Goal: Task Accomplishment & Management: Complete application form

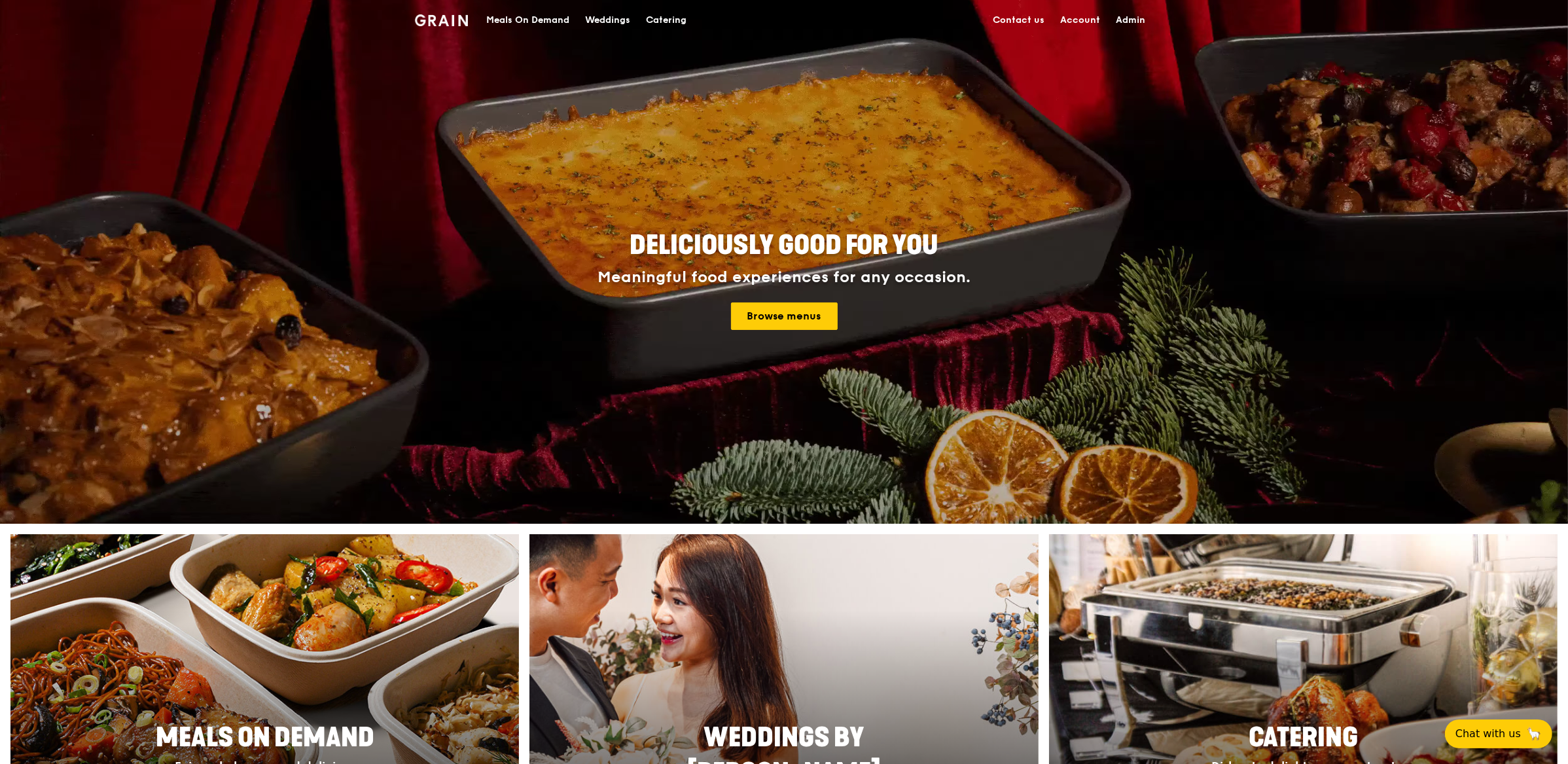
click at [1110, 27] on link "Admin" at bounding box center [1130, 20] width 45 height 39
select select "100"
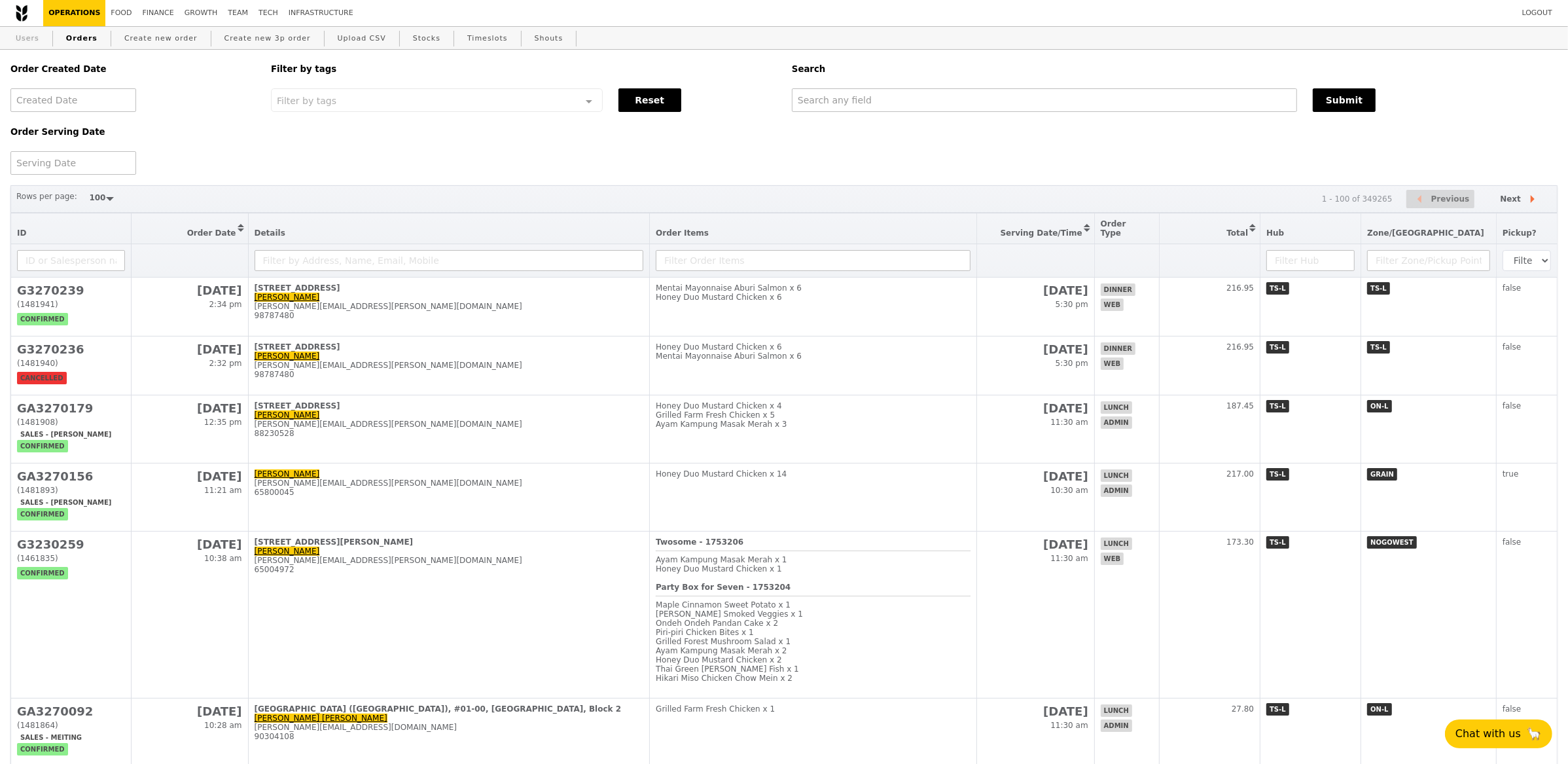
click at [34, 37] on link "Users" at bounding box center [28, 38] width 34 height 24
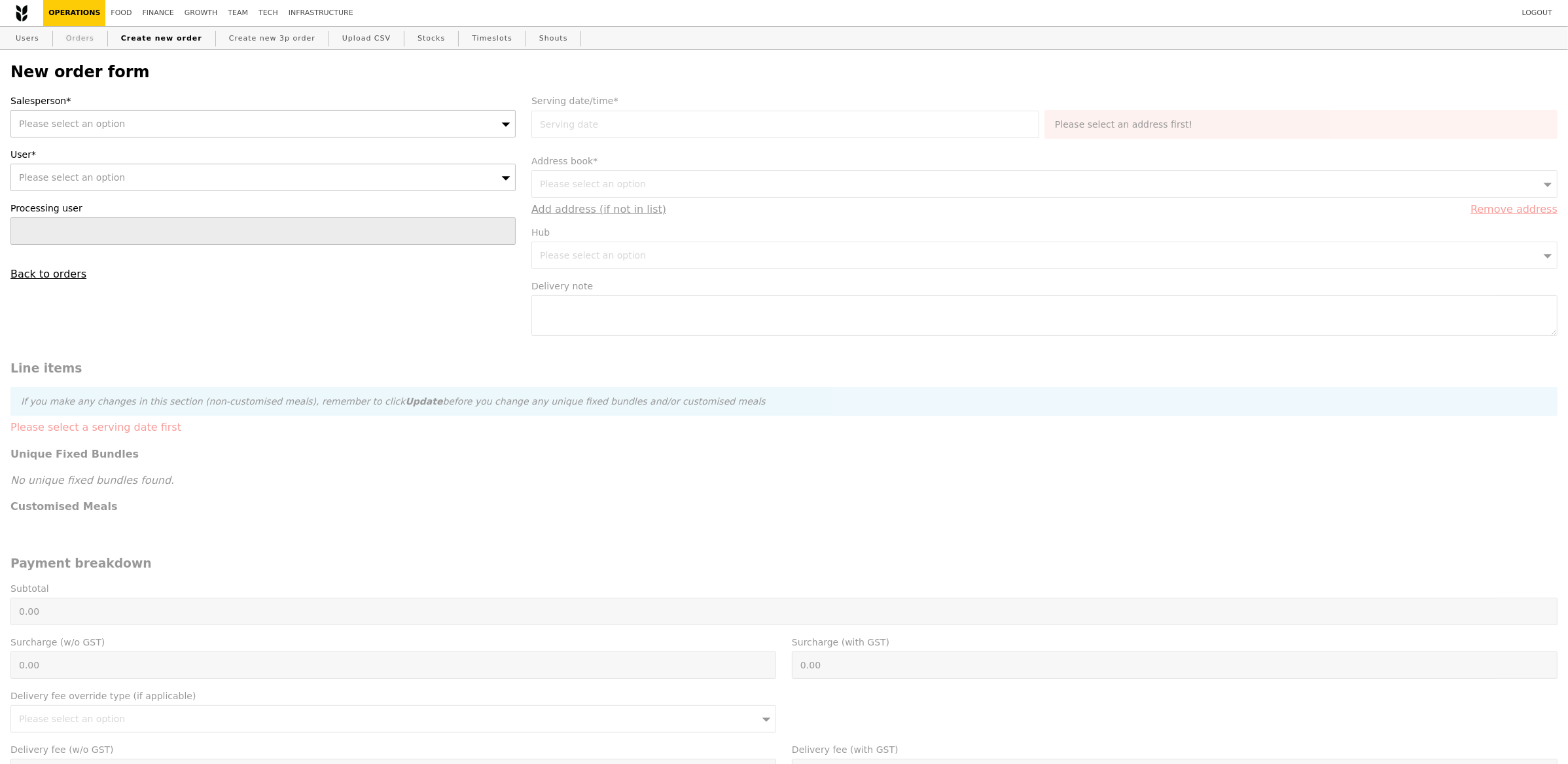
click at [70, 41] on link "Orders" at bounding box center [79, 38] width 38 height 24
type input "Loading..."
select select "100"
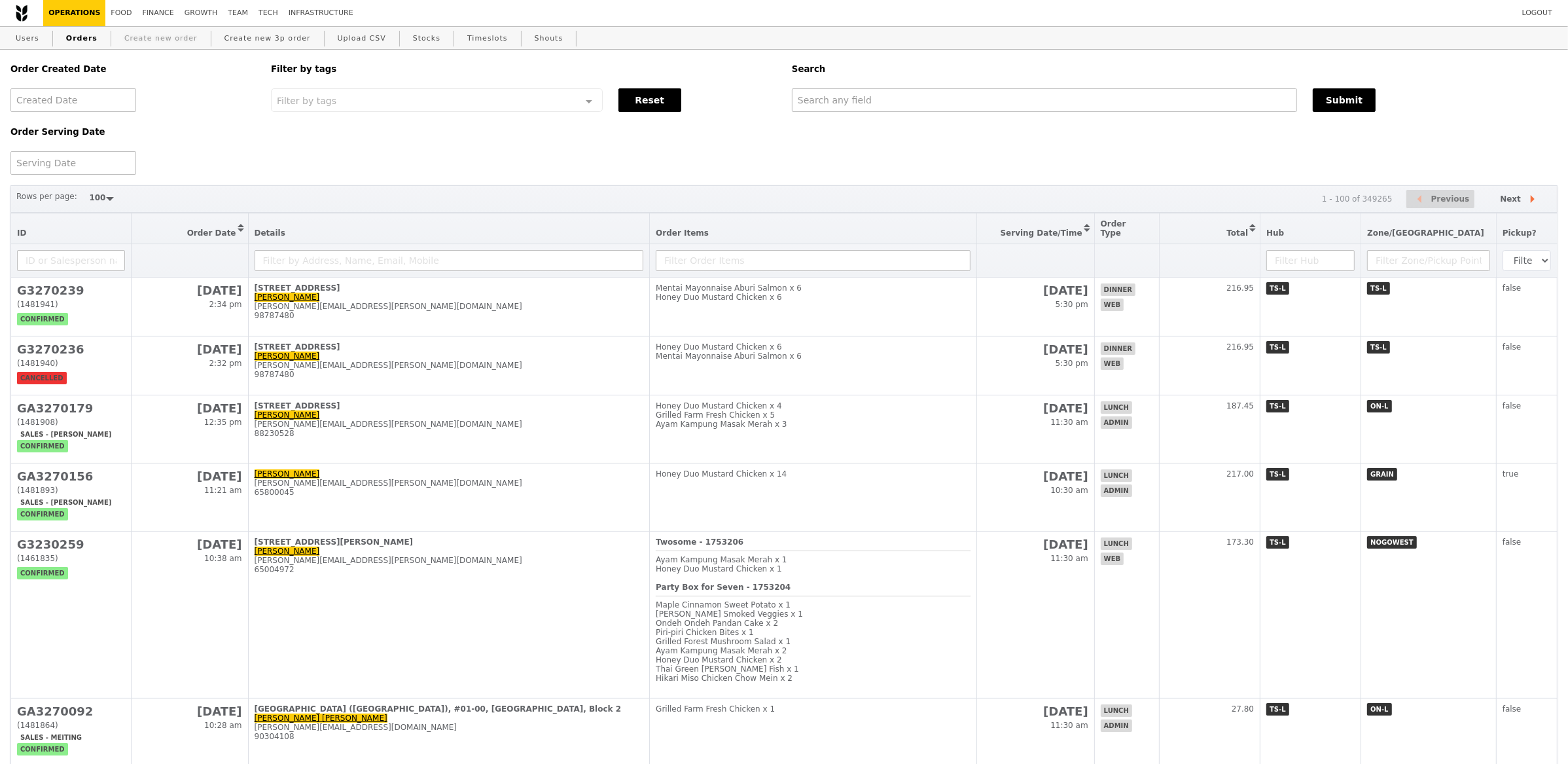
click at [169, 31] on link "Create new order" at bounding box center [161, 38] width 84 height 24
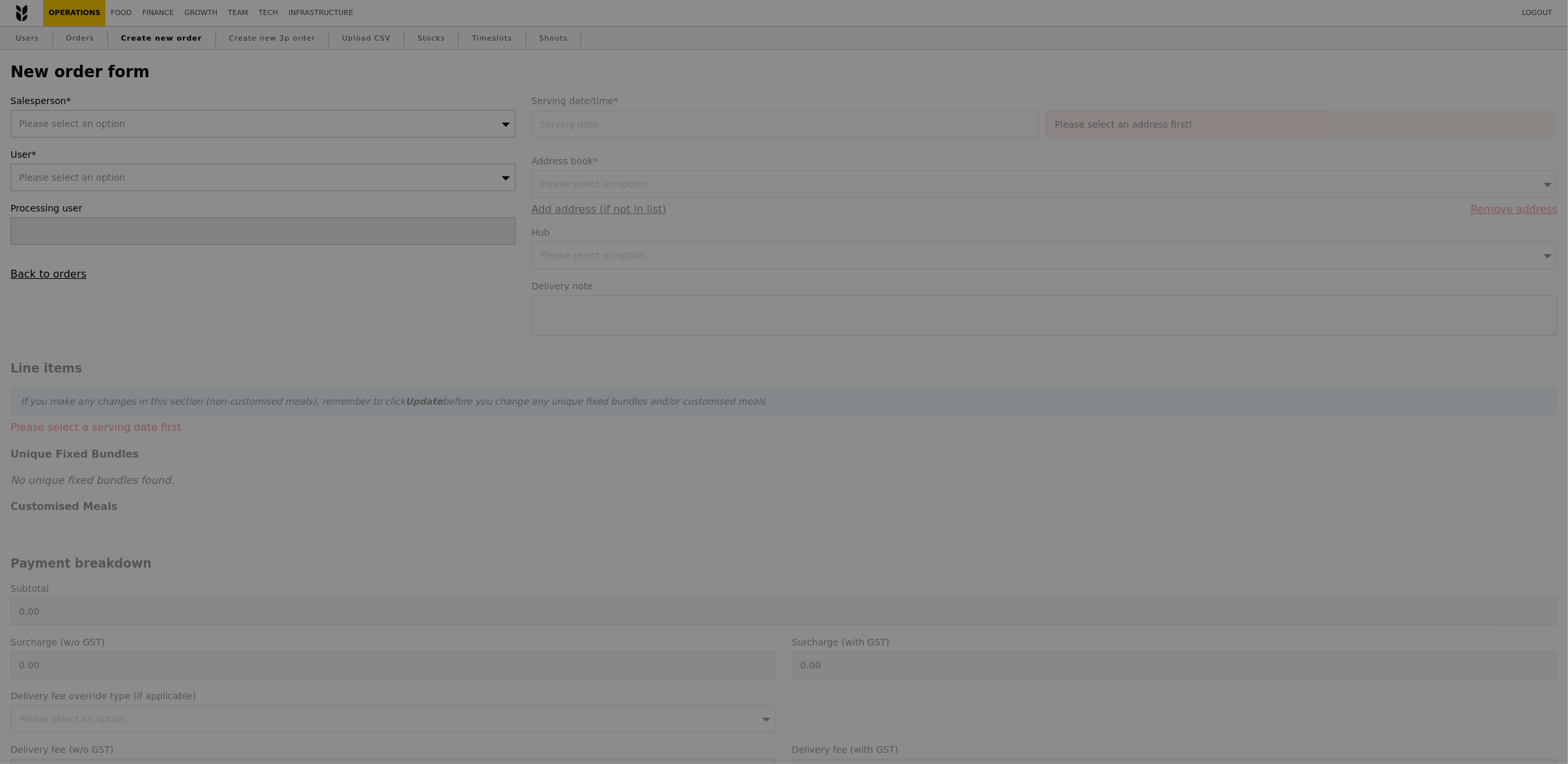
type input "Confirm"
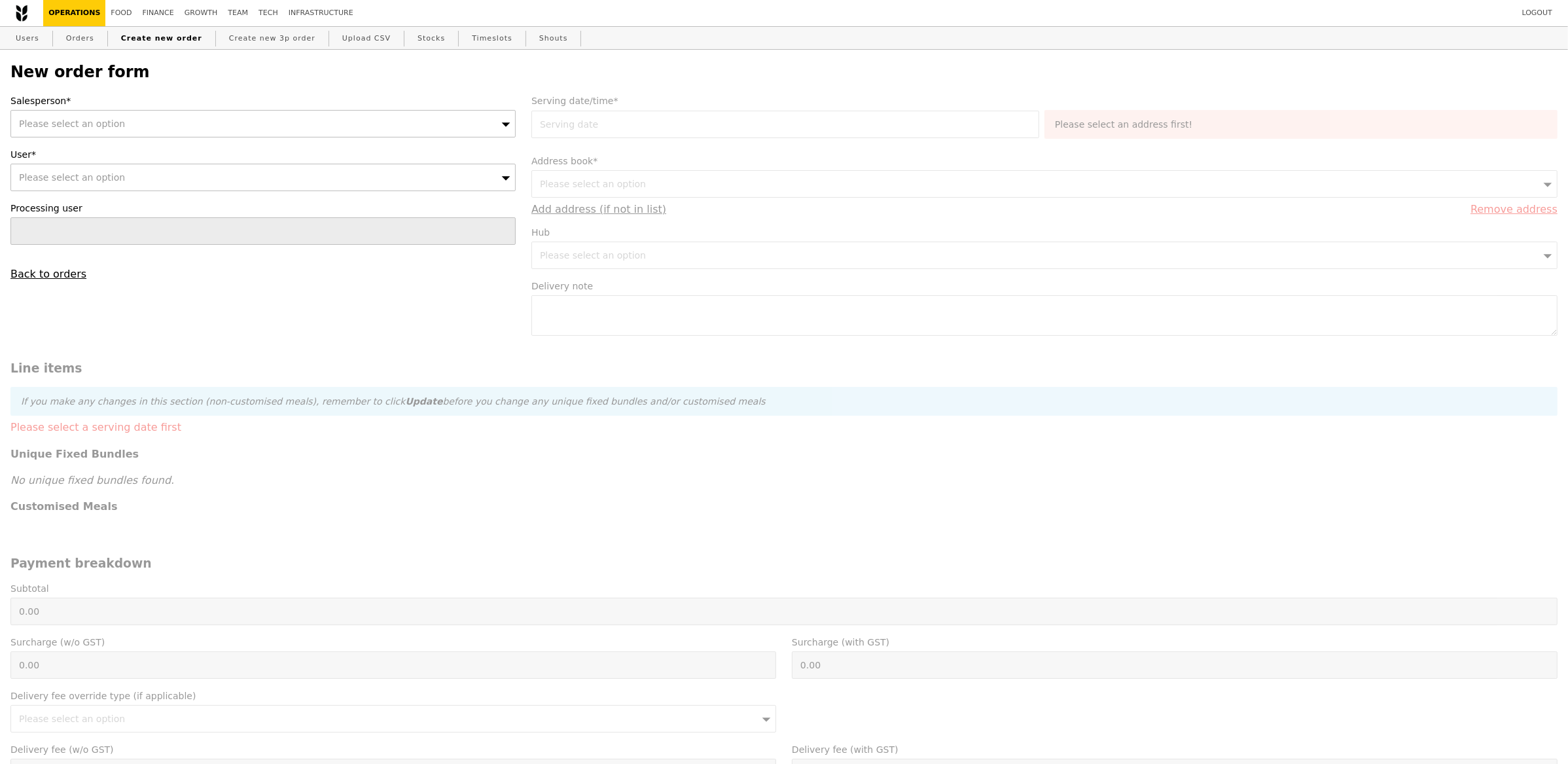
click at [104, 132] on div "Please select an option" at bounding box center [263, 124] width 505 height 28
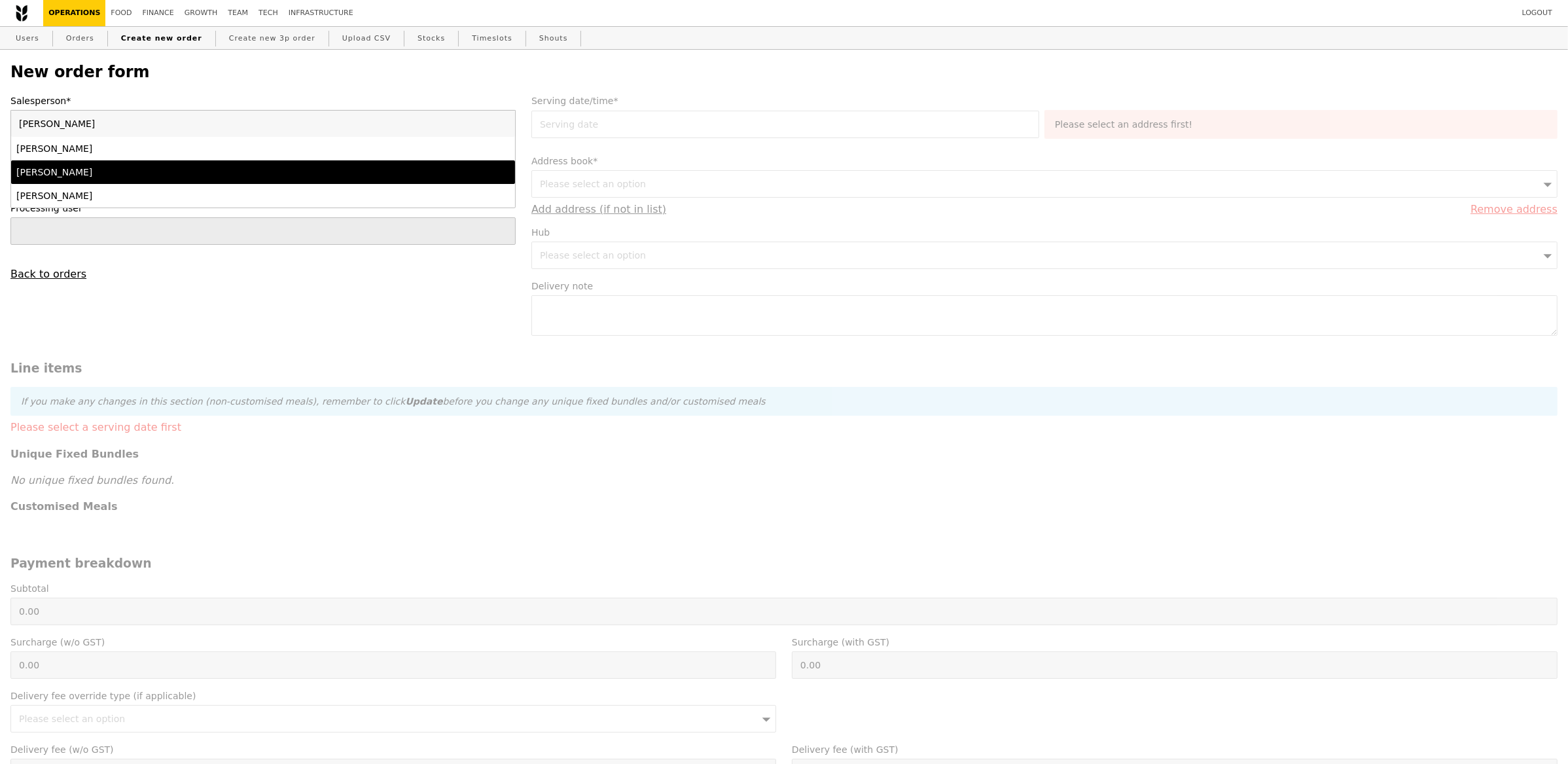
type input "sam"
click at [123, 166] on div "[PERSON_NAME]" at bounding box center [201, 172] width 369 height 13
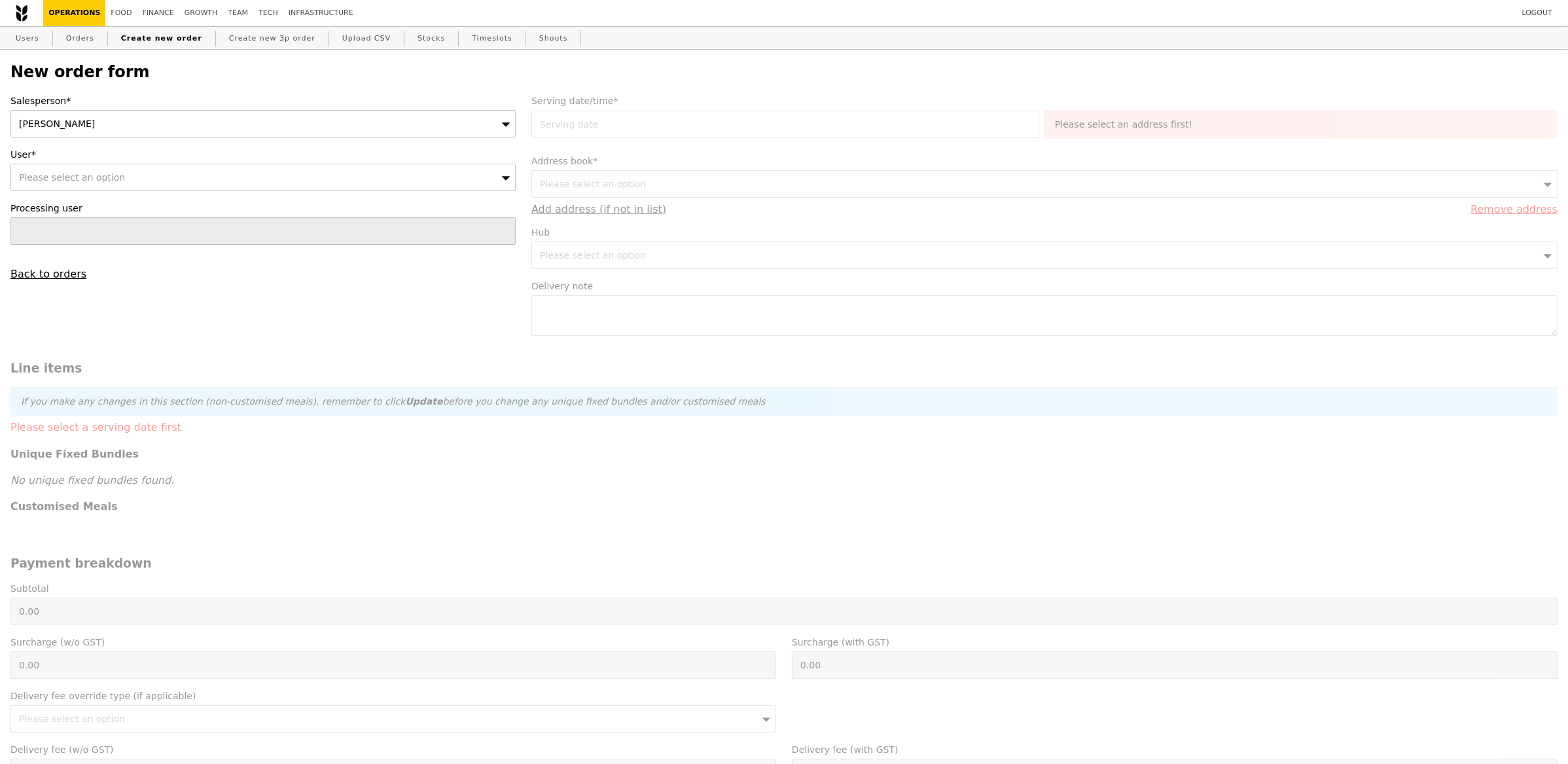
click at [103, 173] on span "Please select an option" at bounding box center [72, 177] width 106 height 11
type input "Confirm"
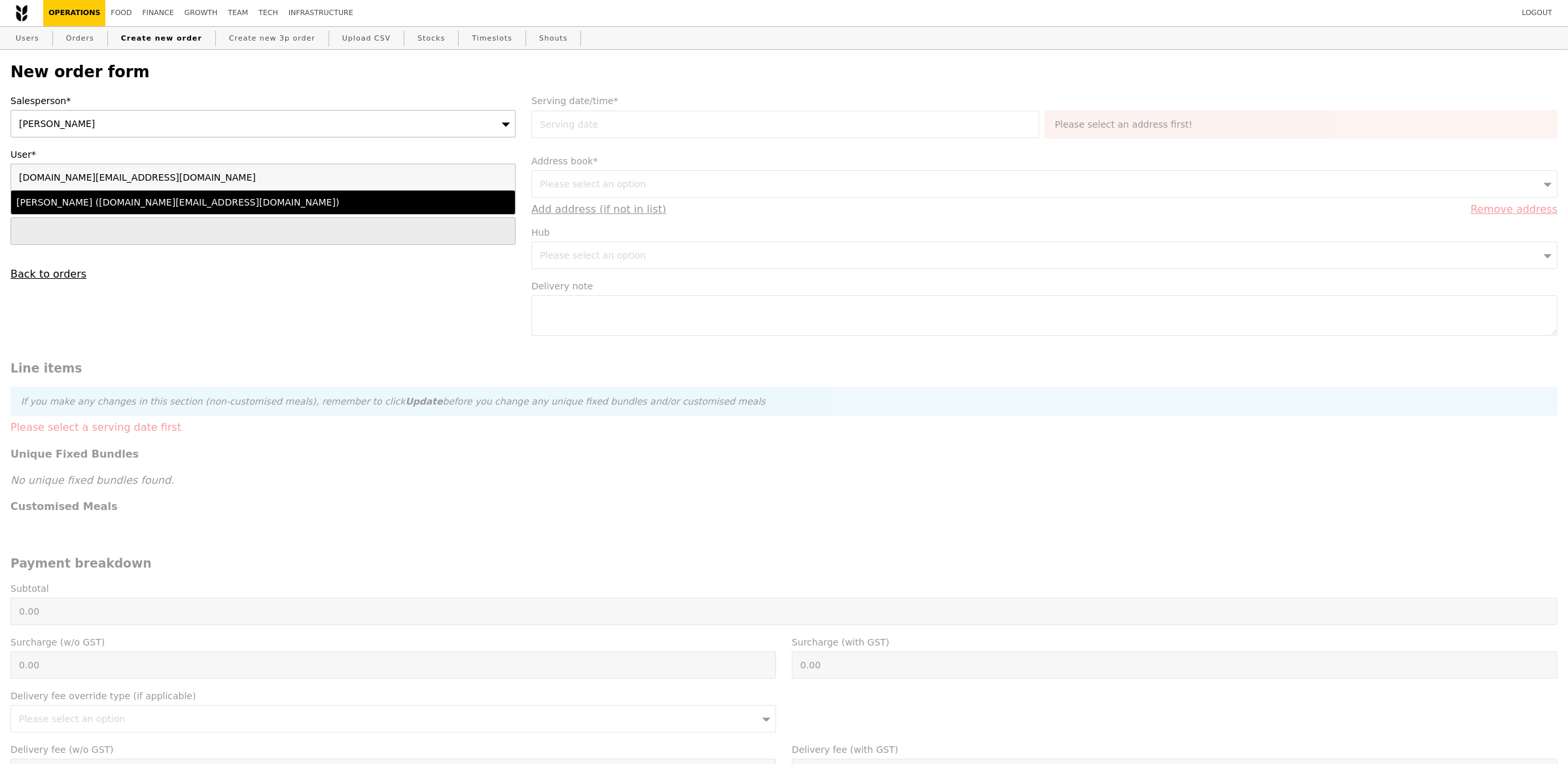
type input "[DOMAIN_NAME][EMAIL_ADDRESS][DOMAIN_NAME]"
click at [166, 208] on div "Justin (justin.ng@fresenius-kabi.com)" at bounding box center [201, 202] width 369 height 13
type input "Loading..."
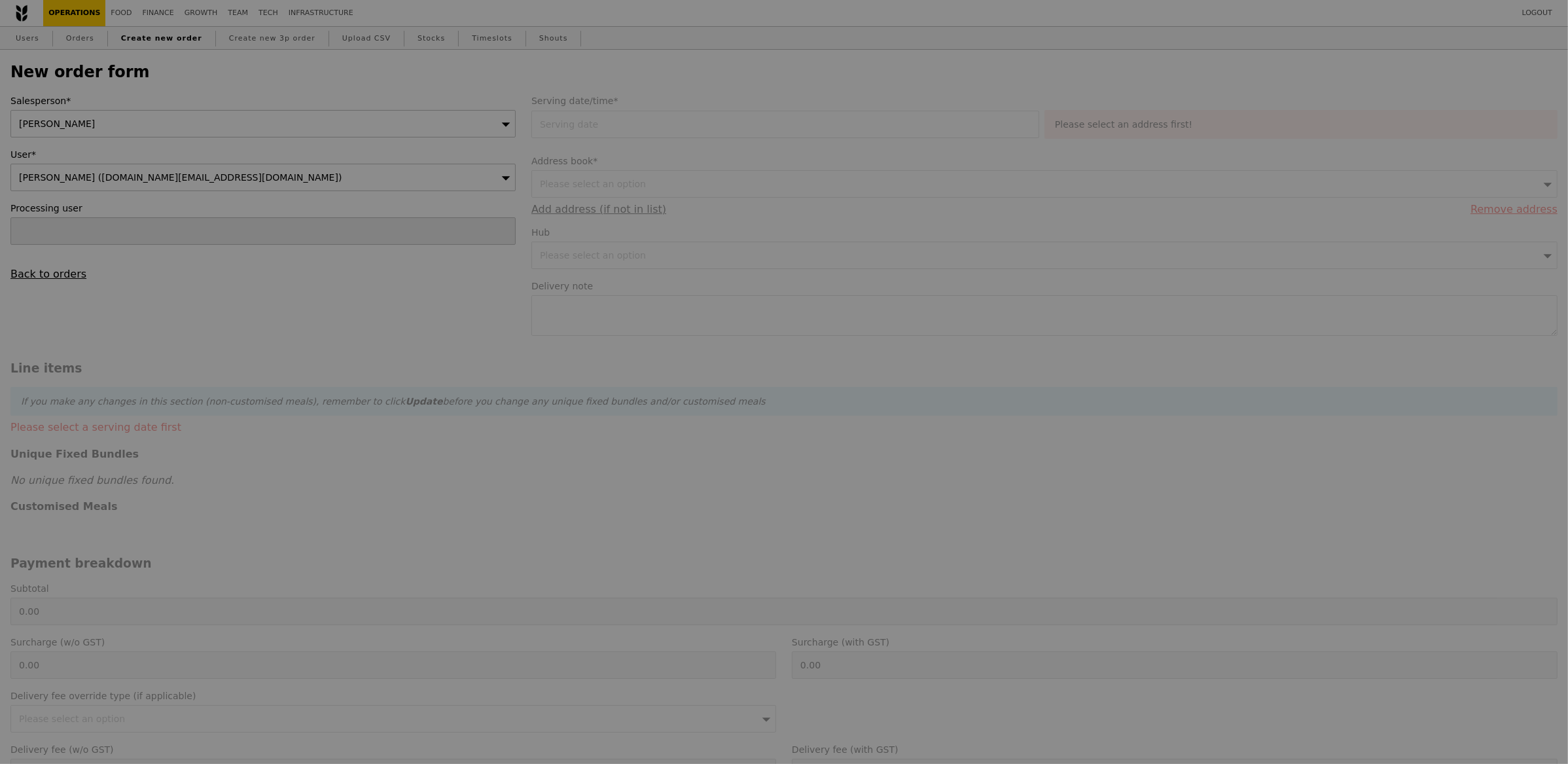
type input "9.08"
type input "9.90"
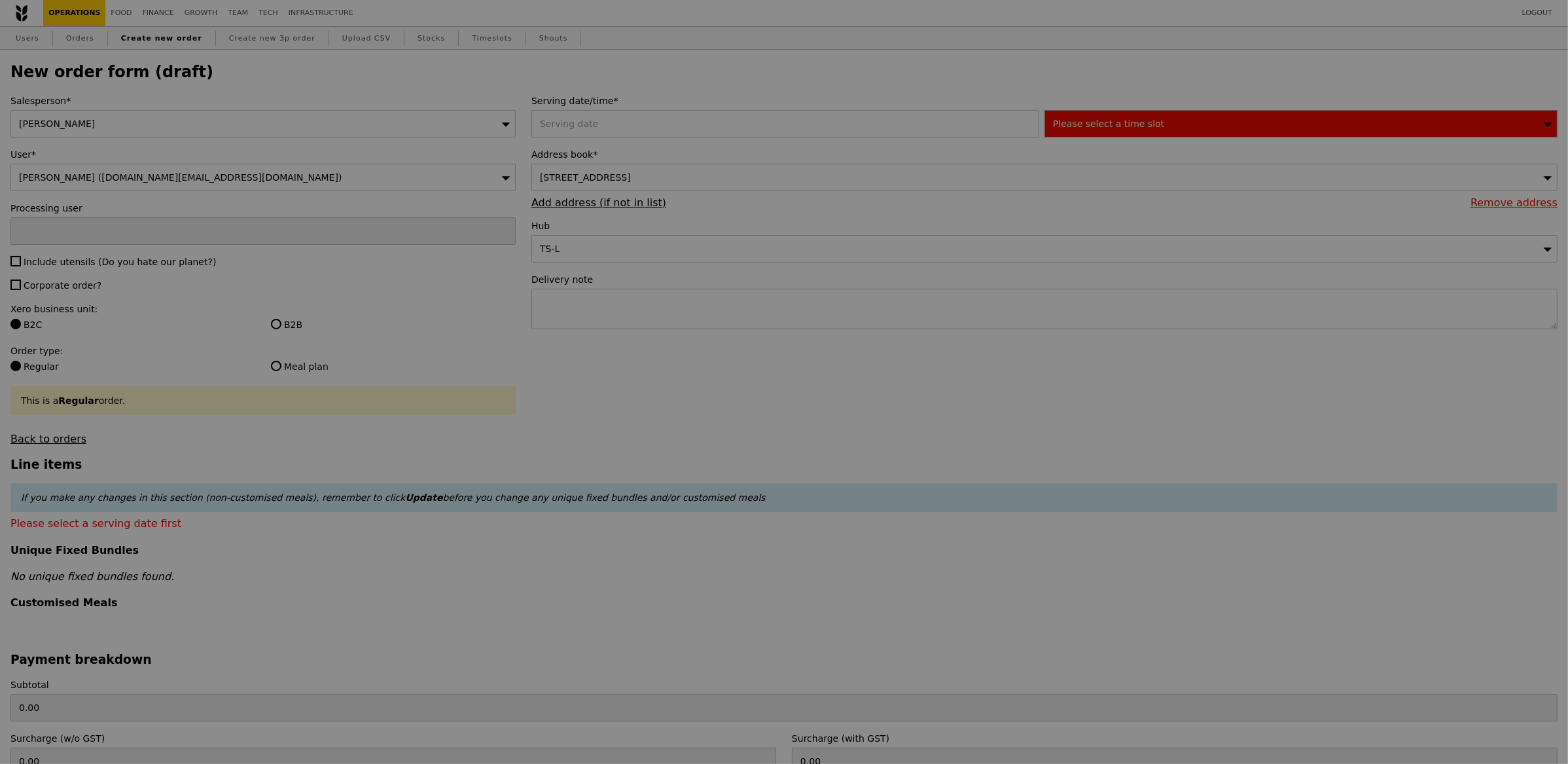
type input "Confirm"
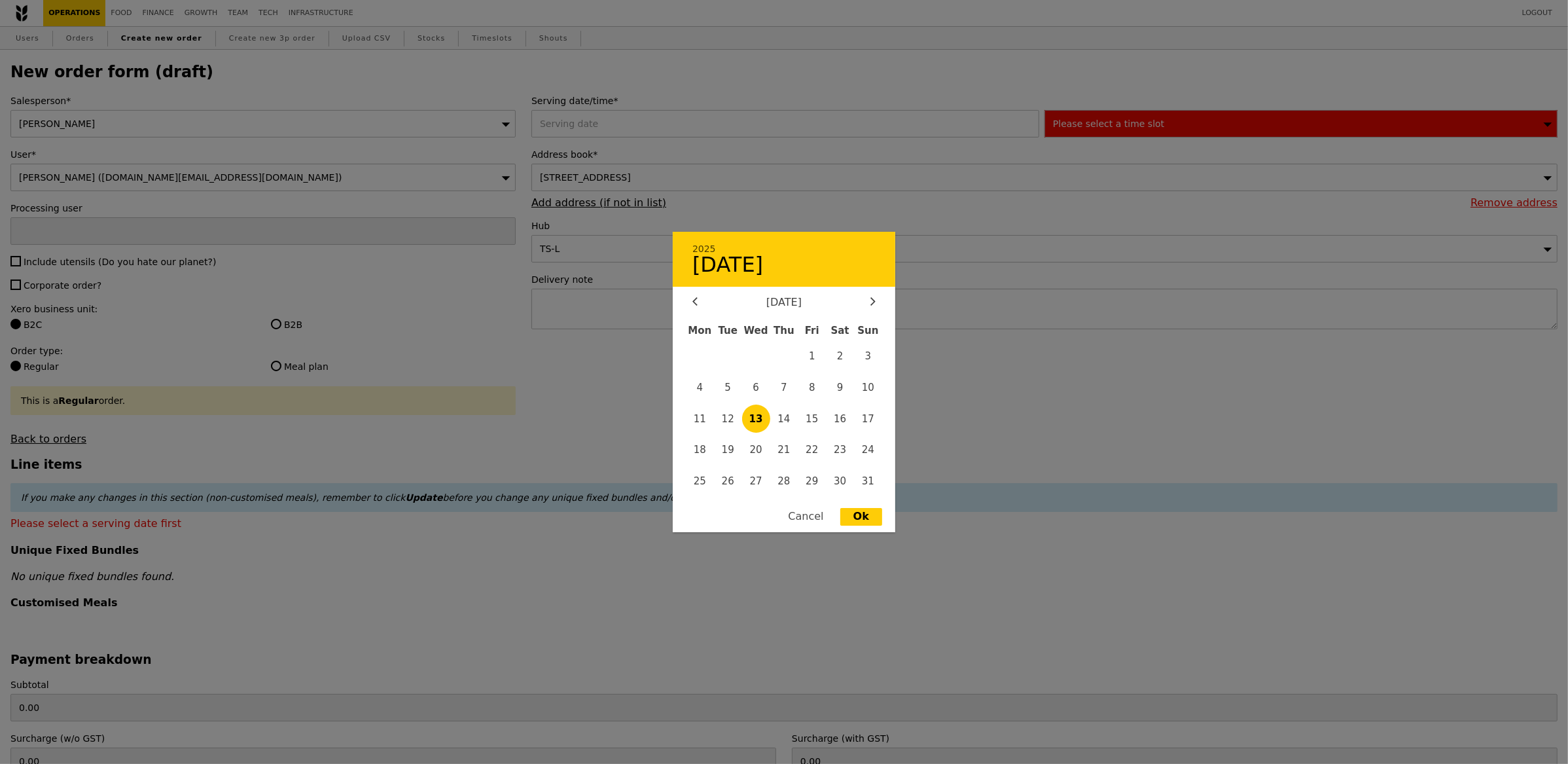
click at [618, 129] on div "2025 August 13 August 2025 Mon Tue Wed Thu Fri Sat Sun 1 2 3 4 5 6 7 8 9 10 11 …" at bounding box center [788, 124] width 513 height 28
click at [791, 452] on span "21" at bounding box center [784, 449] width 28 height 28
type input "21 Aug 2025"
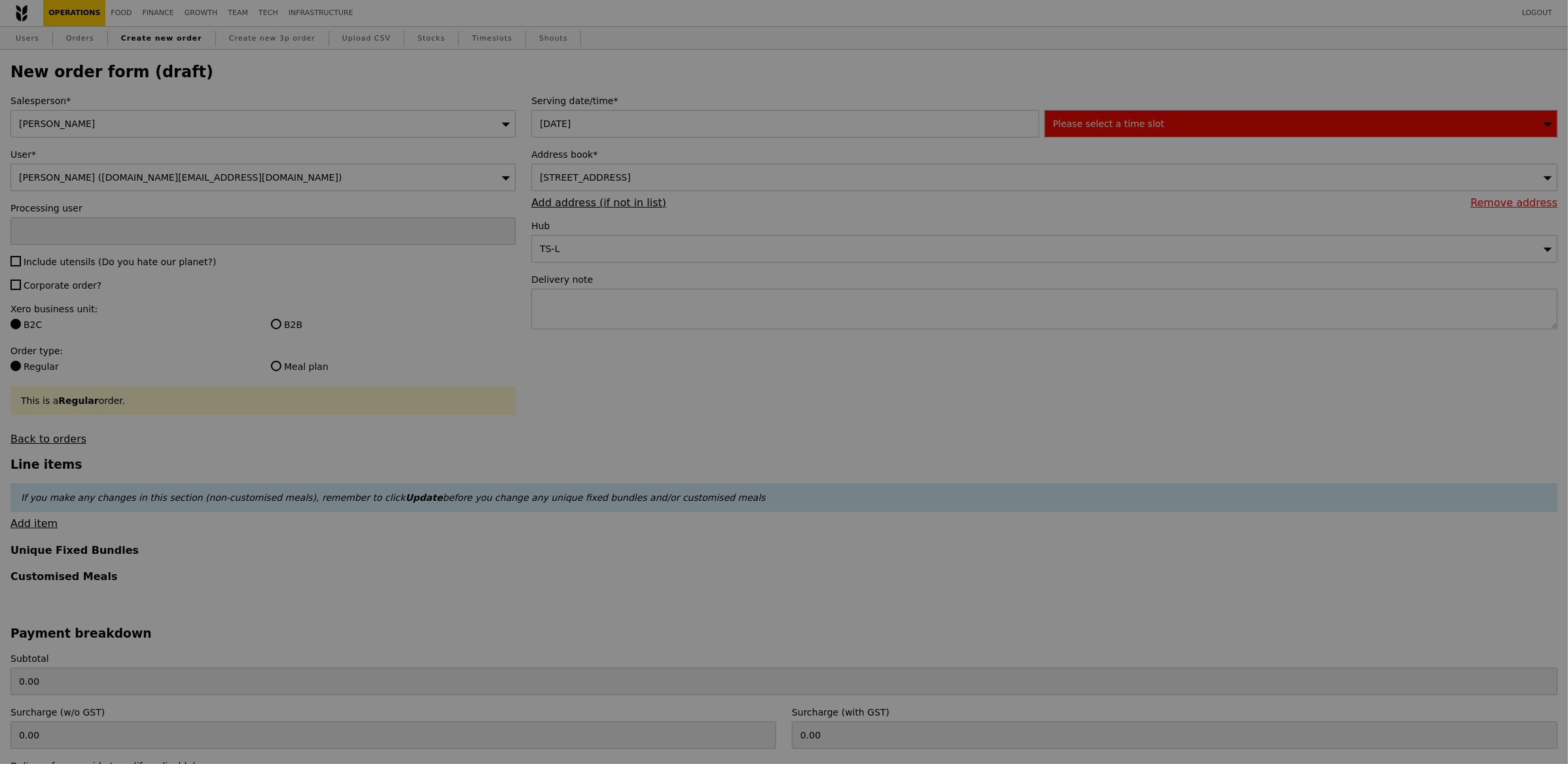
type input "Confirm"
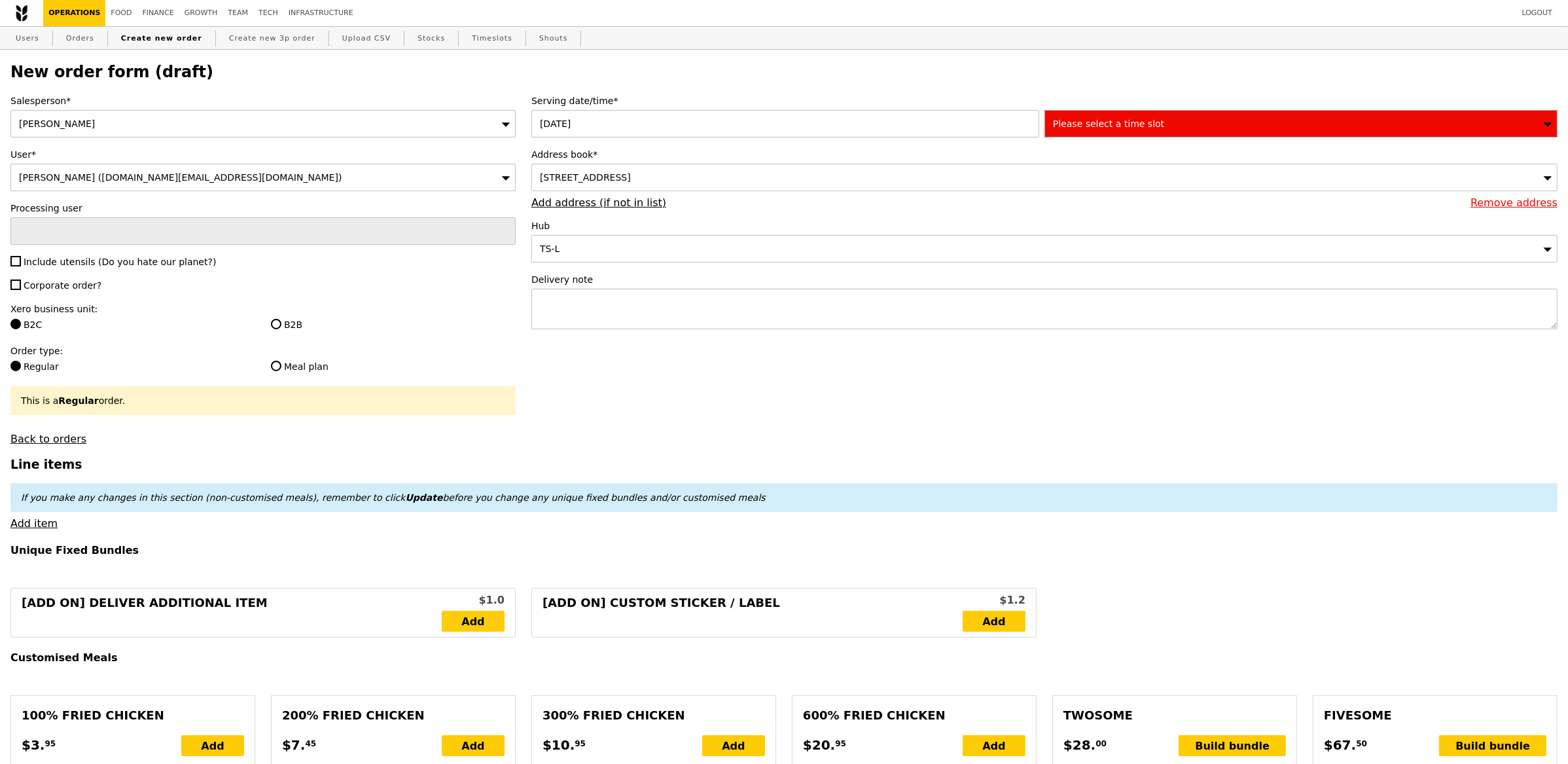
click at [716, 187] on div "38 Irrawaddy Road, #null-null, Singapore 329563" at bounding box center [1044, 177] width 1026 height 28
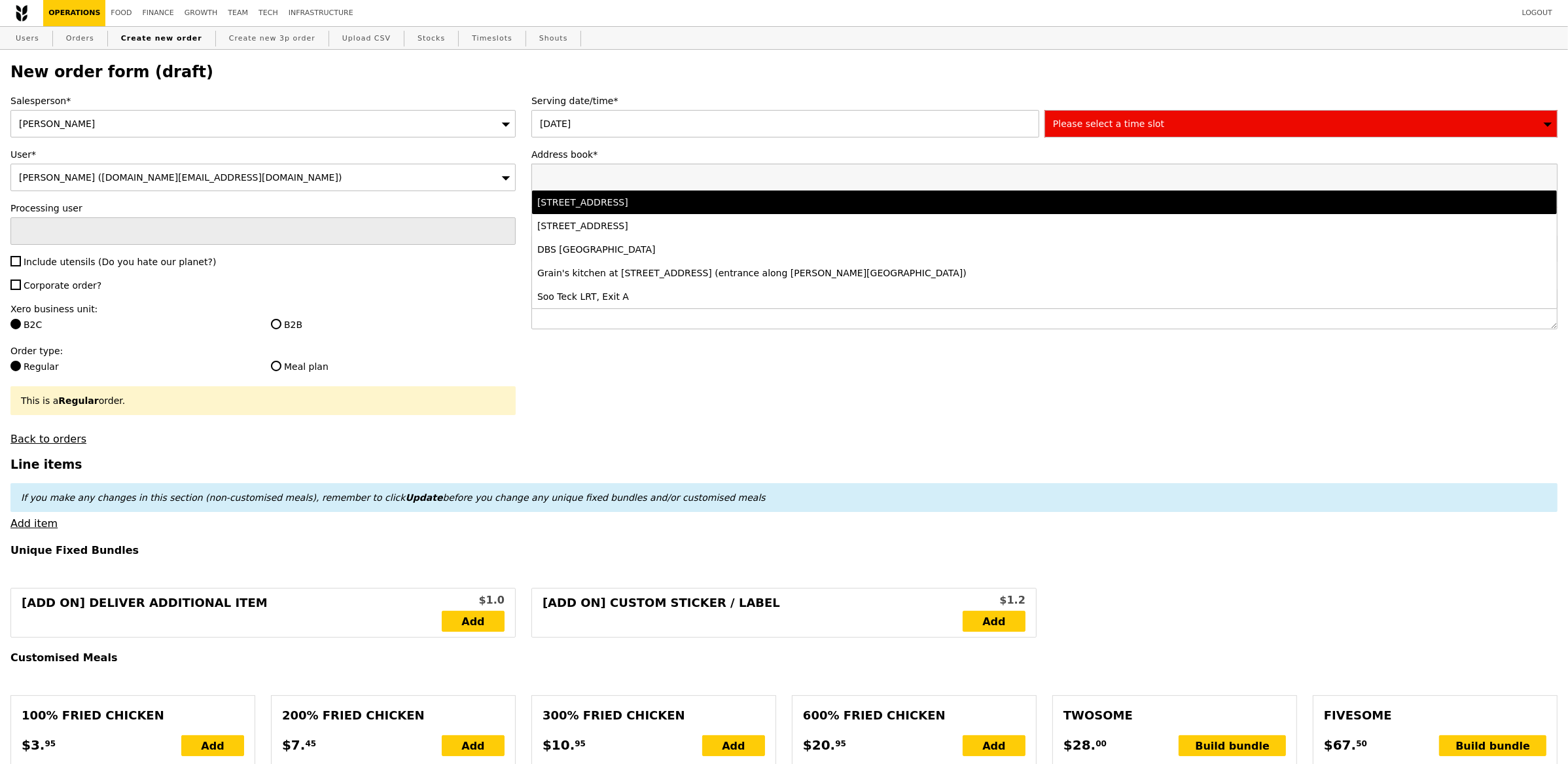
click at [1099, 145] on div "Serving date/time* 21 Aug 2025 Please select a time slot Address book* 38 Irraw…" at bounding box center [1044, 218] width 1042 height 248
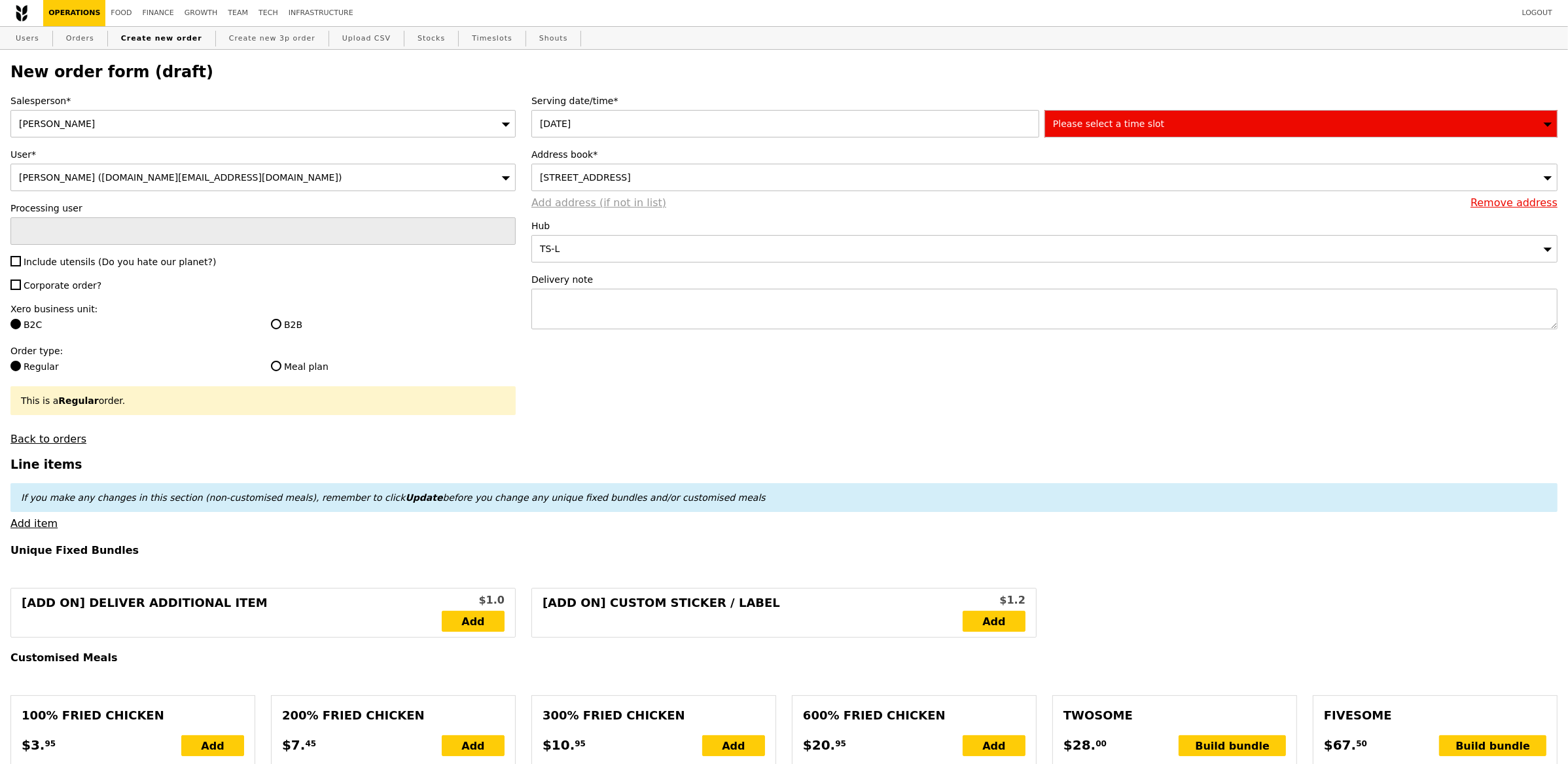
click at [614, 204] on link "Add address (if not in list)" at bounding box center [598, 202] width 135 height 12
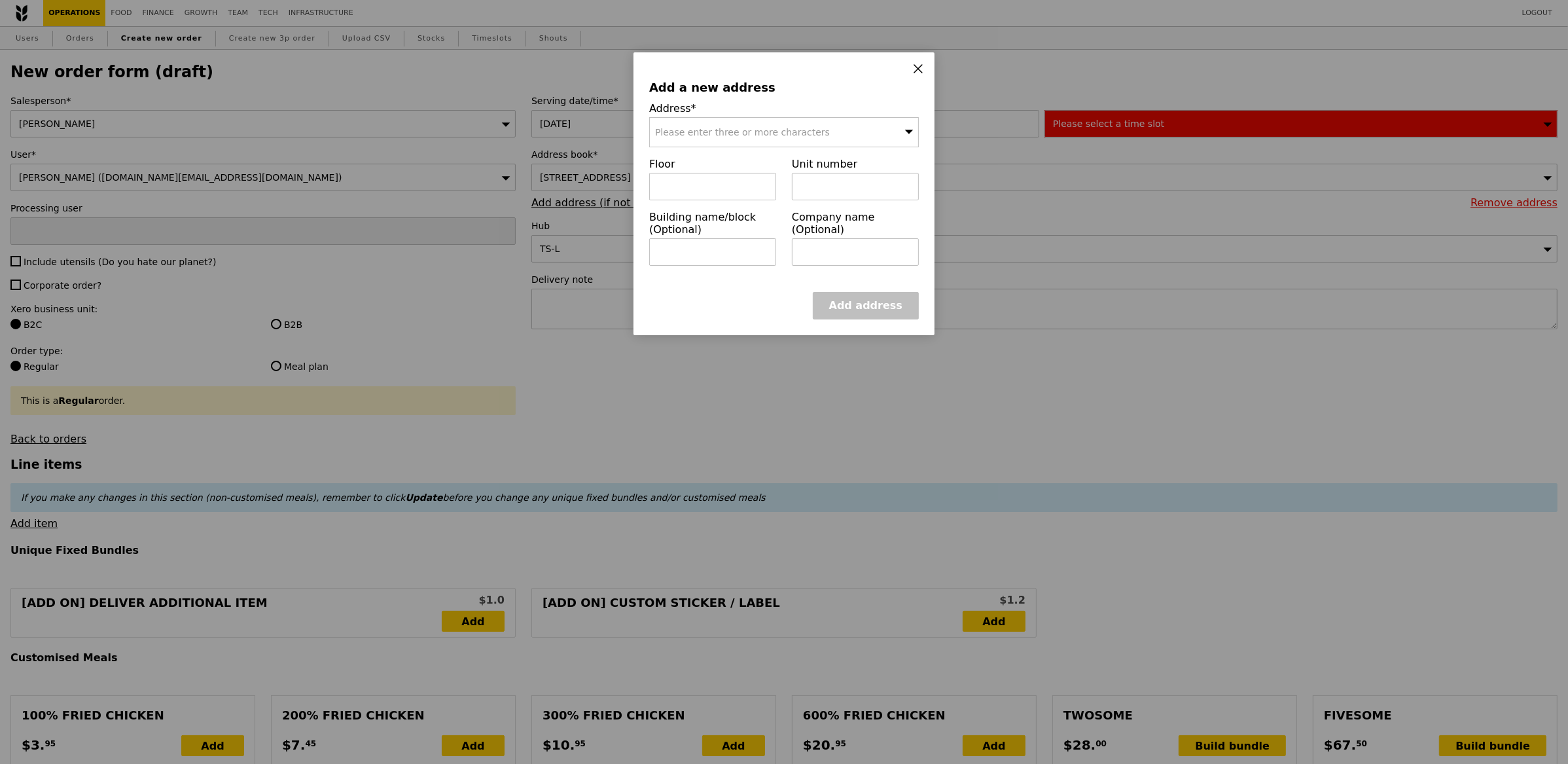
click at [800, 133] on span "Please enter three or more characters" at bounding box center [743, 132] width 175 height 11
type input "329563"
click at [713, 163] on div "38 Irrawaddy Road" at bounding box center [752, 159] width 194 height 13
click at [705, 186] on input "text" at bounding box center [712, 186] width 127 height 28
type input "4"
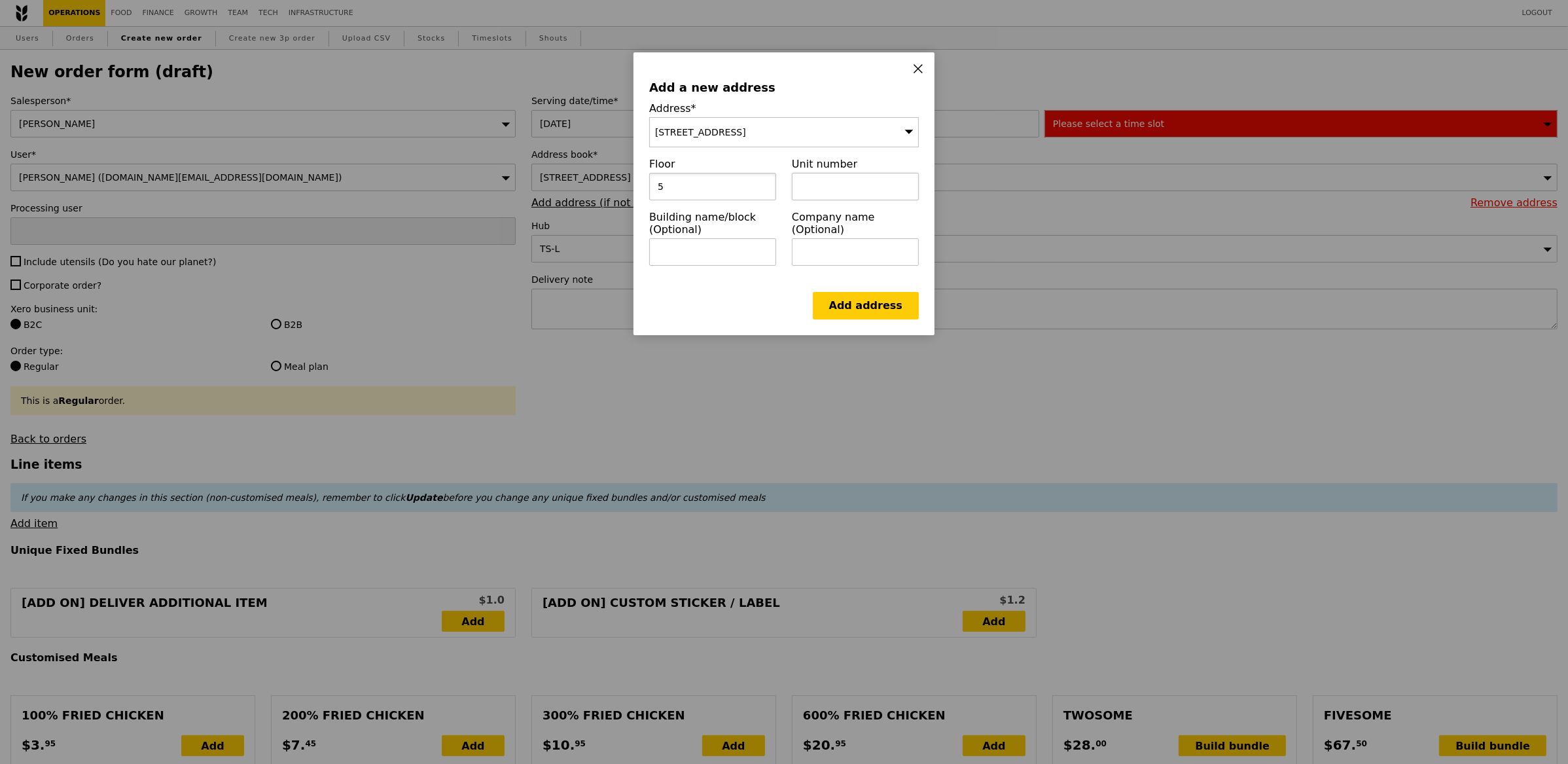
type input "5"
click at [847, 185] on input "text" at bounding box center [855, 186] width 127 height 28
type input "45, 50 - 55"
drag, startPoint x: 833, startPoint y: 226, endPoint x: 826, endPoint y: 226, distance: 7.0
click at [833, 239] on input "text" at bounding box center [855, 252] width 127 height 28
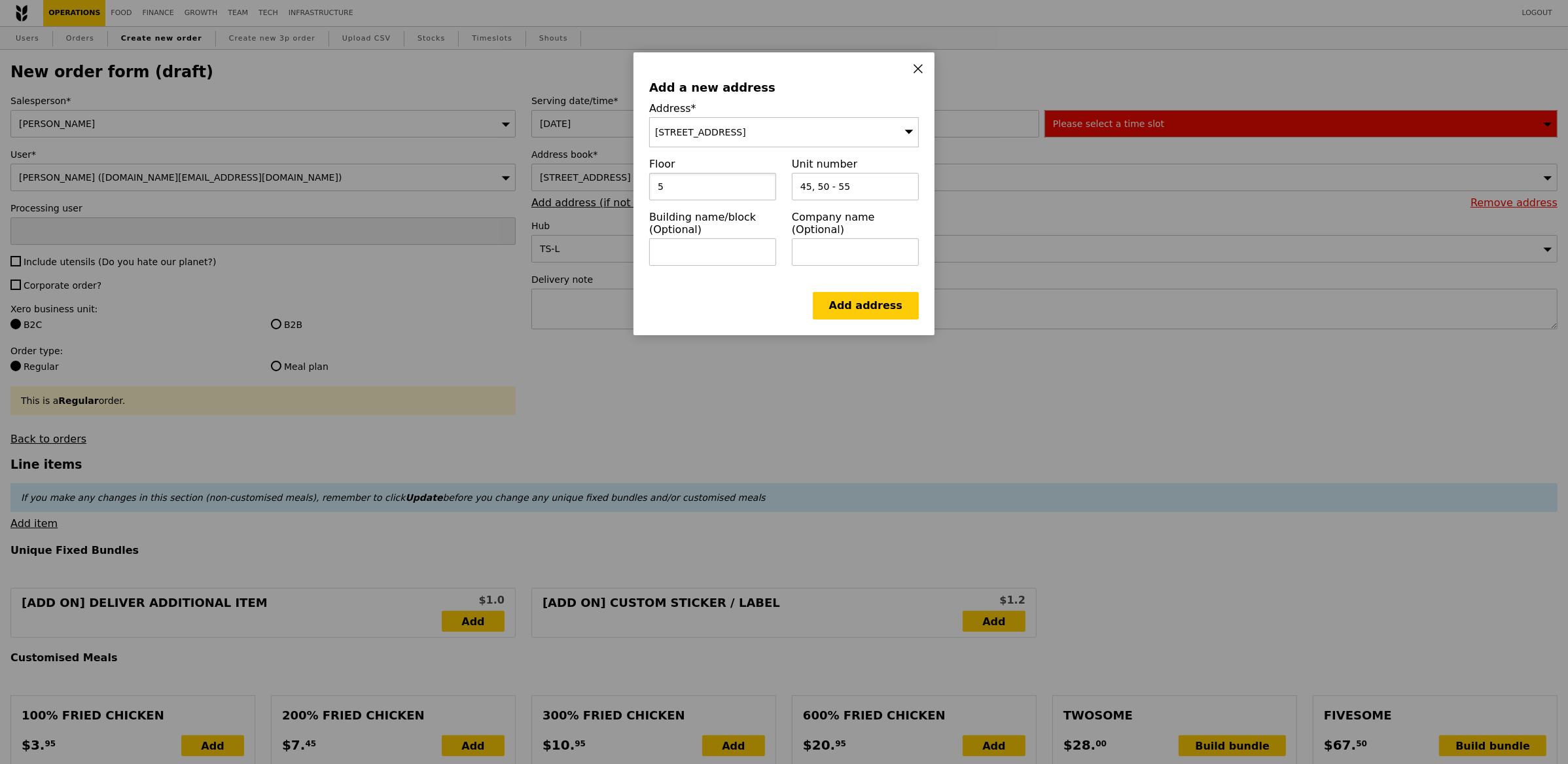
click at [695, 182] on input "5" at bounding box center [712, 186] width 127 height 28
click at [699, 259] on input "text" at bounding box center [712, 252] width 127 height 28
click at [713, 240] on input "text" at bounding box center [712, 252] width 127 height 28
click at [713, 242] on input "text" at bounding box center [712, 252] width 127 height 28
paste input "Parkway Cancer Centre Singapore - Mount Elizabeth Novena Specialist Centre"
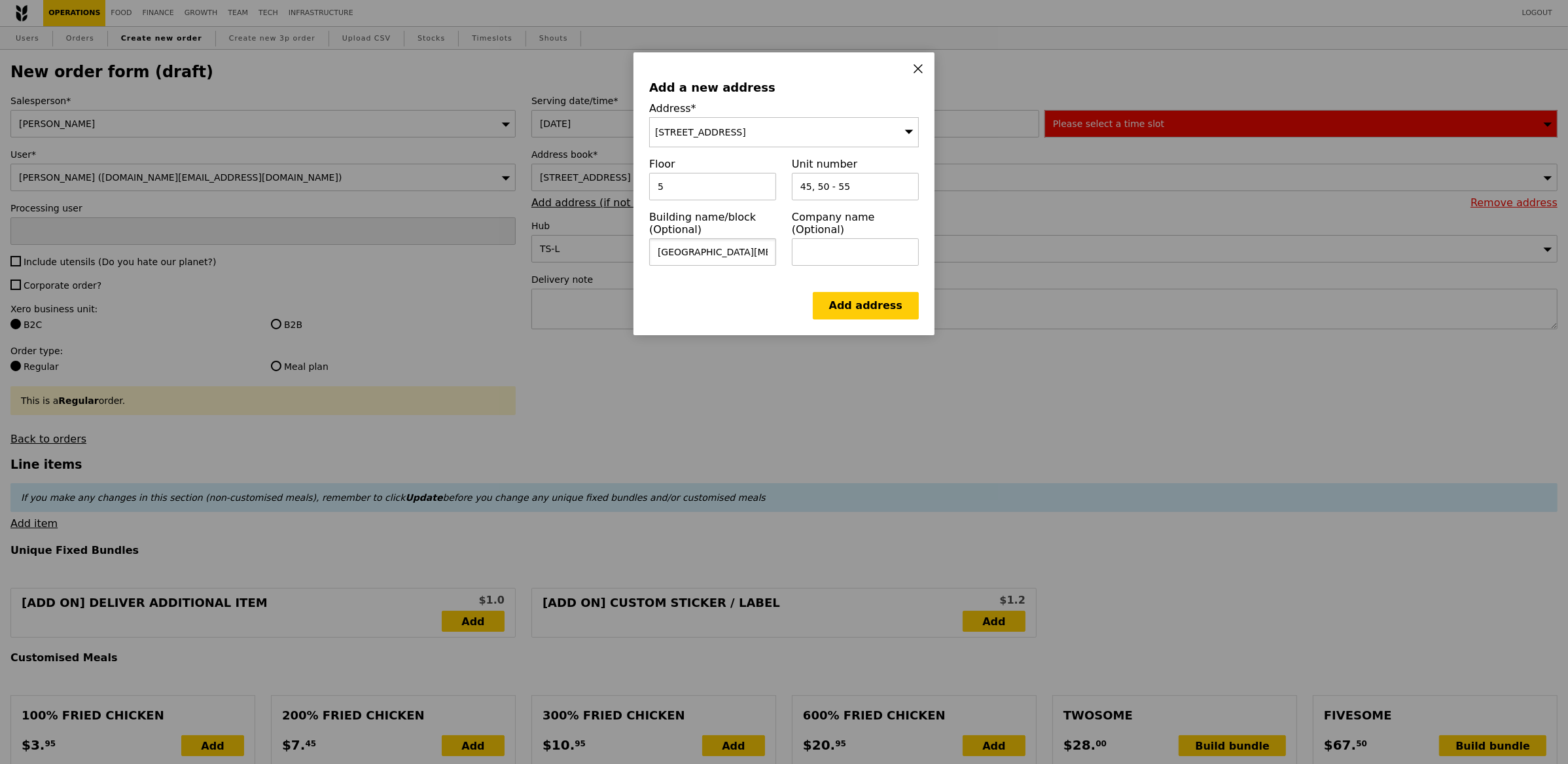
drag, startPoint x: 682, startPoint y: 254, endPoint x: 509, endPoint y: 254, distance: 173.0
click at [485, 254] on div "Add a new address Address* 38 Irrawaddy Road Floor 5 Unit number 45, 50 - 55 Bu…" at bounding box center [784, 382] width 1568 height 764
click at [689, 253] on input "Parkway Cancer Centre Singapore - Mount Elizabeth Novena Specialist Centre" at bounding box center [712, 252] width 127 height 28
drag, startPoint x: 657, startPoint y: 252, endPoint x: 701, endPoint y: 248, distance: 44.2
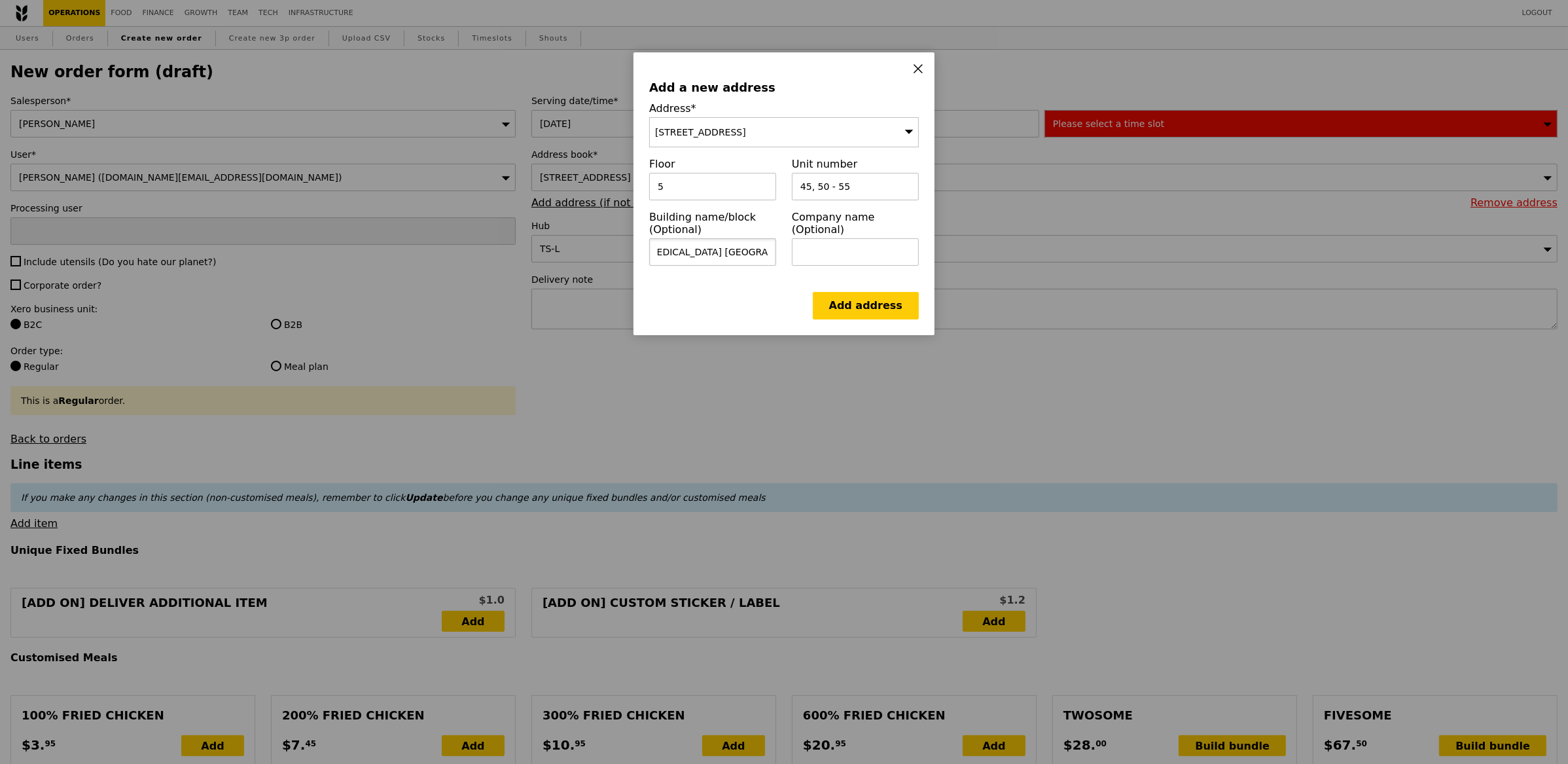
click at [701, 248] on input "Parkway Cancer Centre Singapore - Mount Elizabeth Novena Specialist Centre" at bounding box center [712, 252] width 127 height 28
type input "\Mount Elizabeth Novena Specialist Centre"
click at [848, 241] on input "text" at bounding box center [855, 252] width 127 height 28
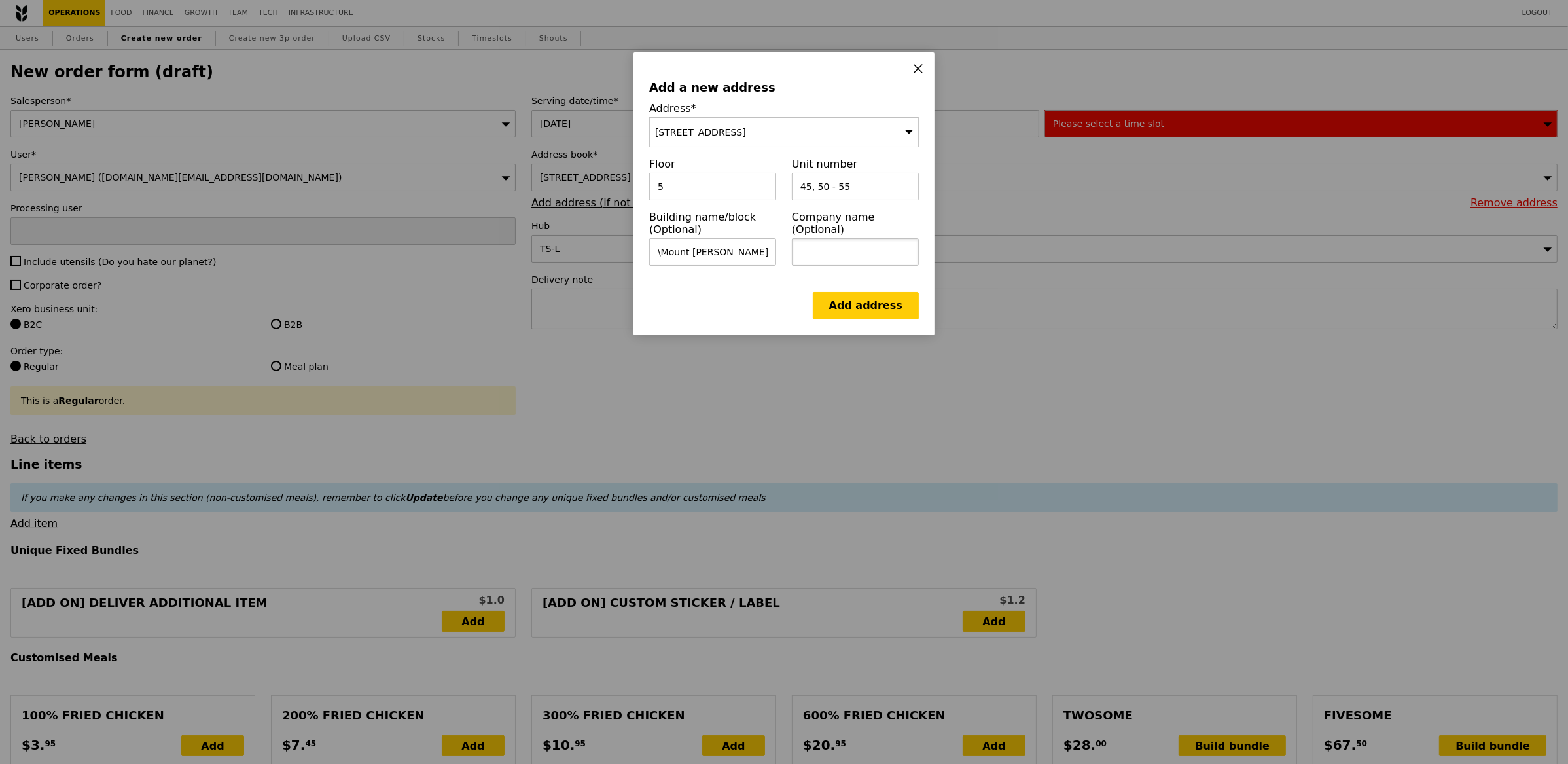
paste input "Parkway Cancer Centre Singapore -"
type input "Parkway Cancer Centre Singapore"
click at [879, 315] on link "Add address" at bounding box center [866, 306] width 106 height 28
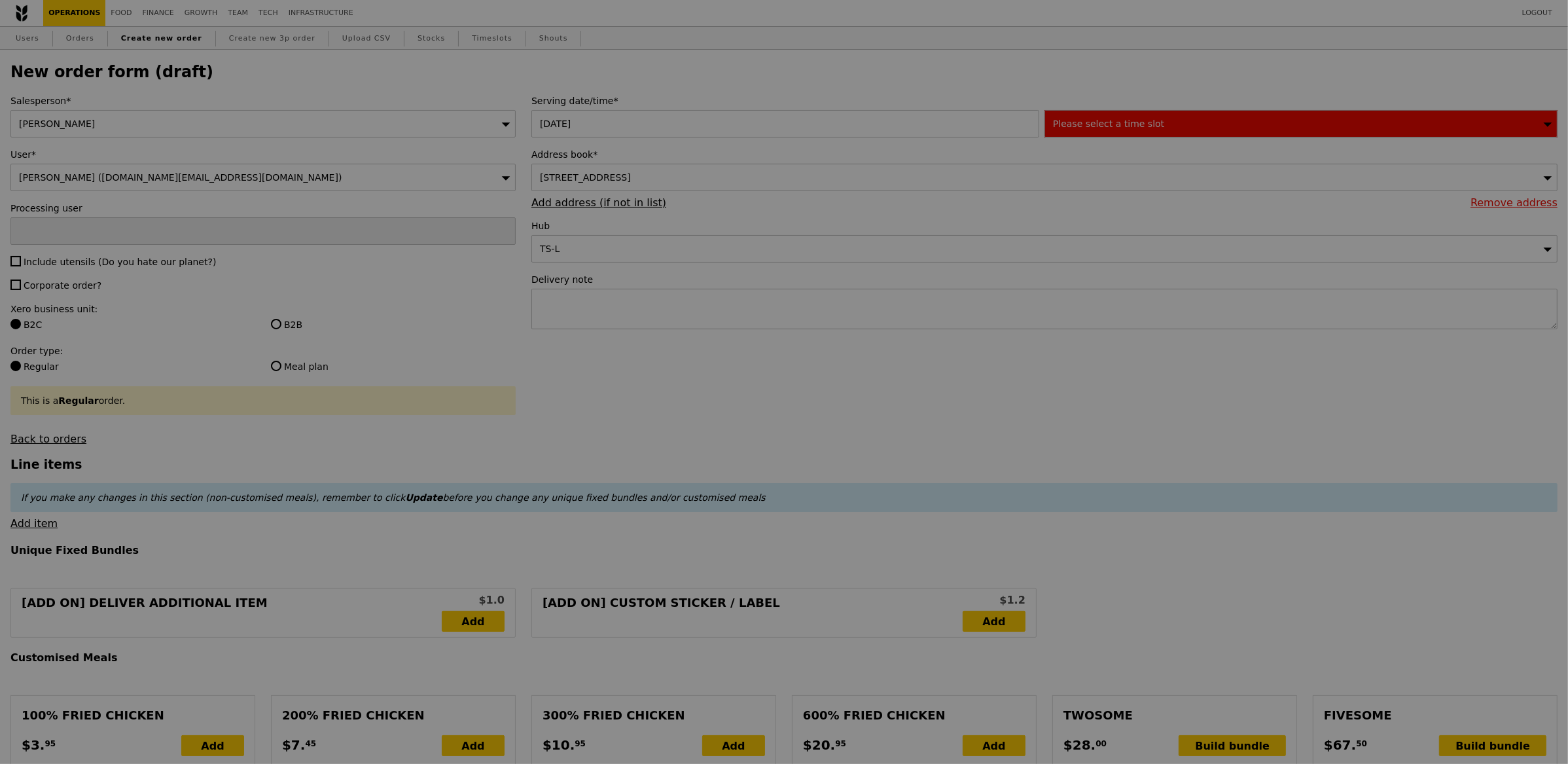
type input "Confirm"
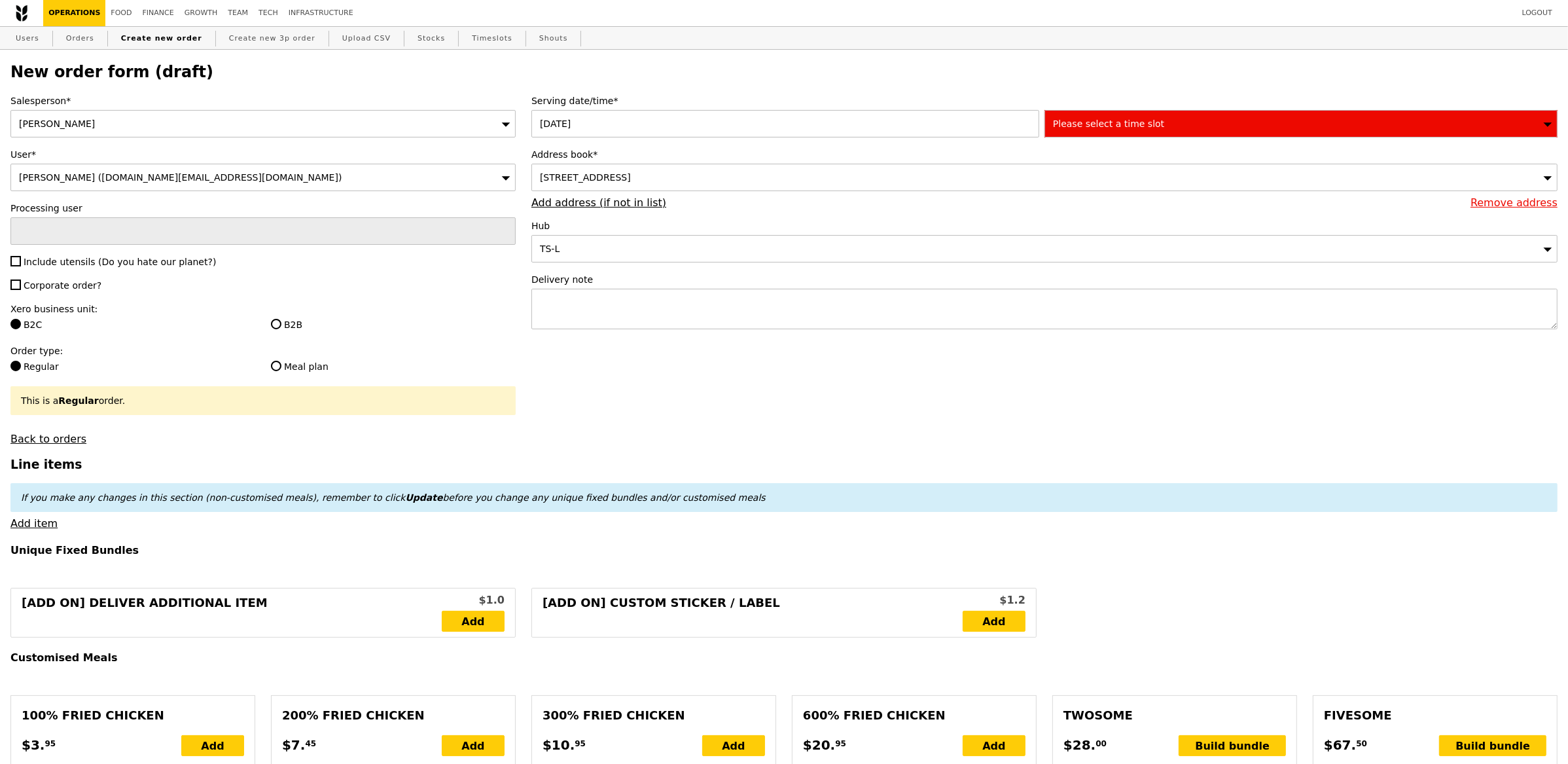
click at [632, 317] on textarea at bounding box center [1044, 309] width 1026 height 41
click at [24, 268] on label "Include utensils (Do you hate our planet?)" at bounding box center [263, 261] width 505 height 13
click at [21, 266] on input "Include utensils (Do you hate our planet?)" at bounding box center [16, 261] width 11 height 11
checkbox input "true"
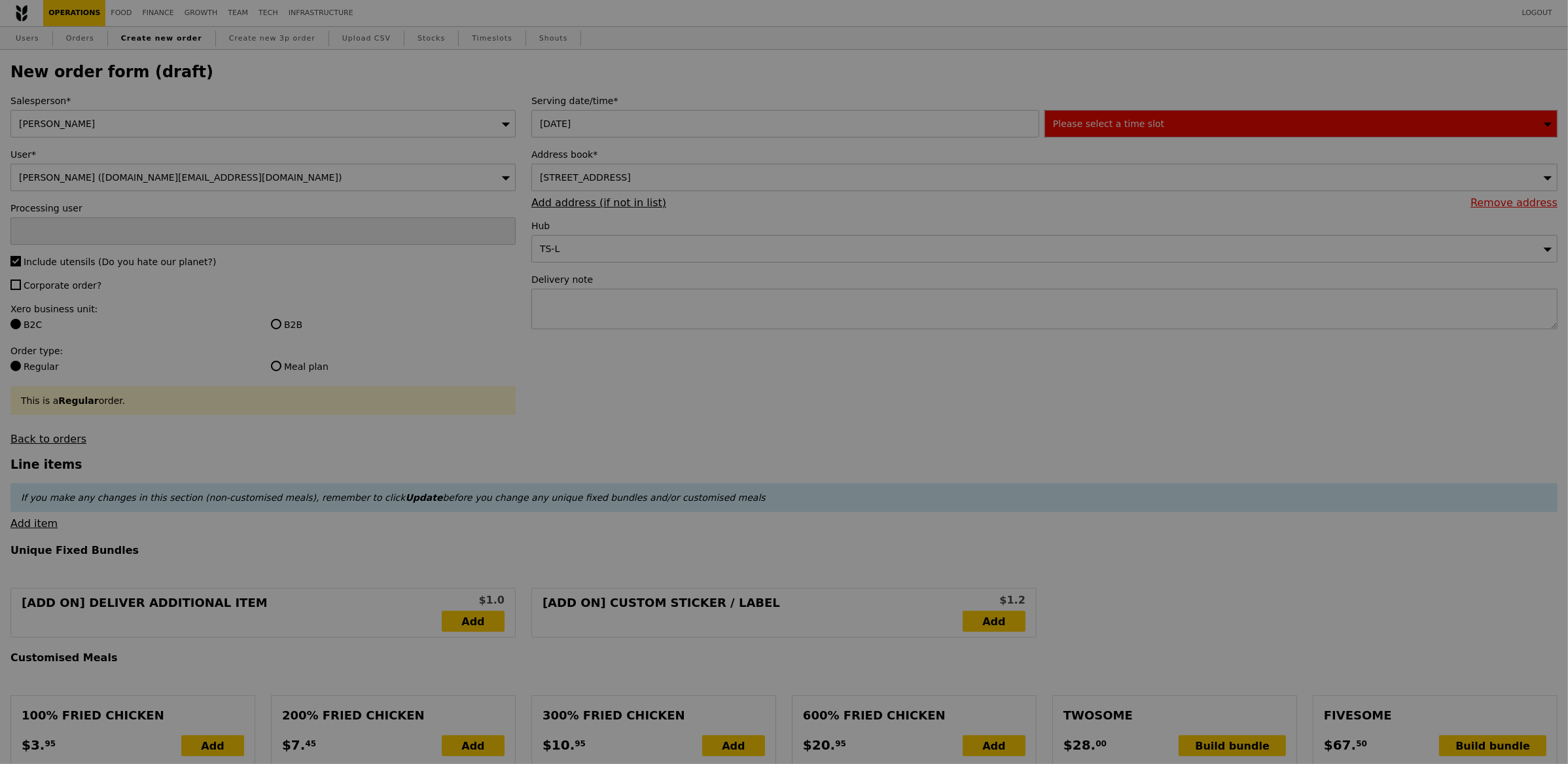
type input "Confirm"
click at [24, 286] on span "Corporate order?" at bounding box center [62, 285] width 78 height 11
click at [21, 286] on input "Corporate order?" at bounding box center [16, 284] width 11 height 11
checkbox input "true"
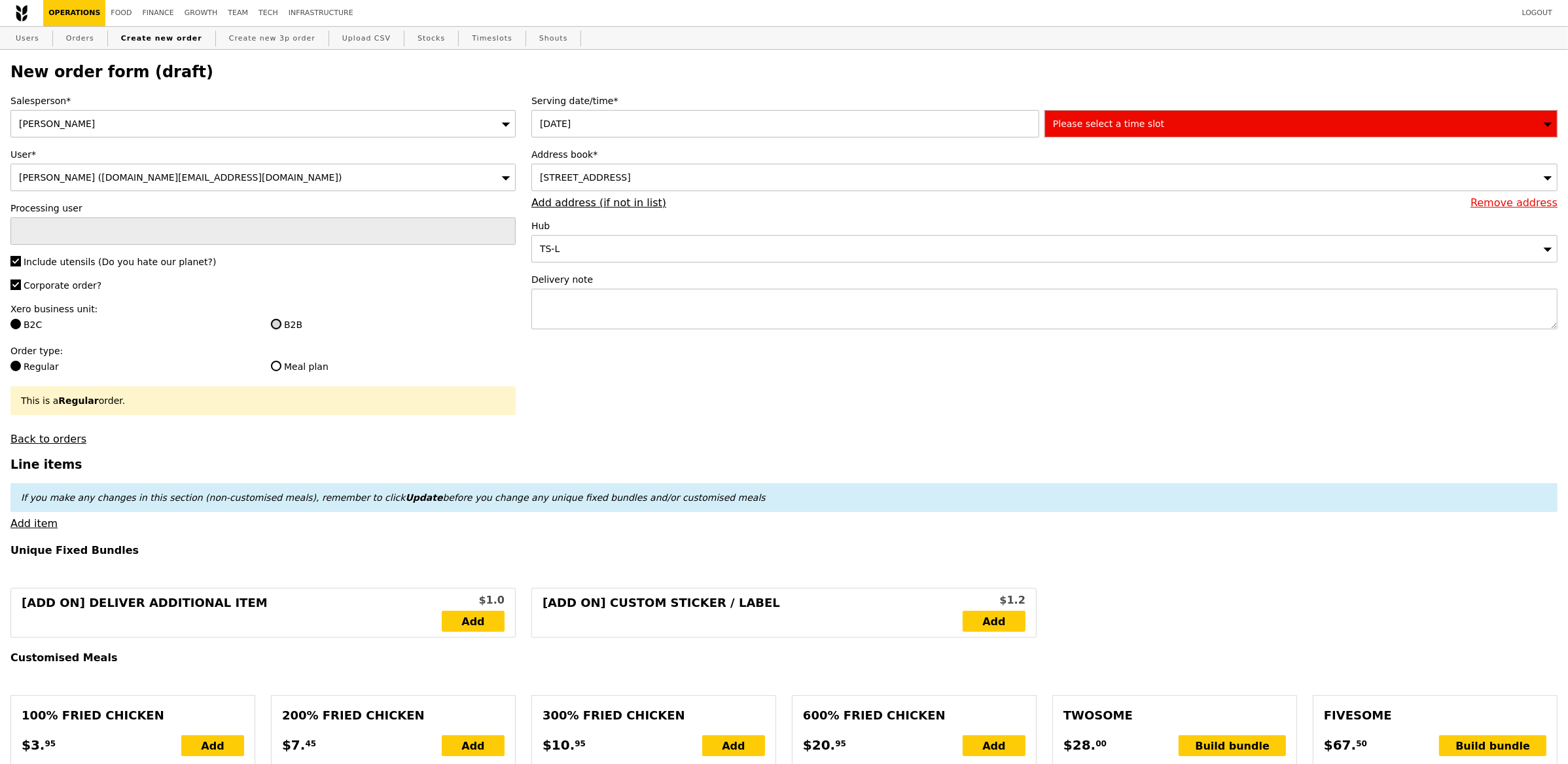
click at [273, 327] on input "B2B" at bounding box center [276, 324] width 11 height 11
radio input "true"
click at [610, 317] on textarea at bounding box center [1044, 309] width 1026 height 41
click at [614, 319] on textarea at bounding box center [1044, 309] width 1026 height 41
click at [1173, 127] on div "Please select a time slot" at bounding box center [1301, 124] width 513 height 28
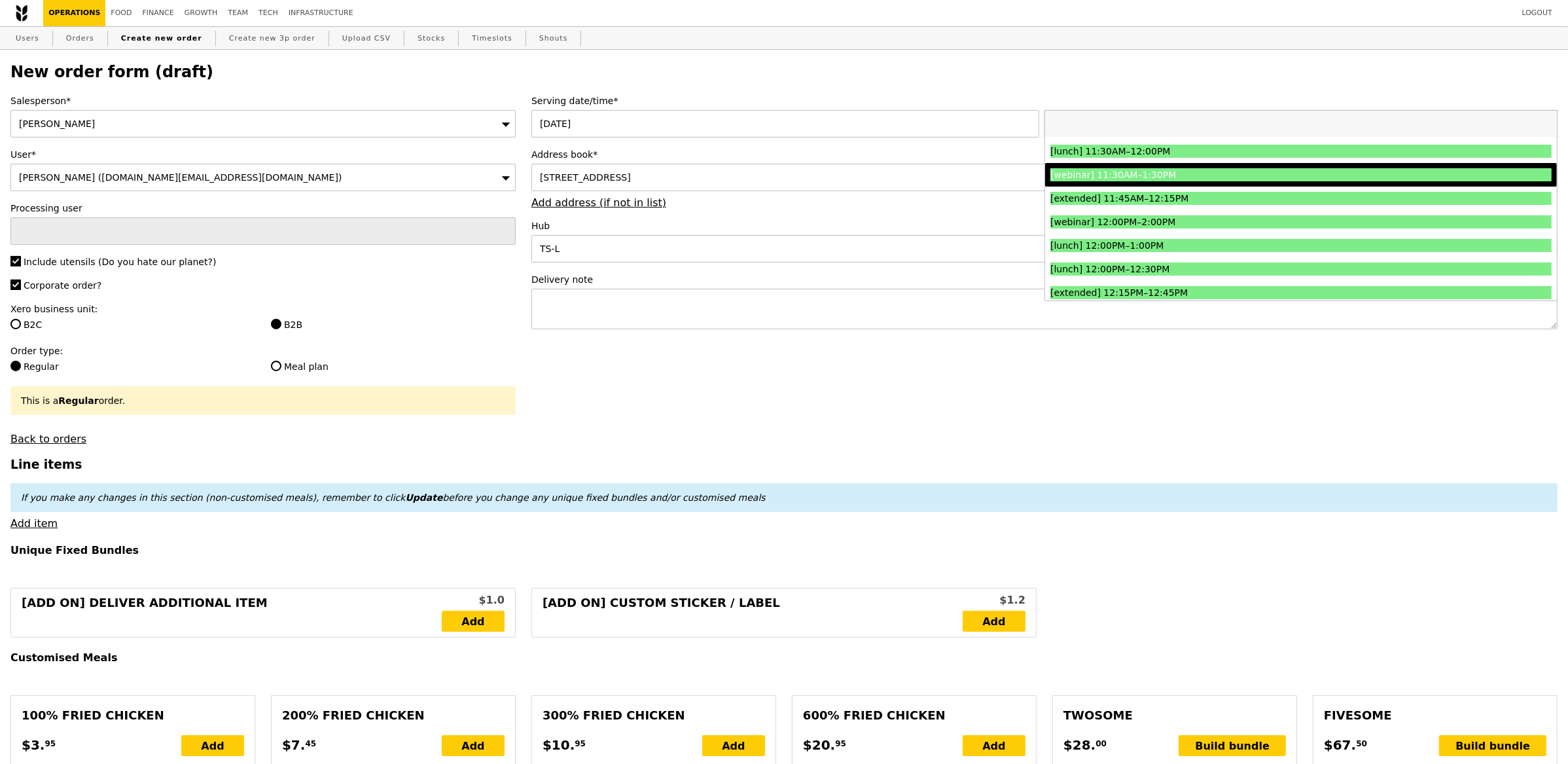
scroll to position [494, 0]
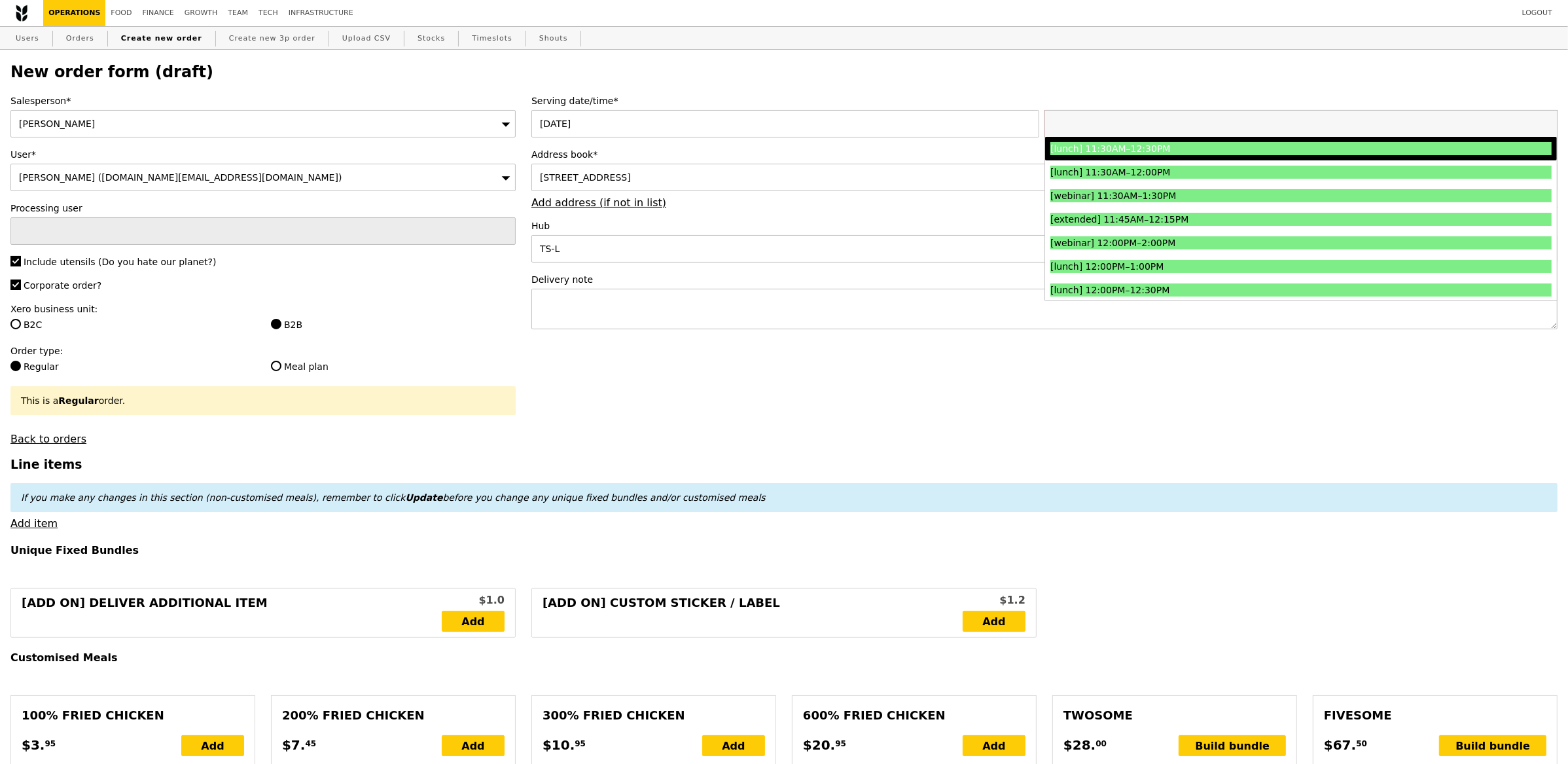
click at [1185, 150] on div "[lunch] 11:30AM–12:30PM" at bounding box center [1238, 149] width 377 height 13
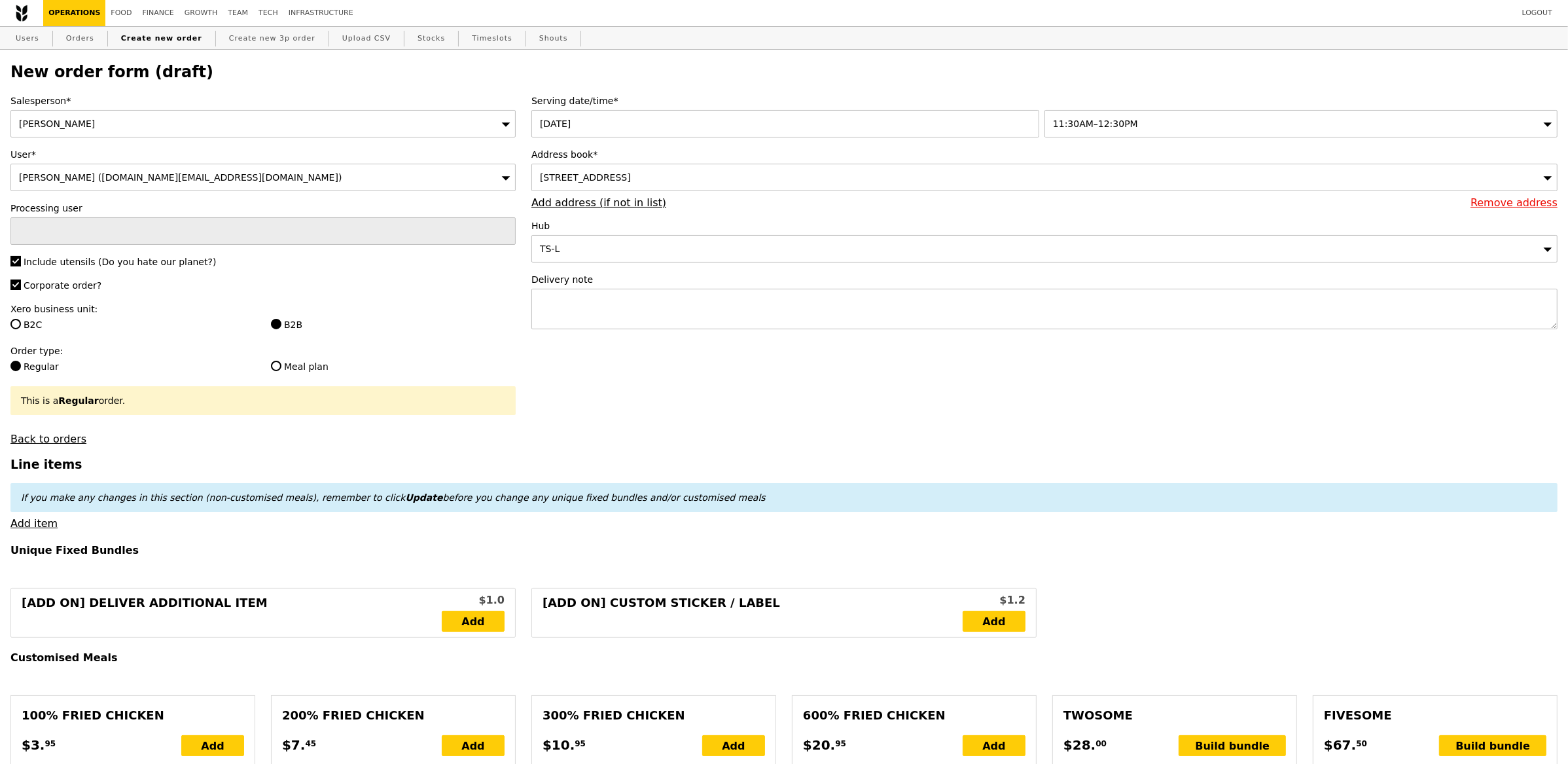
click at [603, 337] on div "Serving date/time* 21 Aug 2025 11:30AM–12:30PM Address book* 38 Irrawaddy Road,…" at bounding box center [1044, 218] width 1042 height 248
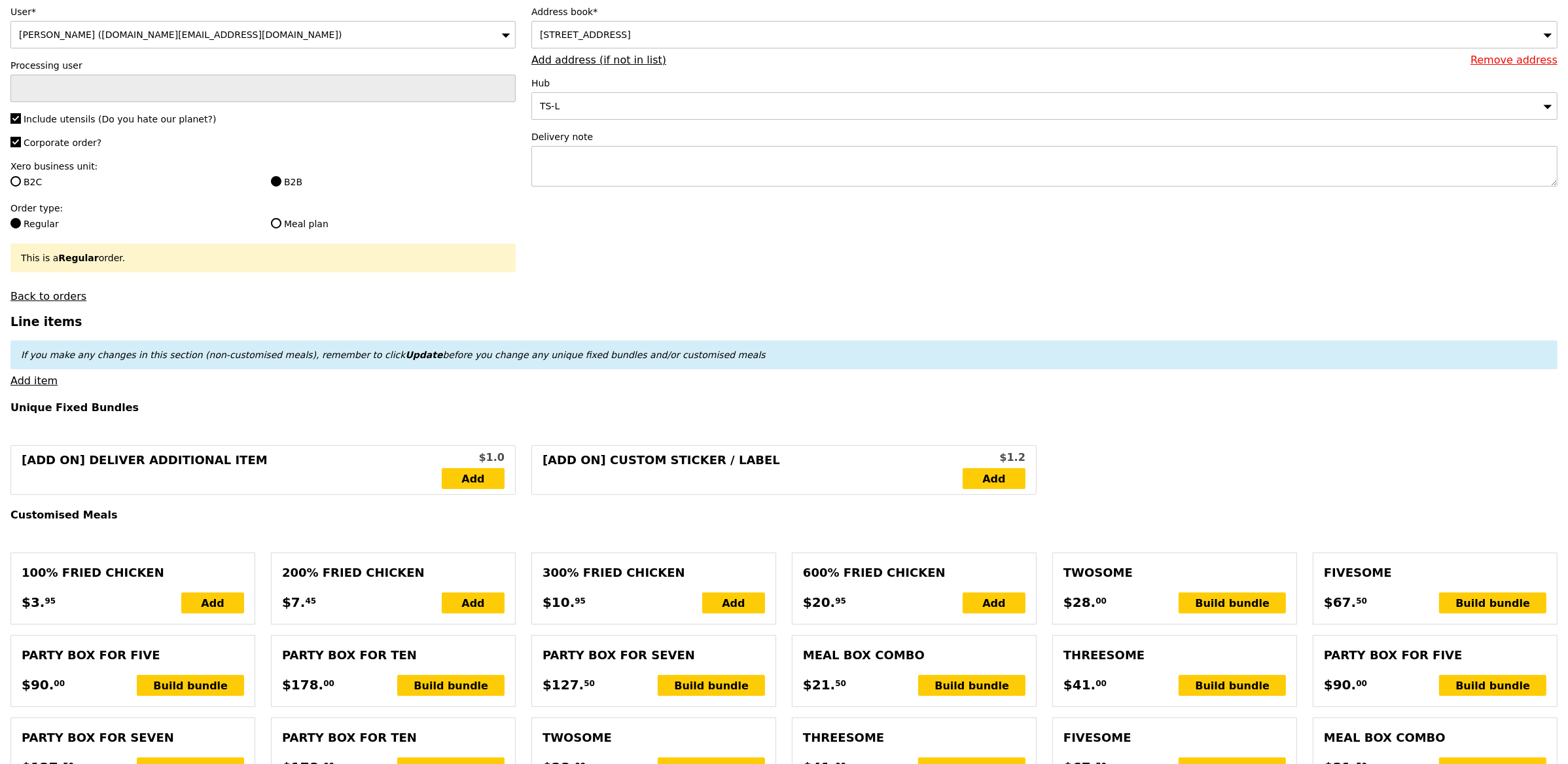
scroll to position [153, 0]
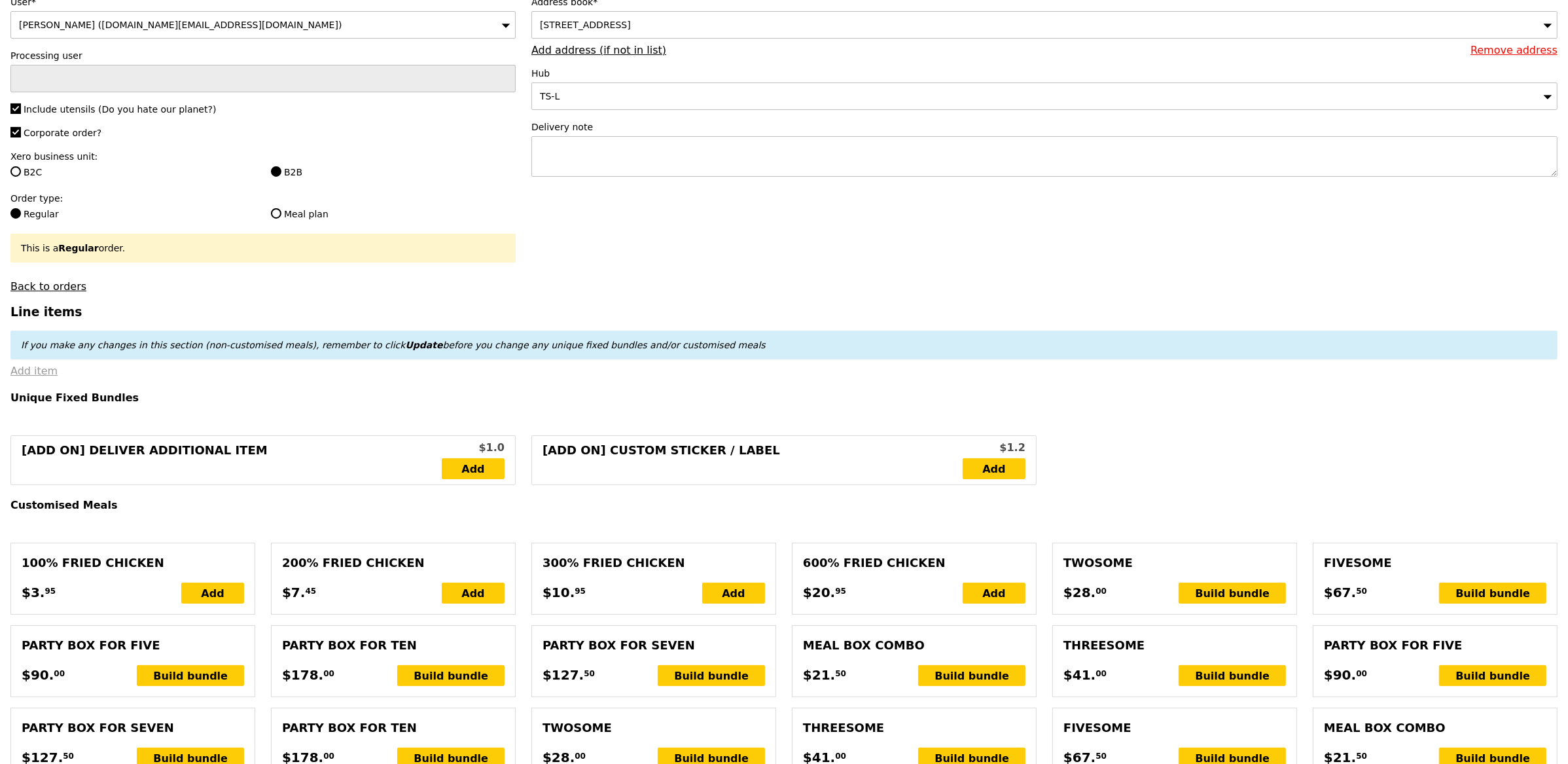
click at [51, 370] on link "Add item" at bounding box center [34, 370] width 47 height 12
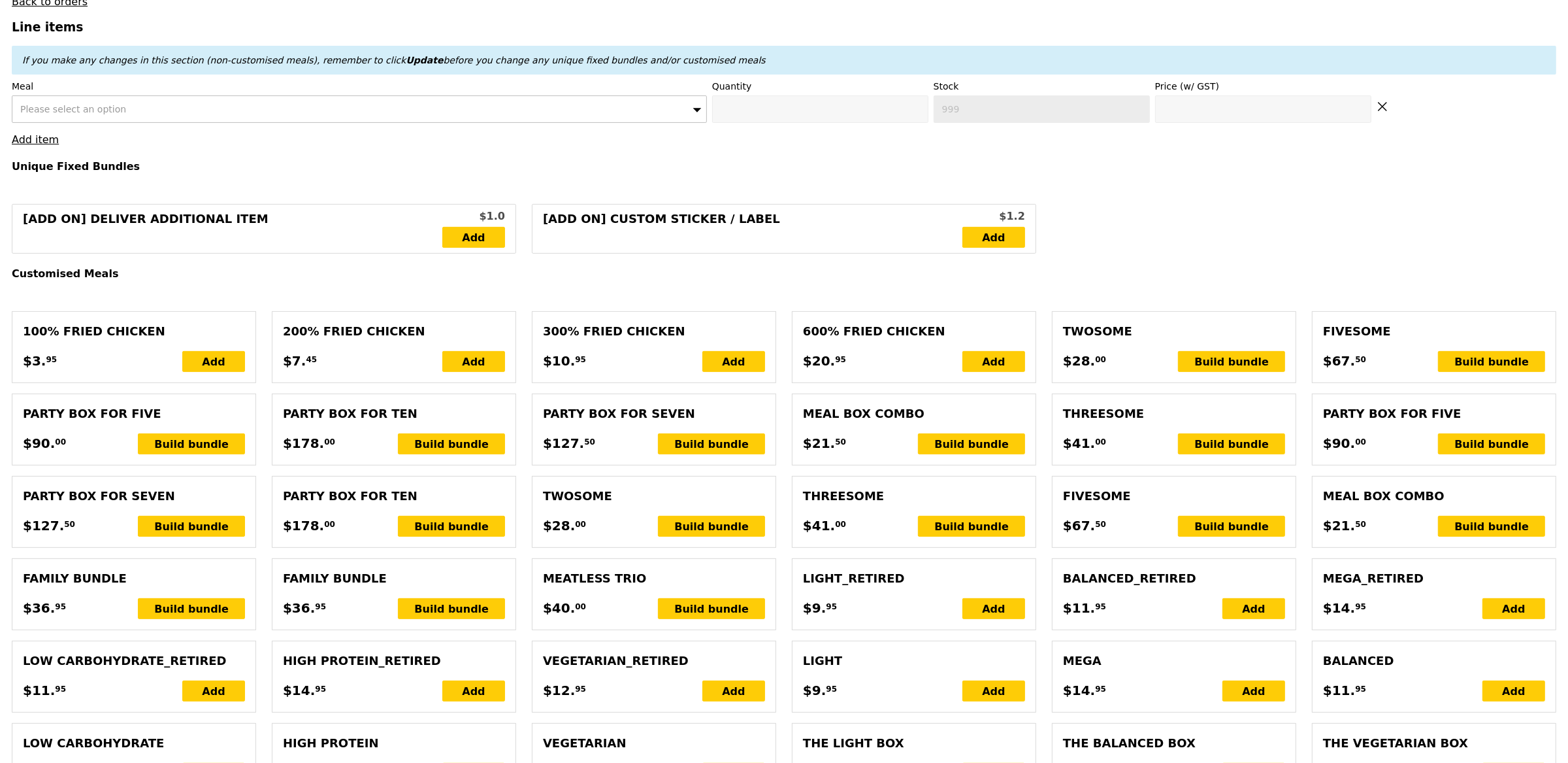
scroll to position [445, 0]
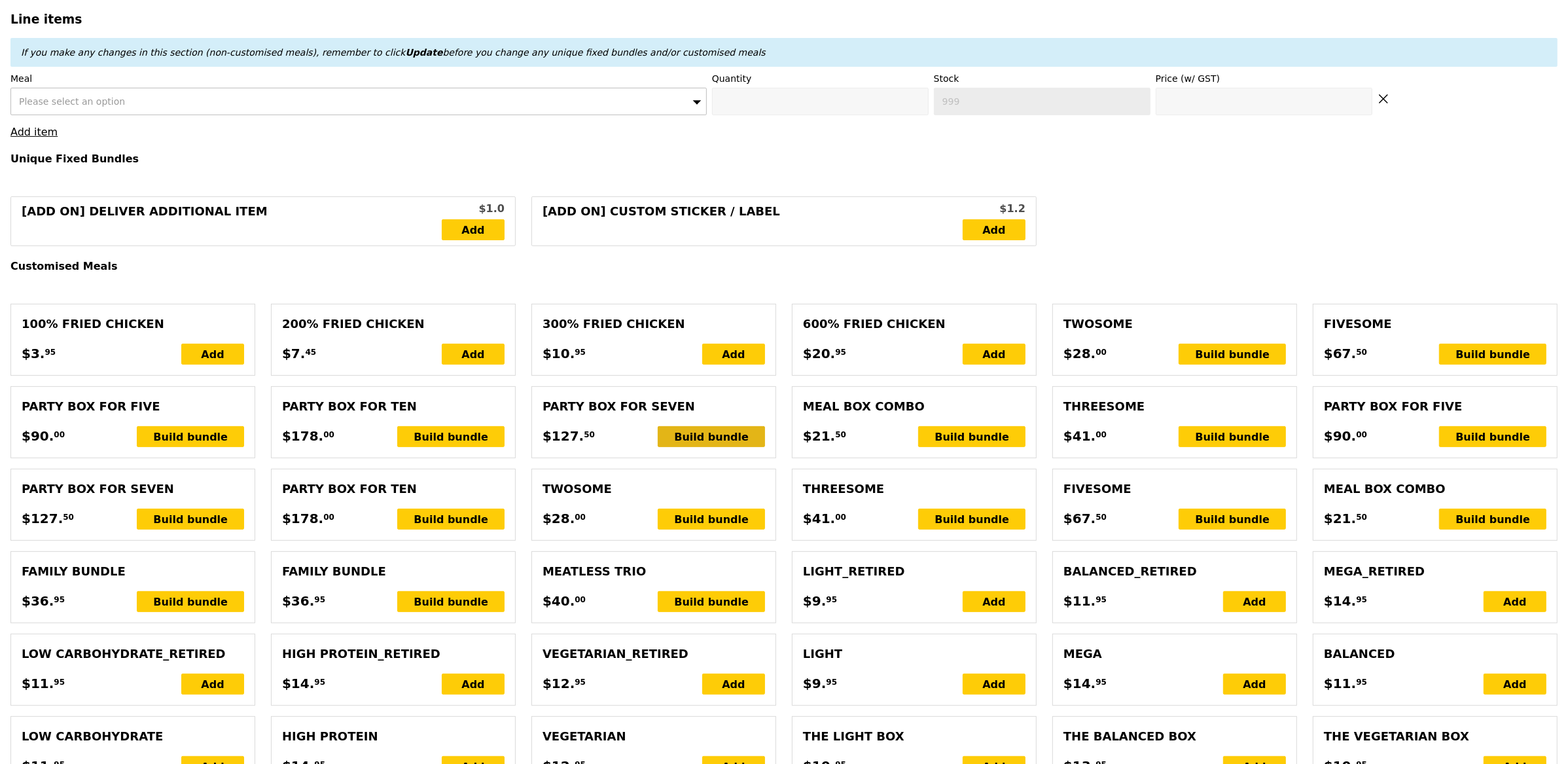
click at [718, 437] on div "Build bundle" at bounding box center [711, 436] width 107 height 21
click at [181, 518] on div "Build bundle" at bounding box center [190, 519] width 107 height 21
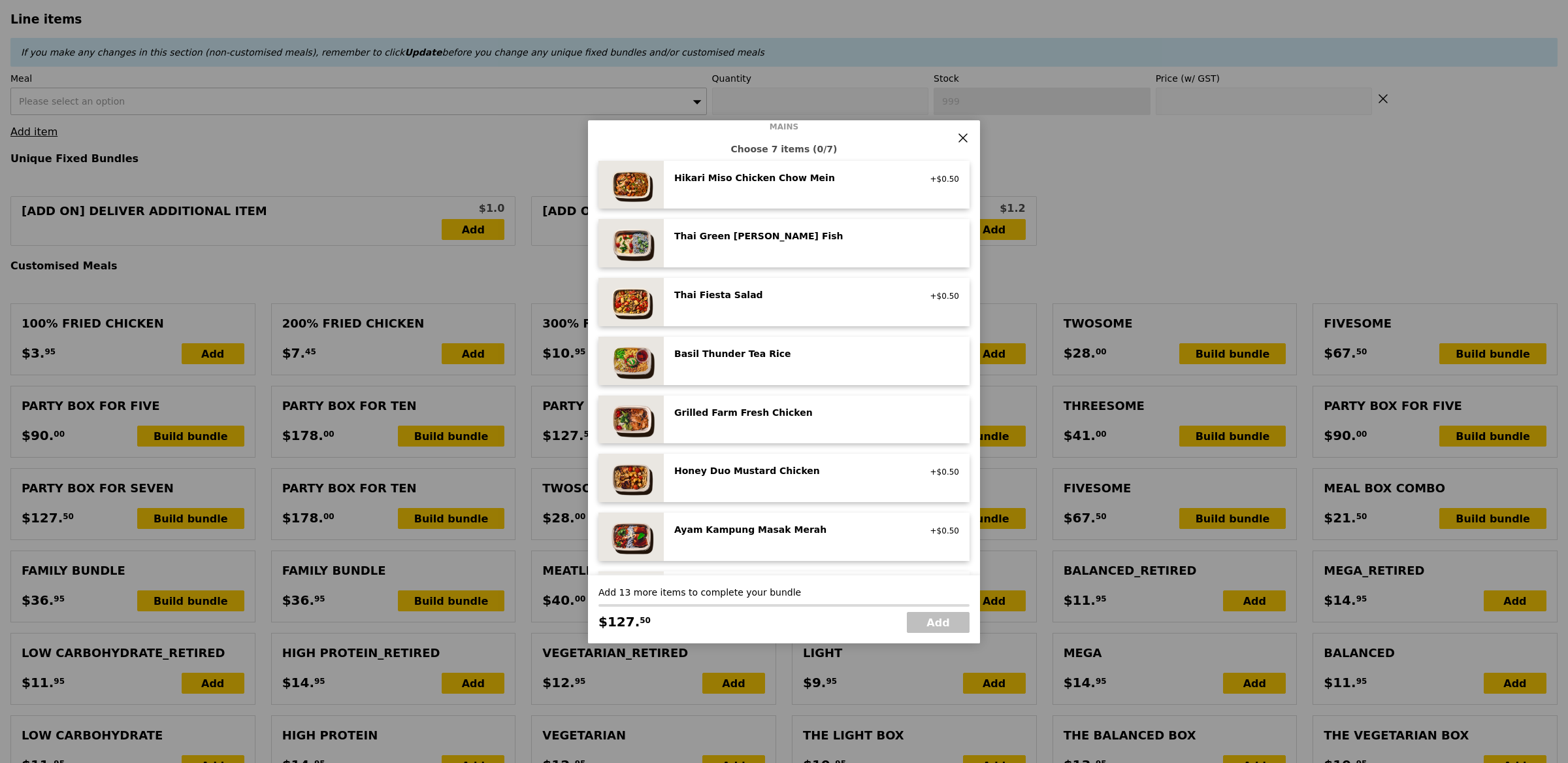
scroll to position [93, 0]
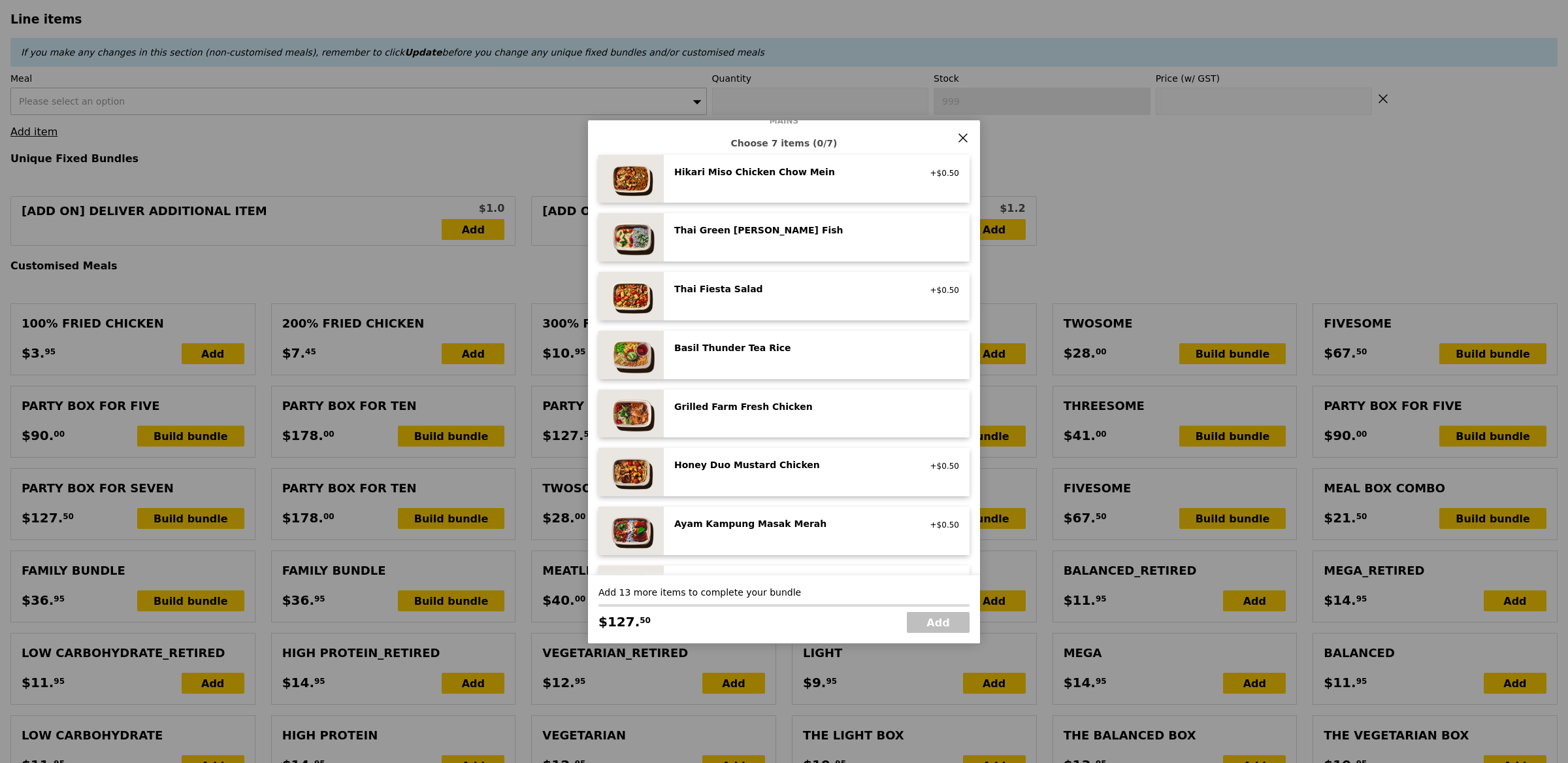
click at [753, 419] on div "Grilled Farm Fresh Chicken high protein, contains allium, dairy, nuts, soy" at bounding box center [817, 414] width 285 height 28
click at [753, 419] on div "Grilled Farm Fresh Chicken high protein, contains allium, dairy, nuts, soy Remo…" at bounding box center [817, 414] width 285 height 28
click at [754, 471] on div "Honey Duo Mustard Chicken high protein, contains allium, soy, wheat" at bounding box center [791, 465] width 250 height 16
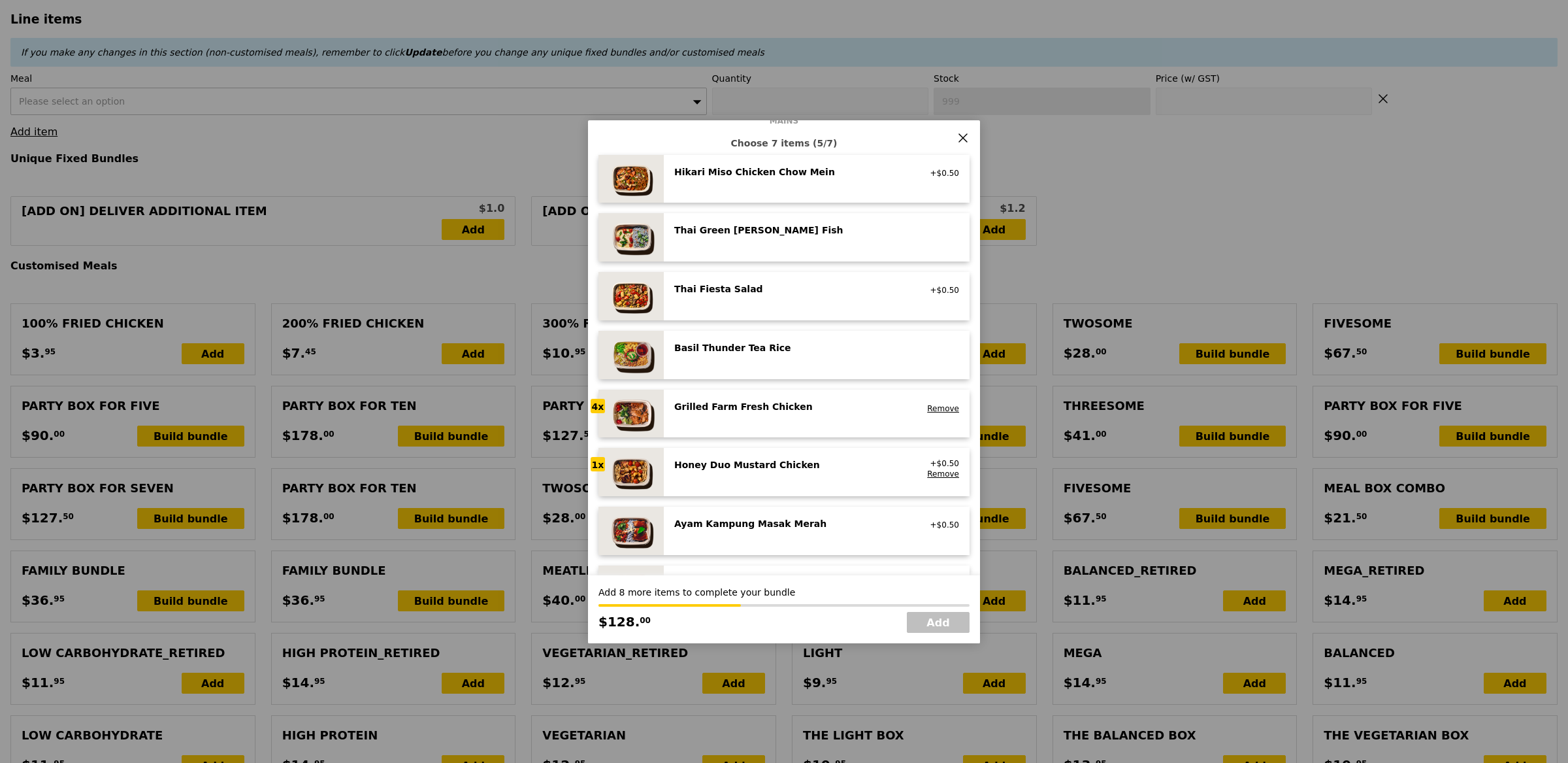
scroll to position [96, 0]
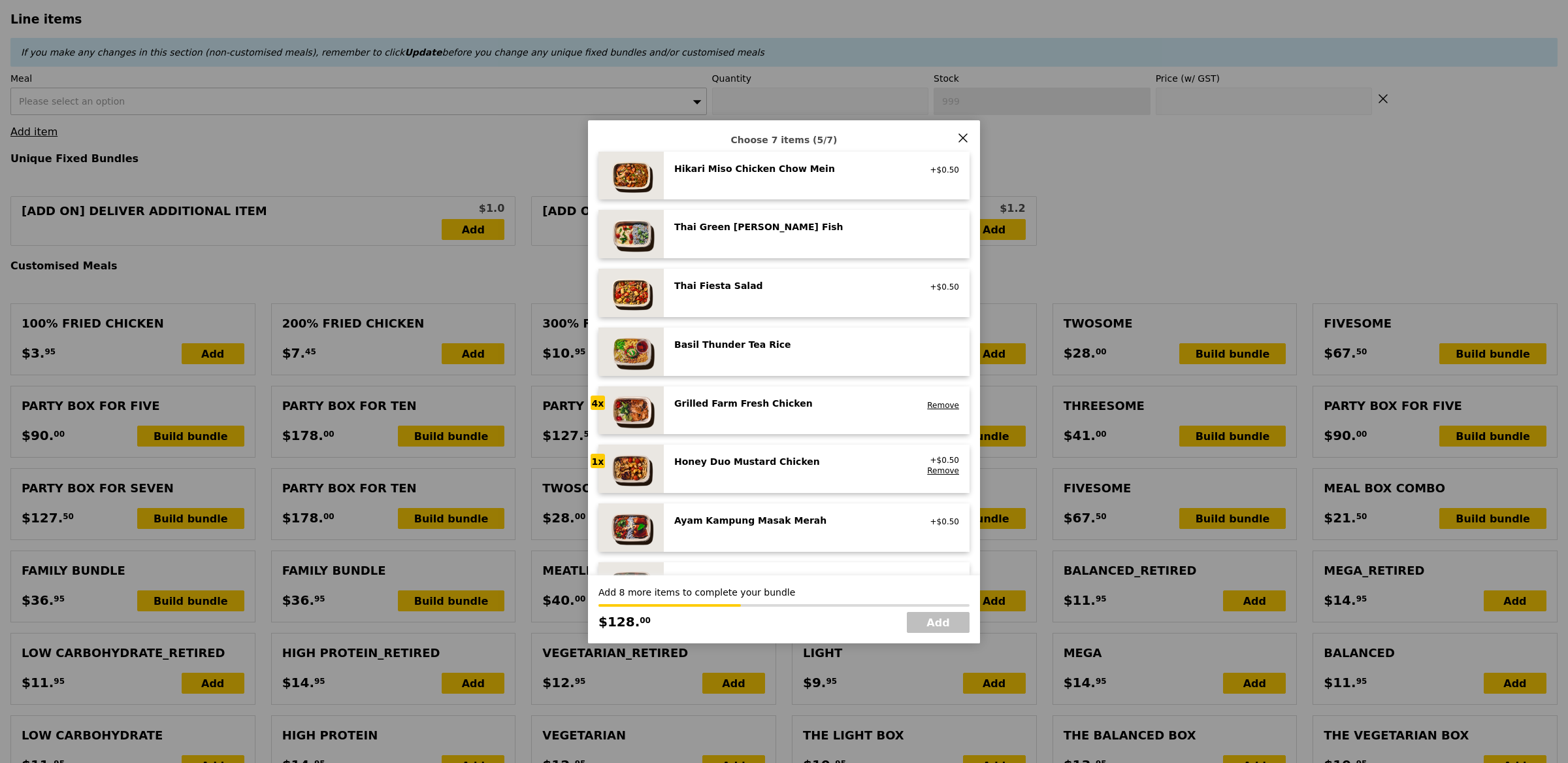
click at [754, 471] on div "Honey Duo Mustard Chicken high protein, contains allium, soy, wheat" at bounding box center [791, 465] width 250 height 21
click at [754, 470] on div "Honey Duo Mustard Chicken high protein, contains allium, soy, wheat" at bounding box center [791, 465] width 250 height 21
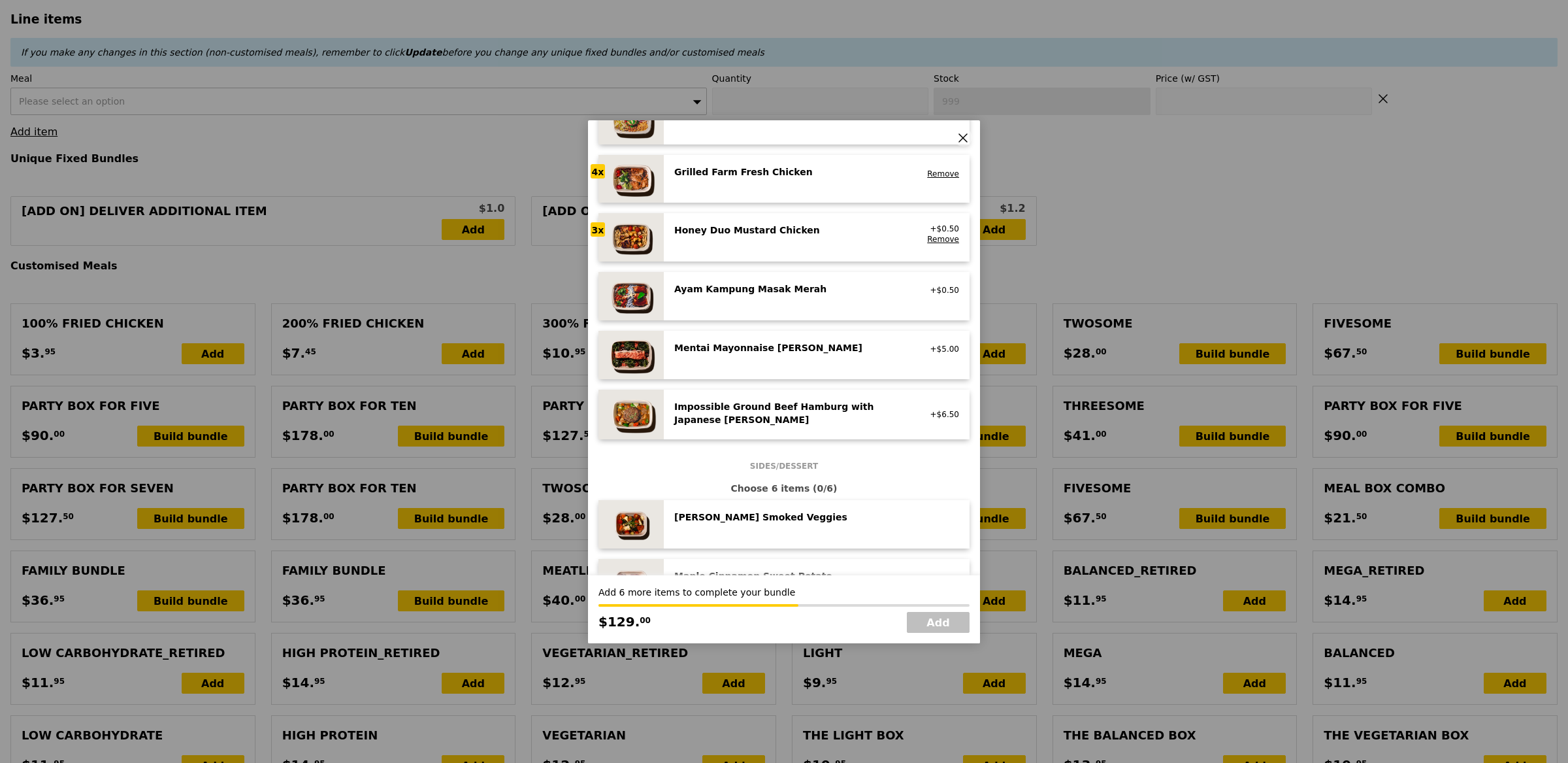
scroll to position [490, 0]
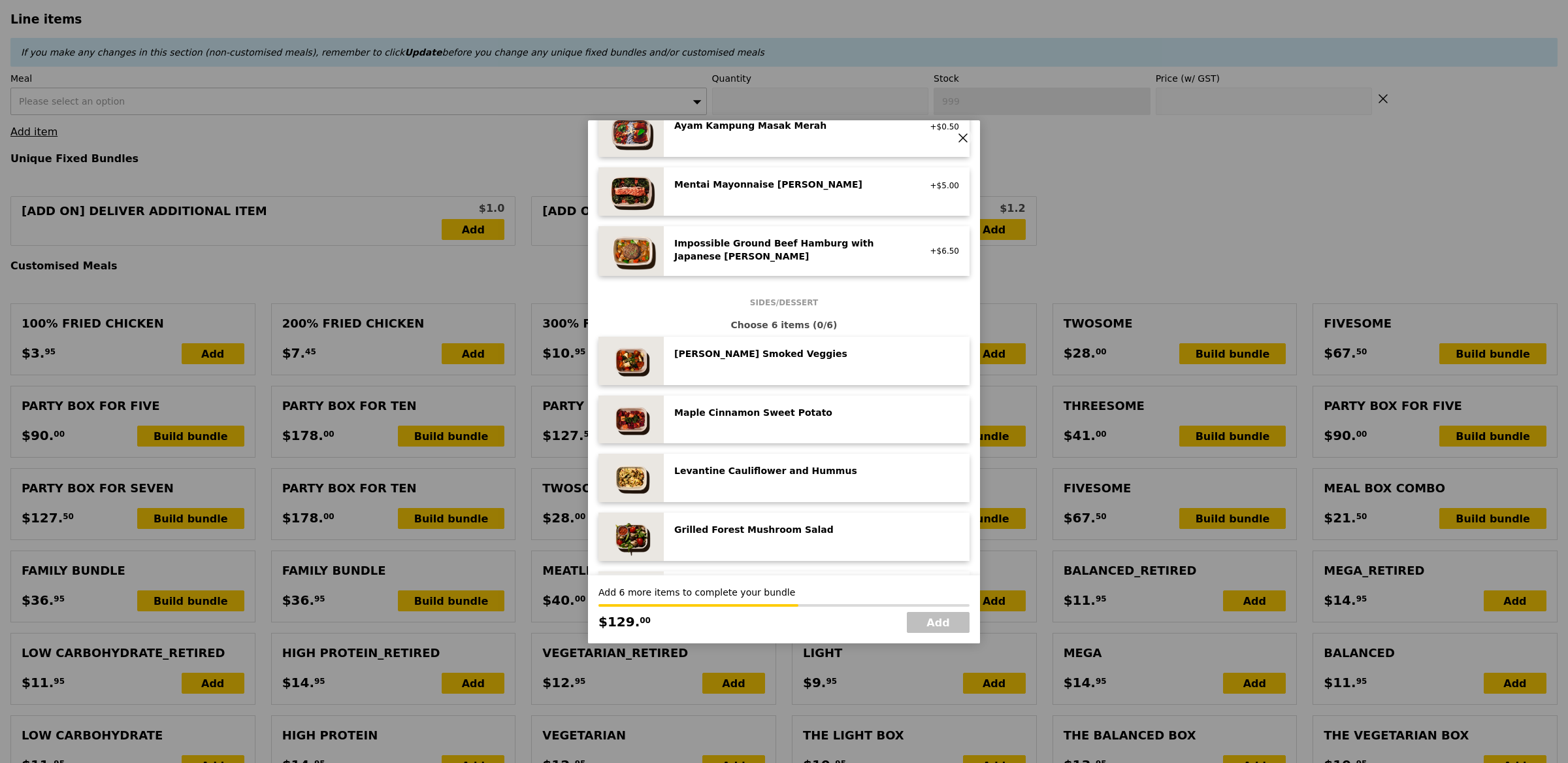
click at [760, 355] on div "Rosemary Smoked Veggies" at bounding box center [792, 353] width 235 height 13
click at [795, 412] on div "Maple Cinnamon Sweet Potato" at bounding box center [792, 412] width 235 height 13
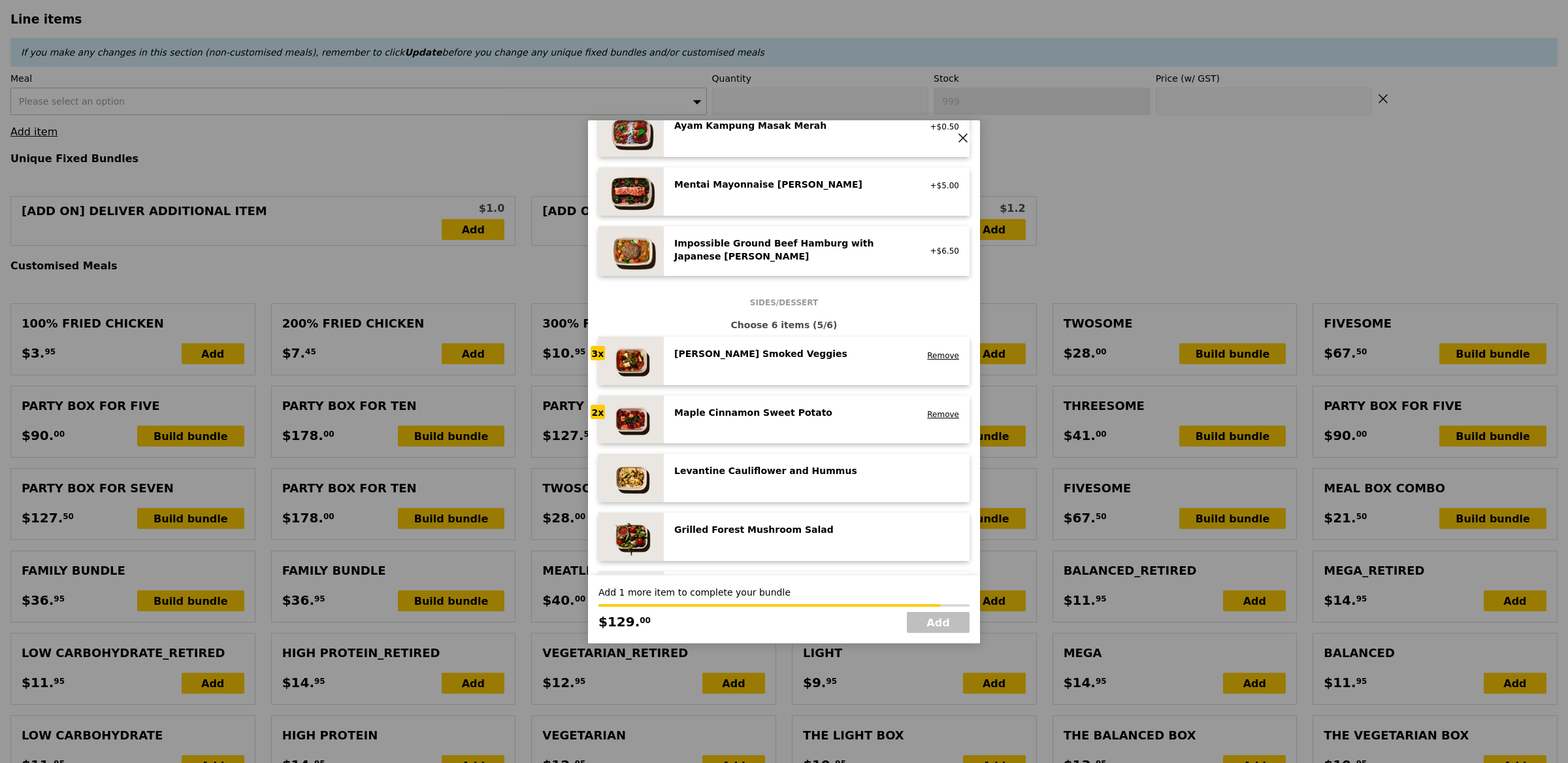
click at [795, 412] on div "Maple Cinnamon Sweet Potato" at bounding box center [792, 412] width 235 height 13
drag, startPoint x: 947, startPoint y: 623, endPoint x: 958, endPoint y: 629, distance: 12.5
click at [947, 623] on link "Add" at bounding box center [938, 623] width 63 height 21
type input "Loading..."
type input "129.00"
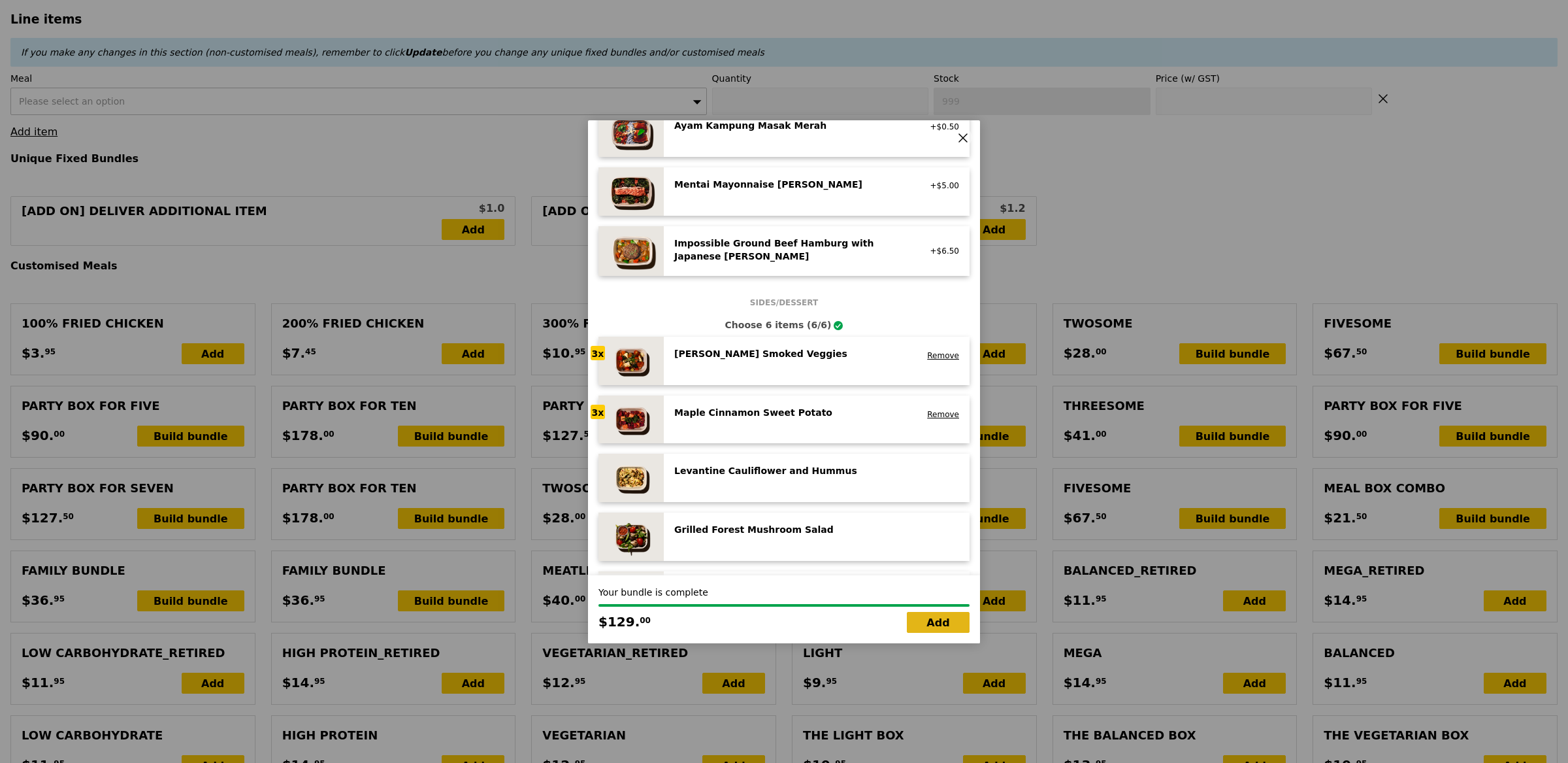
type input "3.62"
type input "3.95"
type input "132.95"
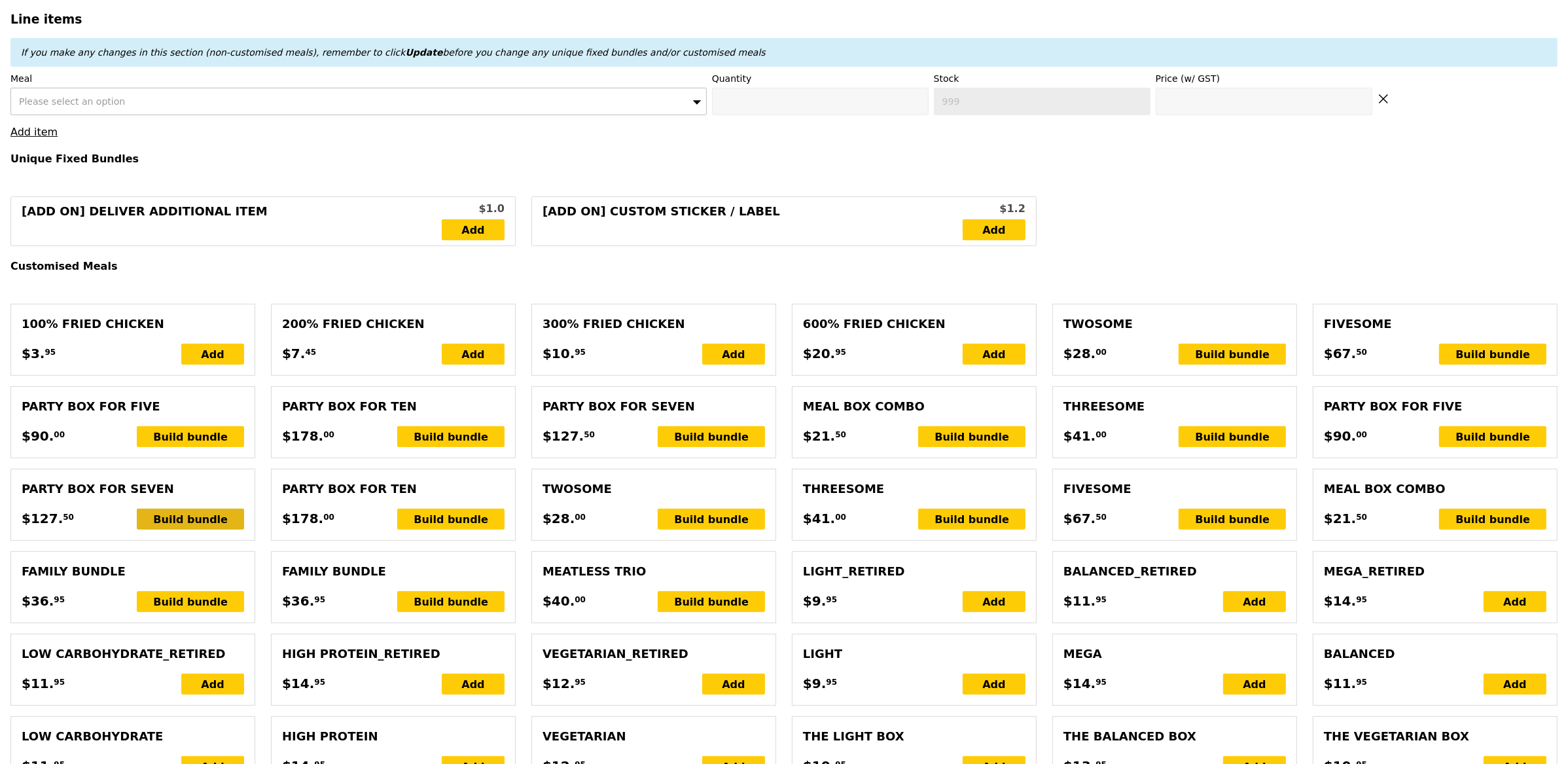
click at [159, 512] on div "Build bundle" at bounding box center [190, 519] width 107 height 21
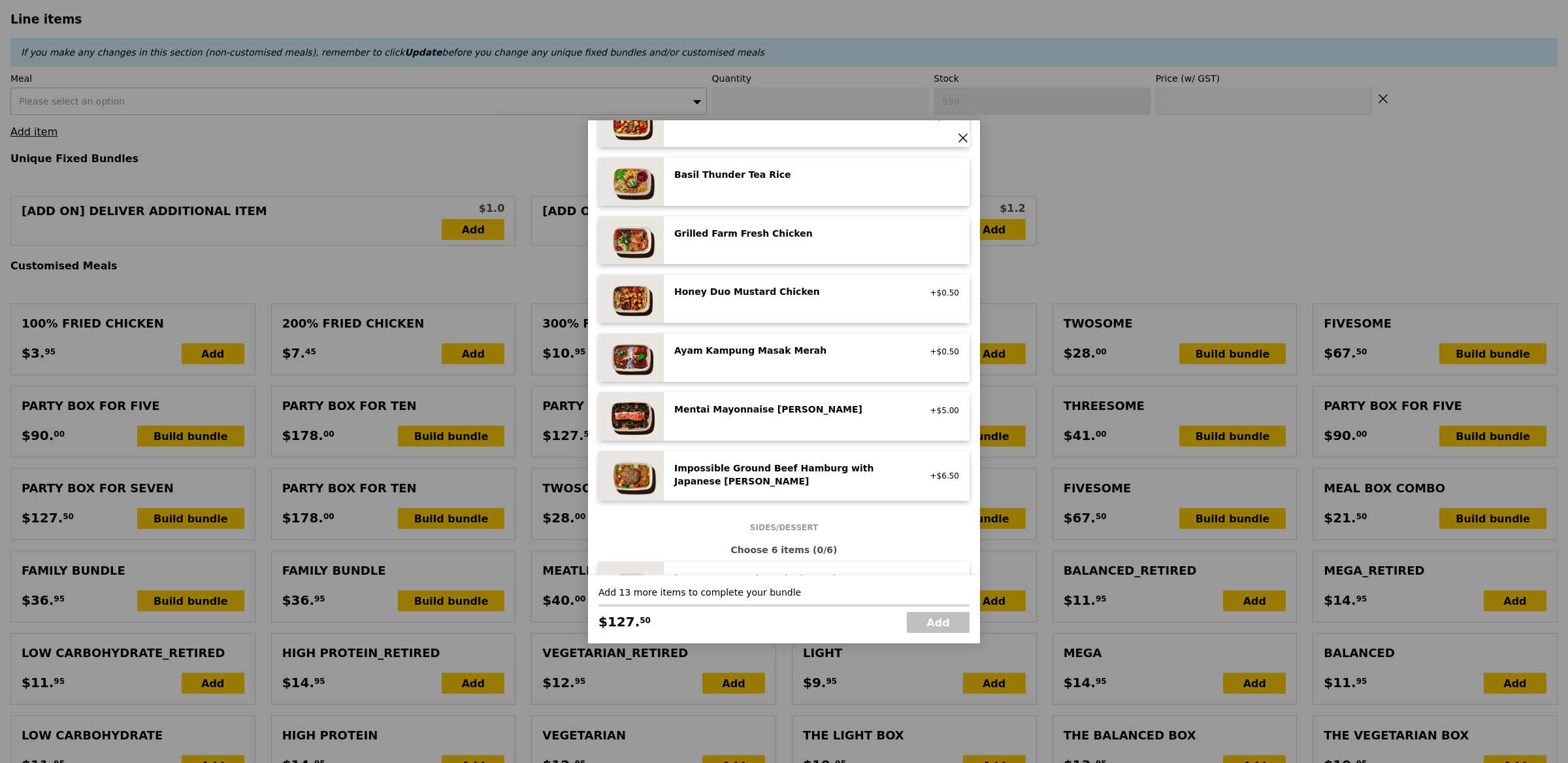
scroll to position [268, 0]
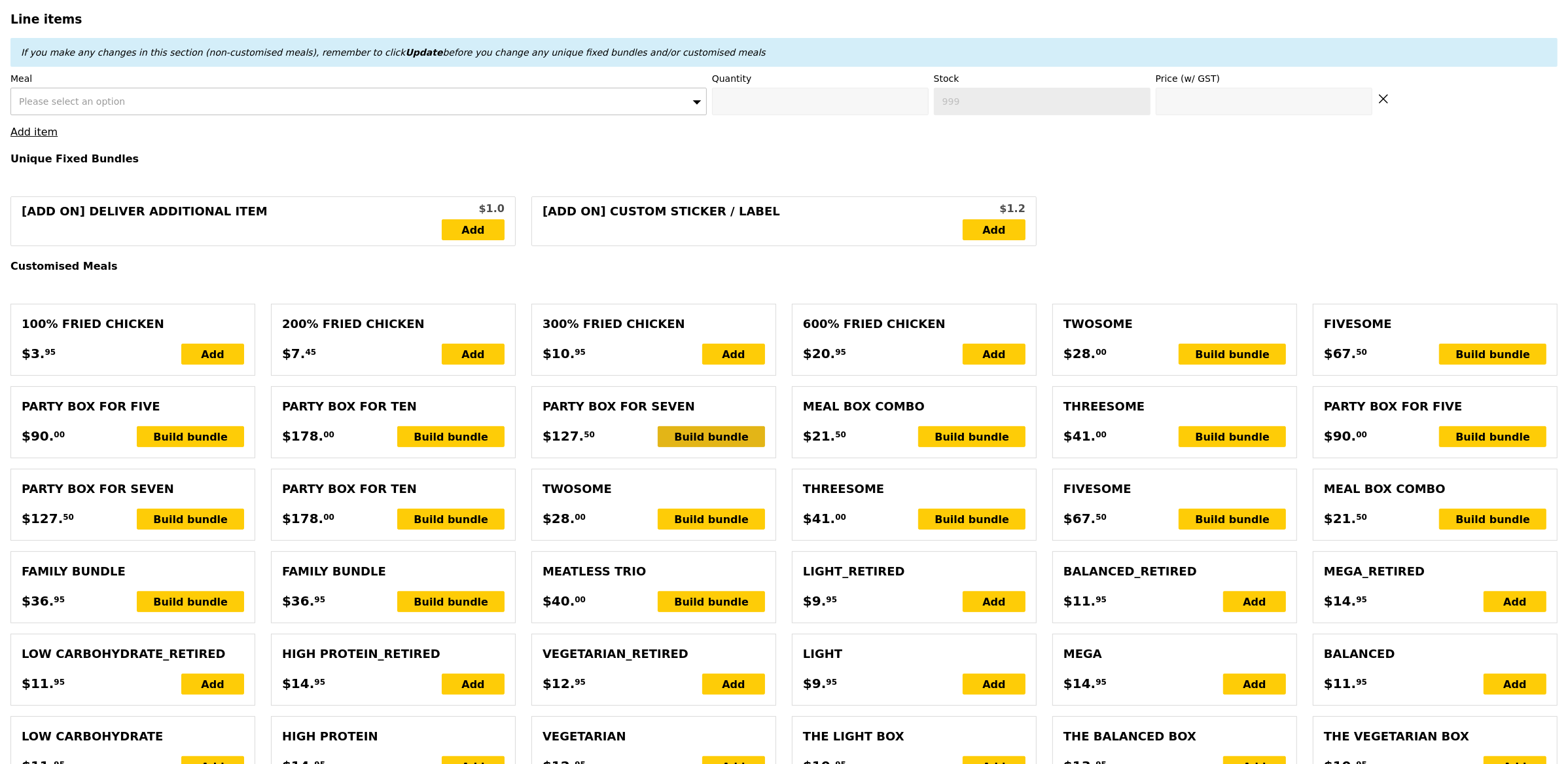
click at [696, 430] on div "Build bundle" at bounding box center [711, 436] width 107 height 21
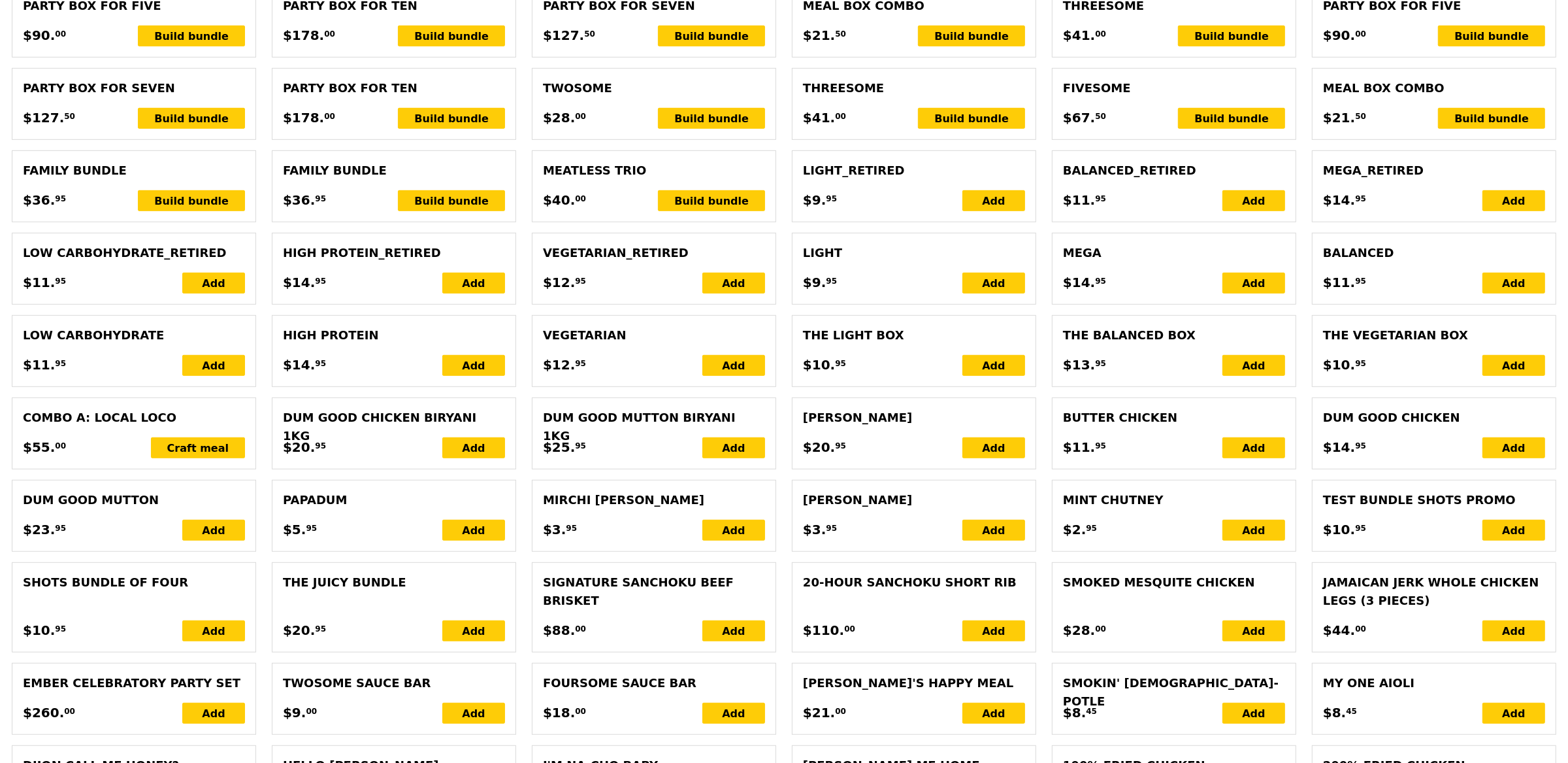
scroll to position [484, 0]
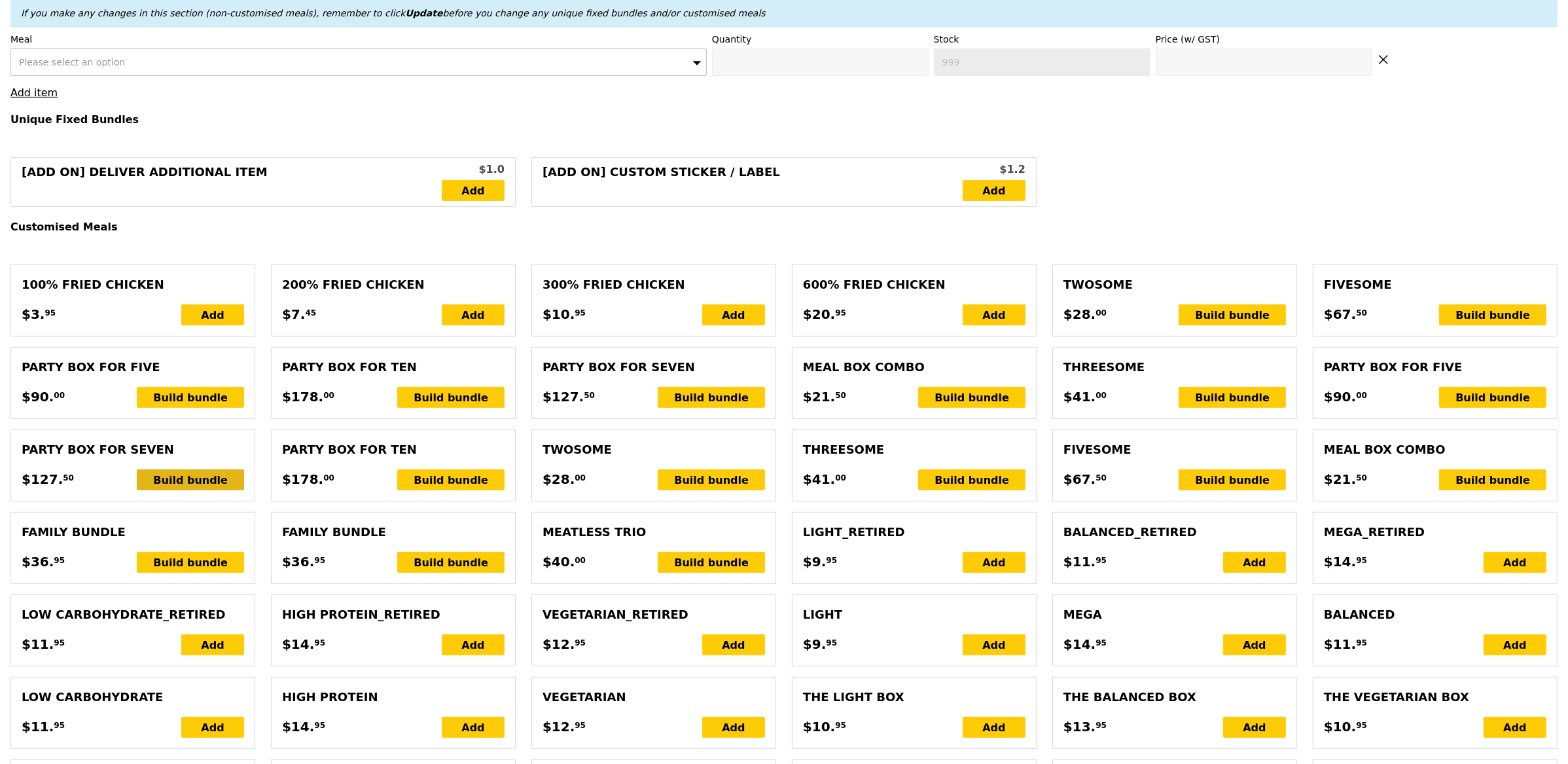
click at [176, 479] on div "Build bundle" at bounding box center [190, 480] width 107 height 21
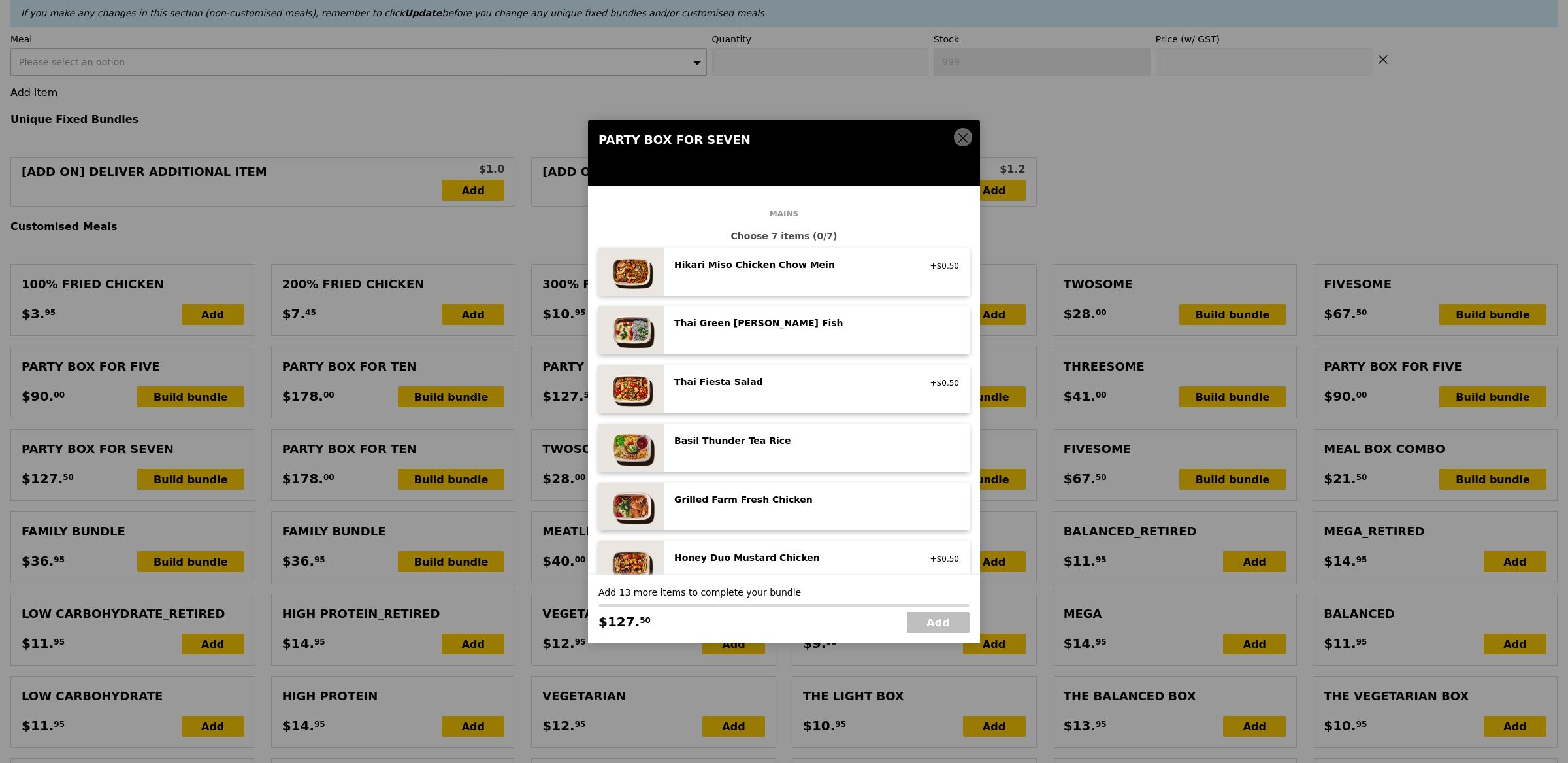
click at [714, 335] on div "Thai Green Curry Fish pescatarian, spicy, contains allium, dairy, shellfish, so…" at bounding box center [817, 330] width 285 height 28
click at [715, 389] on div "Thai Fiesta Salad low carb, vegan, spicy" at bounding box center [791, 383] width 250 height 16
click at [698, 450] on div "Basil Thunder Tea Rice vegetarian, contains allium, barley, egg, nuts, soy, whe…" at bounding box center [817, 448] width 285 height 28
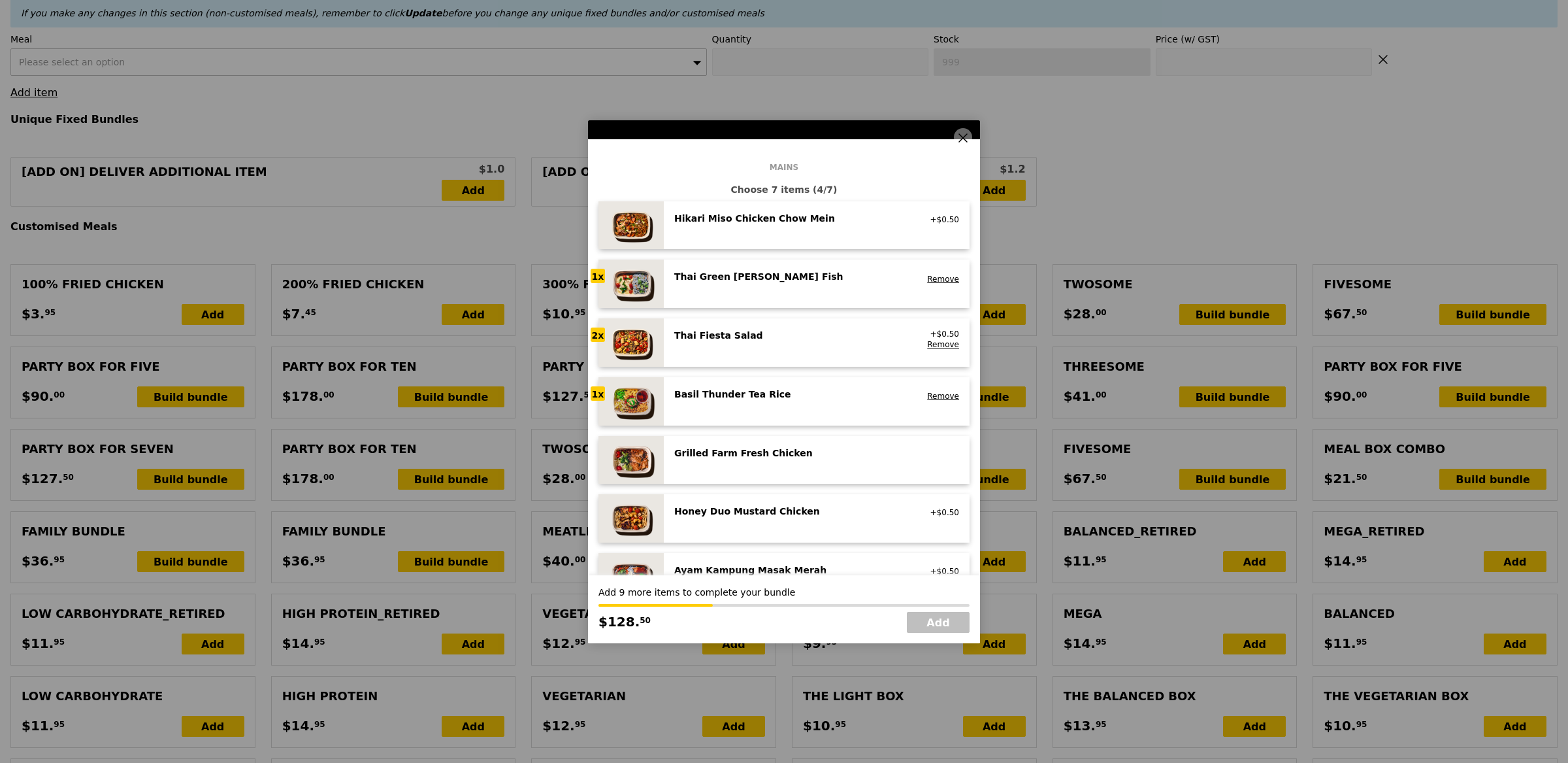
scroll to position [70, 0]
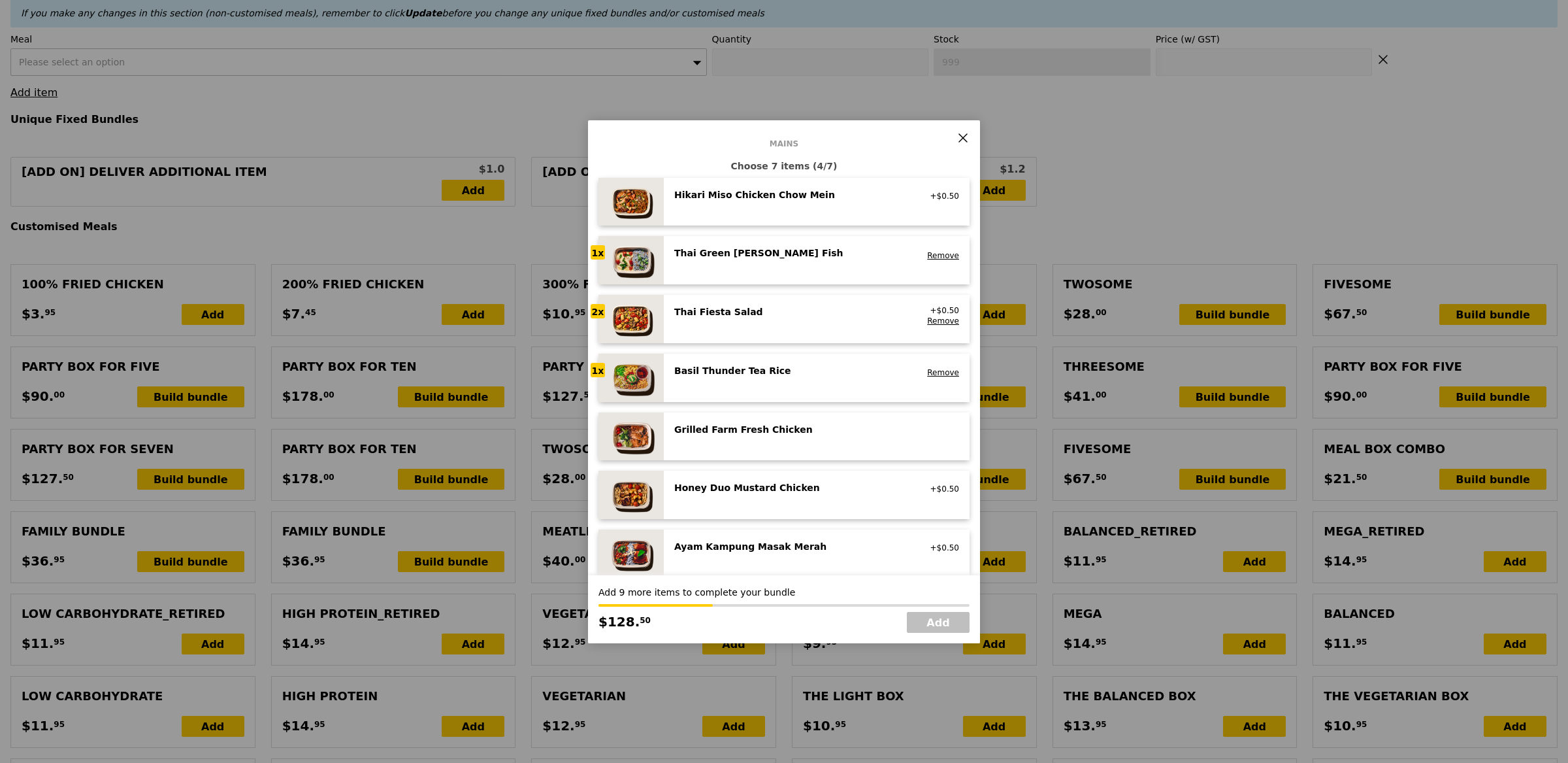
click at [750, 550] on div "Ayam Kampung Masak Merah" at bounding box center [792, 547] width 235 height 13
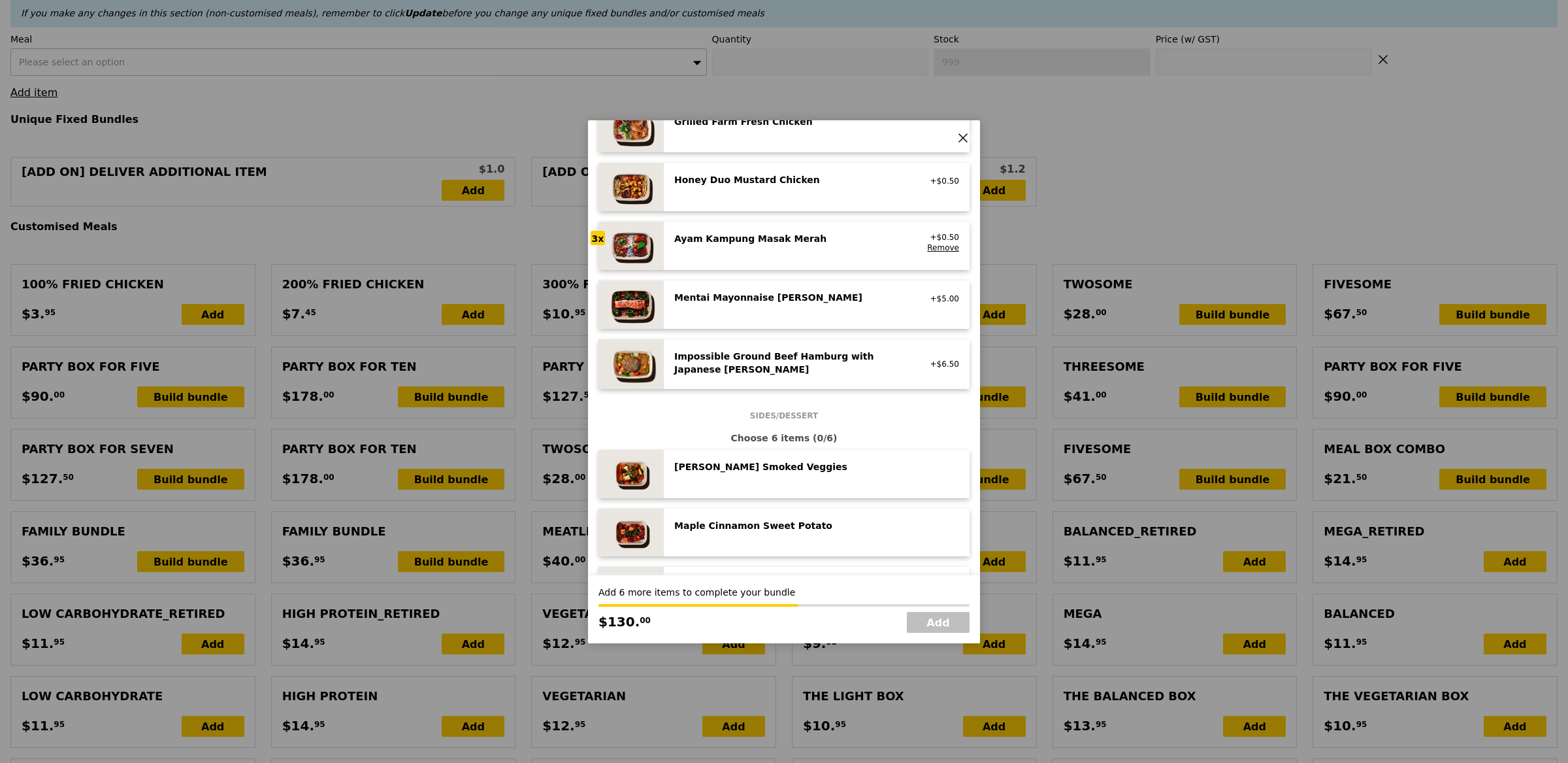
scroll to position [383, 0]
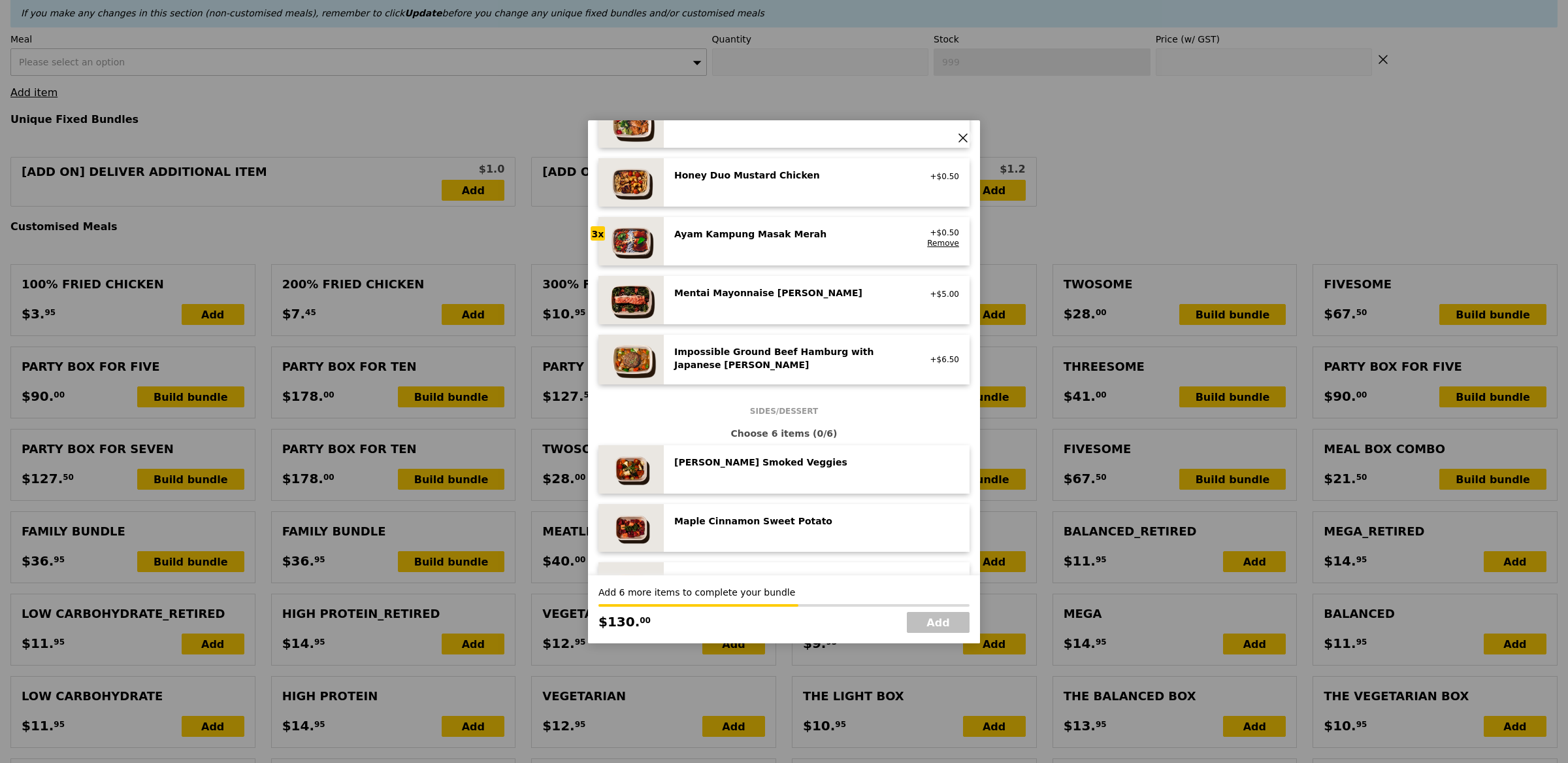
click at [778, 491] on div "Rosemary Smoked Veggies low carb, vegan" at bounding box center [817, 468] width 306 height 48
click at [778, 491] on div "Rosemary Smoked Veggies low carb, vegan Remove" at bounding box center [817, 468] width 306 height 48
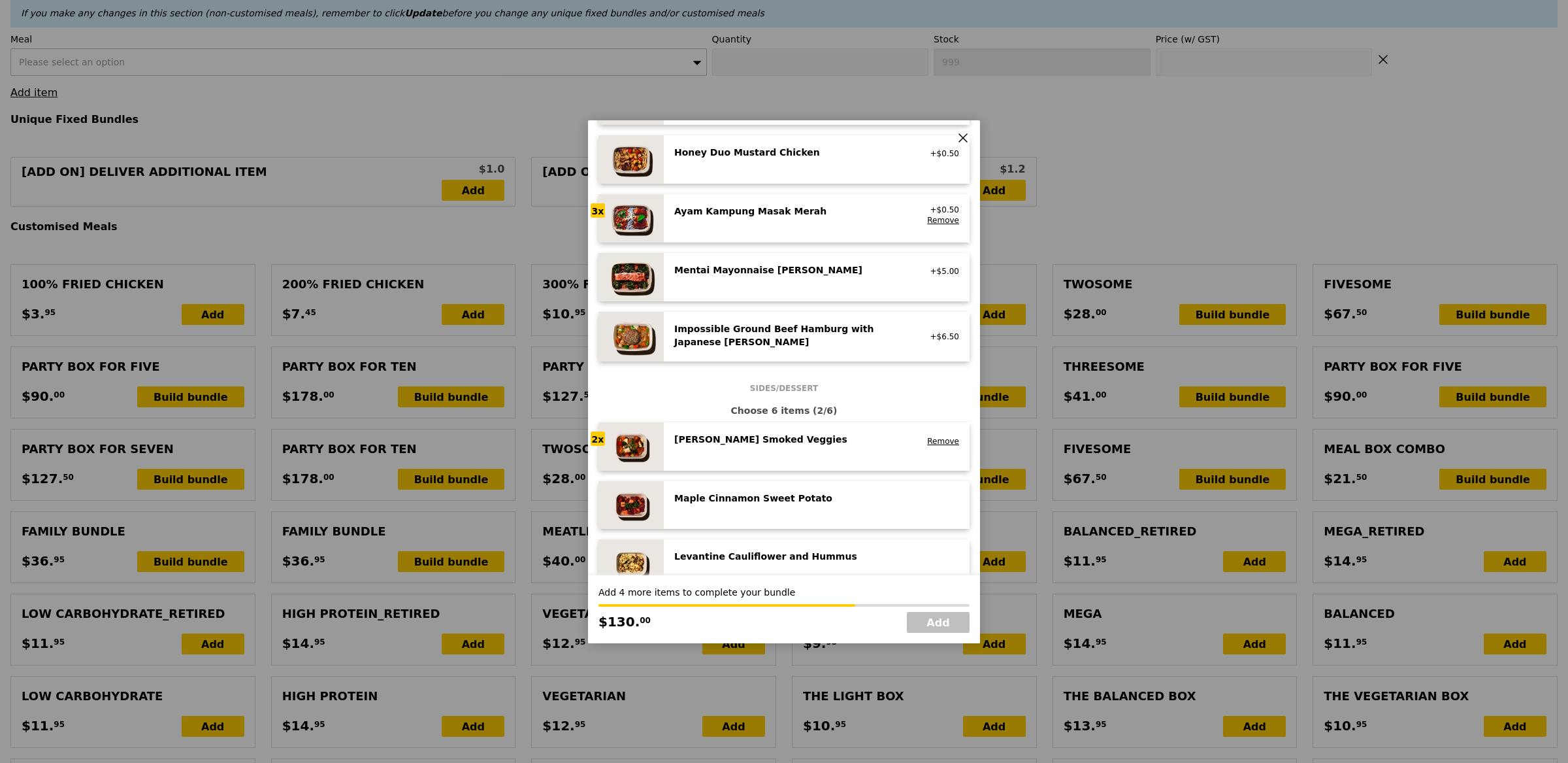
scroll to position [406, 0]
click at [773, 515] on div "Maple Cinnamon Sweet Potato vegan" at bounding box center [817, 504] width 285 height 28
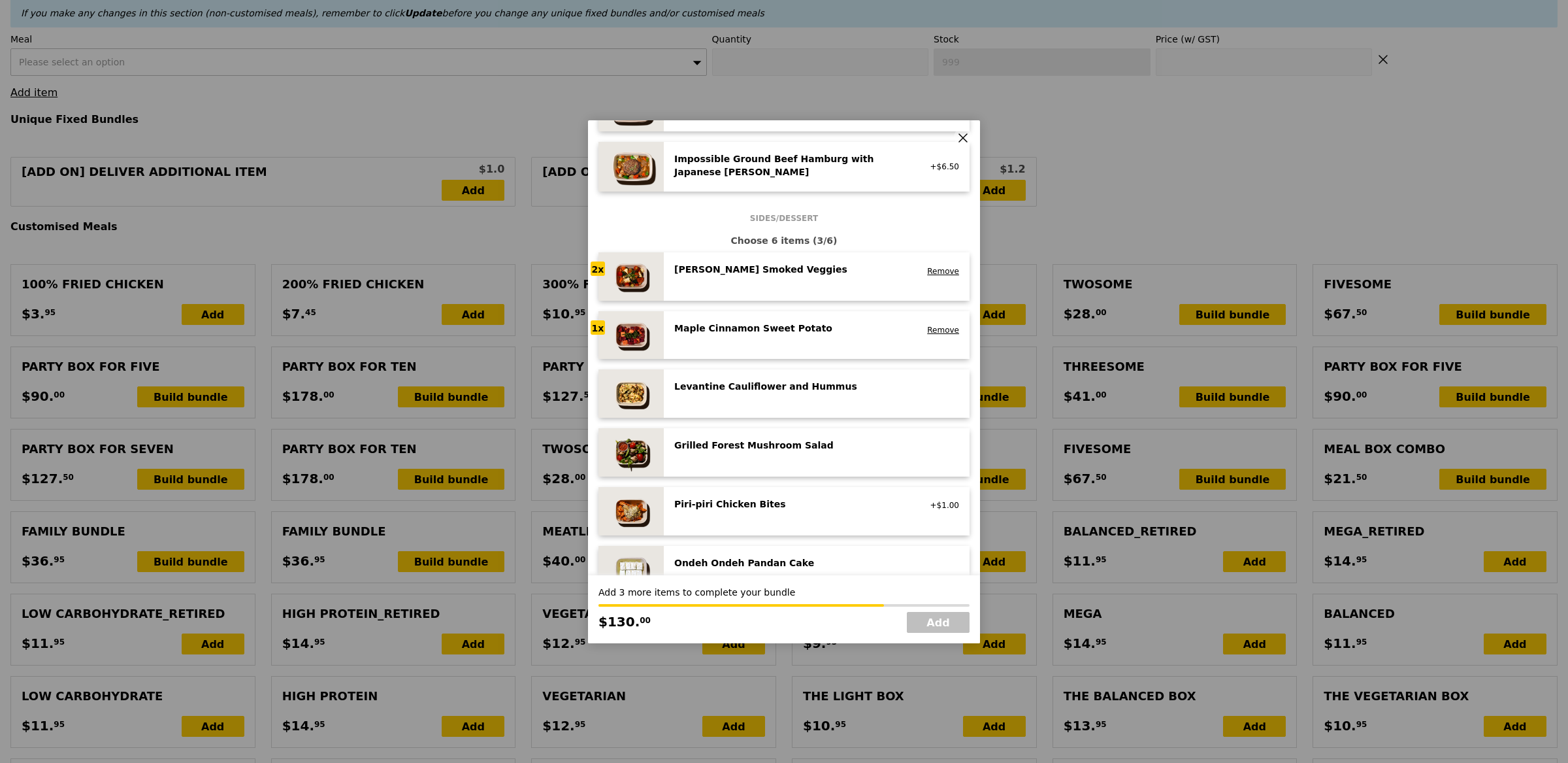
scroll to position [593, 0]
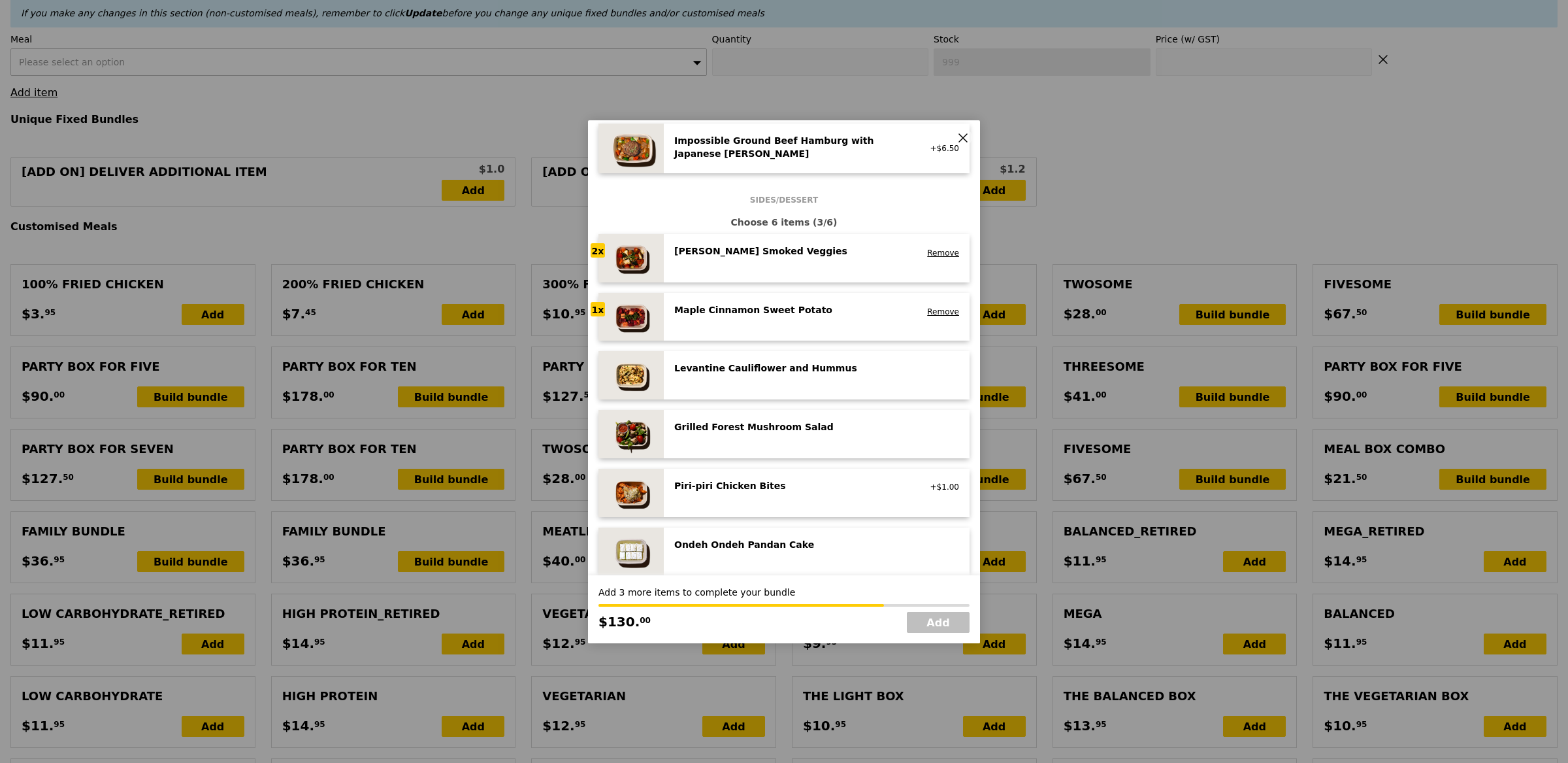
click at [773, 532] on div "Ondeh Ondeh Pandan Cake vegetarian, contains dairy, egg, wheat" at bounding box center [817, 551] width 306 height 48
drag, startPoint x: 773, startPoint y: 532, endPoint x: 831, endPoint y: 572, distance: 70.5
click at [773, 532] on div "Ondeh Ondeh Pandan Cake vegetarian, contains dairy, egg, wheat Remove" at bounding box center [817, 551] width 306 height 48
click at [947, 623] on link "Add" at bounding box center [938, 623] width 63 height 21
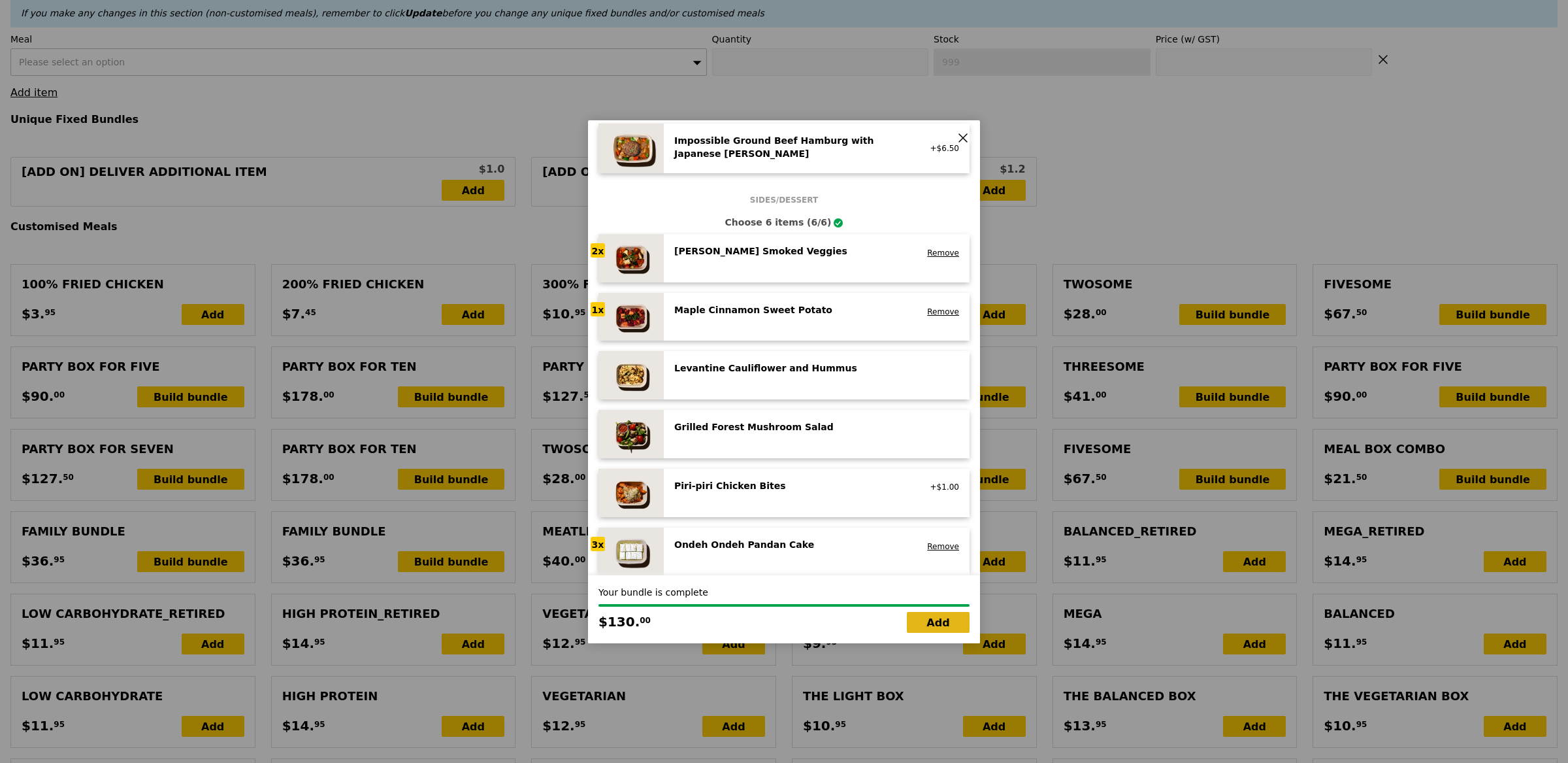
type input "Loading..."
type input "259.00"
type input "262.95"
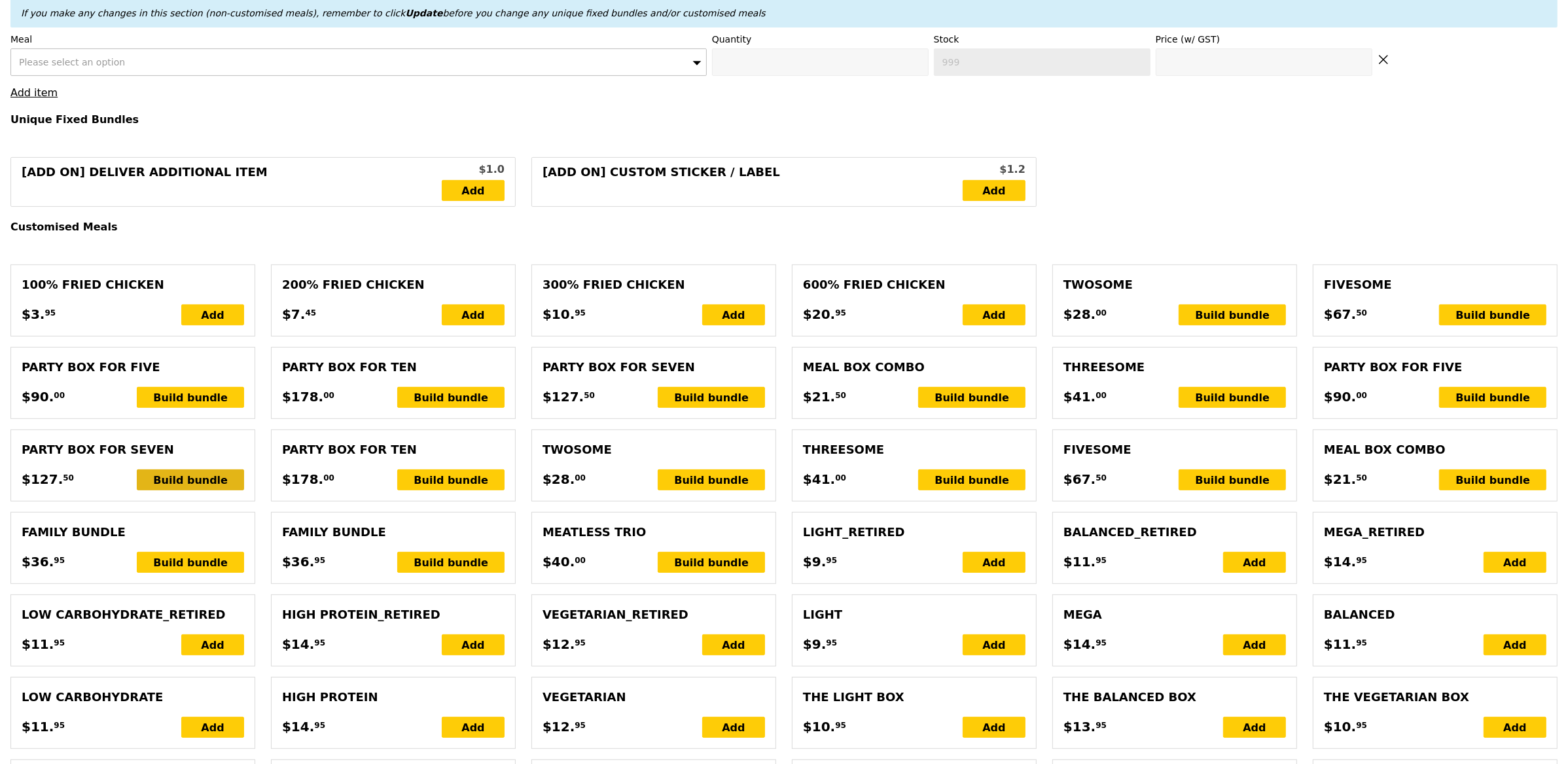
click at [201, 485] on div "Build bundle" at bounding box center [190, 480] width 107 height 21
click at [181, 488] on div "Build bundle" at bounding box center [190, 480] width 107 height 21
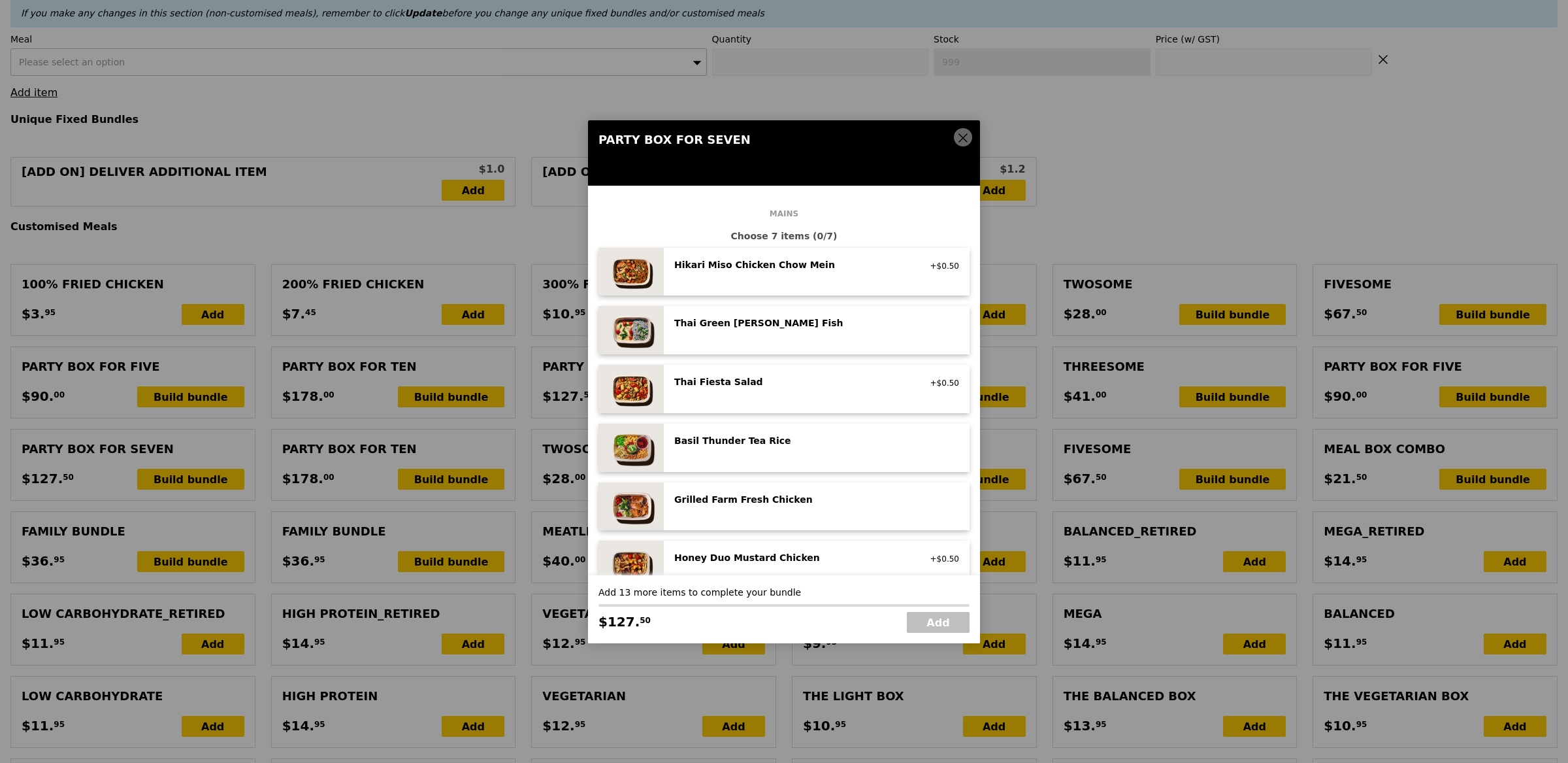
click at [863, 331] on div "Thai Green Curry Fish pescatarian, spicy, contains allium, dairy, shellfish, so…" at bounding box center [791, 324] width 250 height 16
click at [822, 327] on div "Thai Green Curry Fish" at bounding box center [792, 323] width 235 height 13
click at [767, 444] on div "Basil Thunder Tea Rice" at bounding box center [792, 441] width 235 height 13
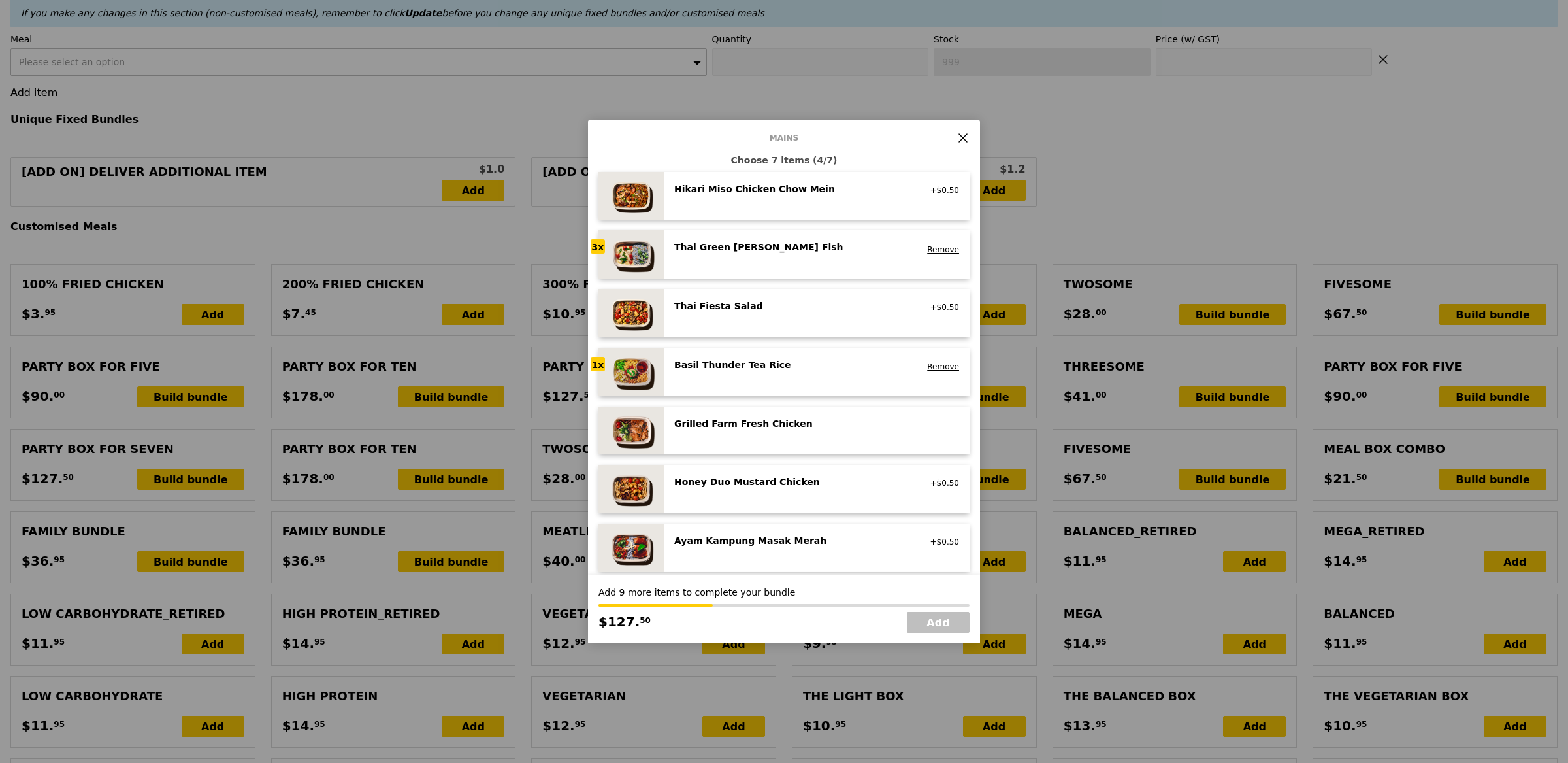
scroll to position [101, 0]
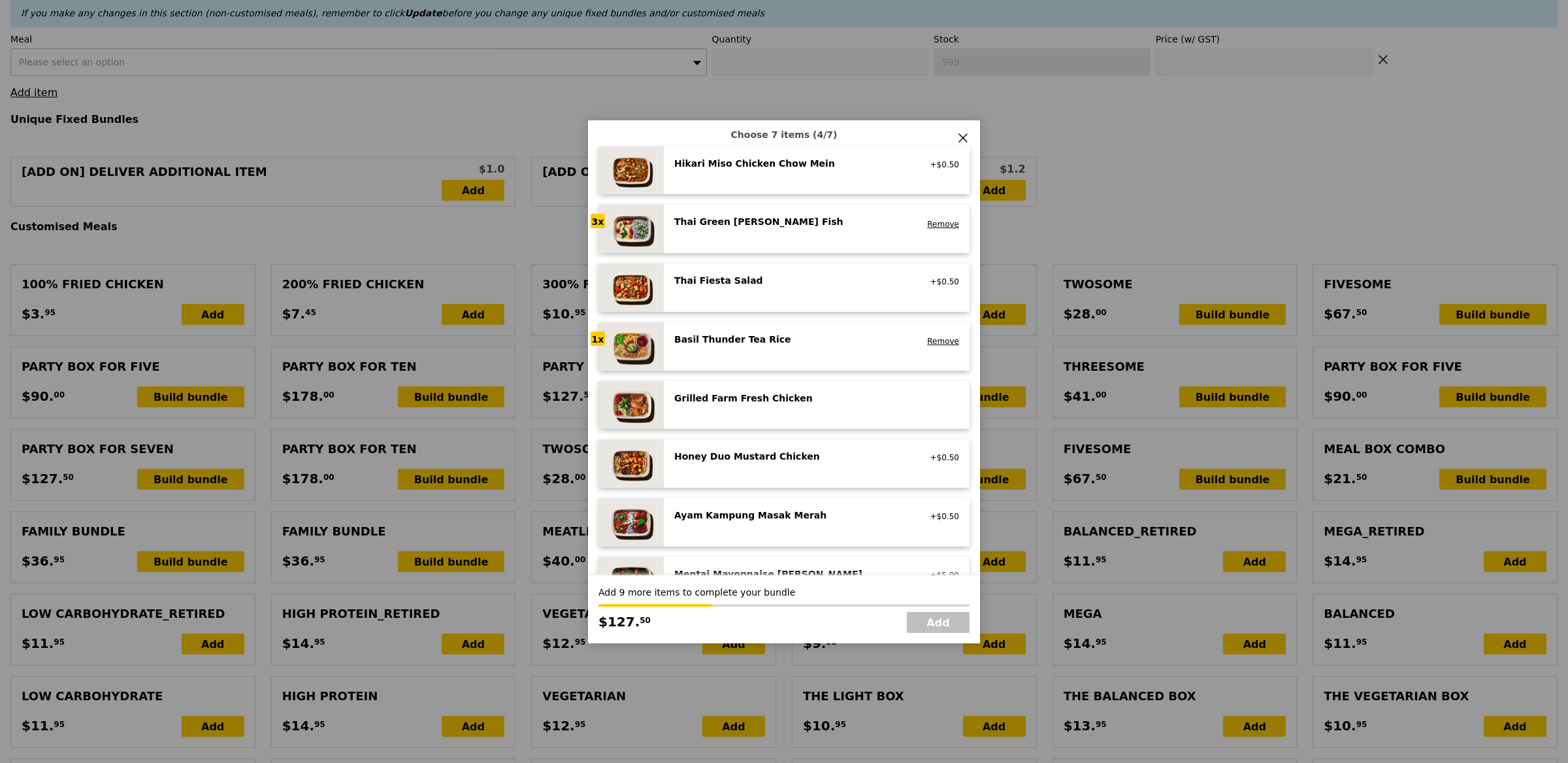
click at [743, 515] on div "Ayam Kampung Masak Merah" at bounding box center [792, 515] width 235 height 13
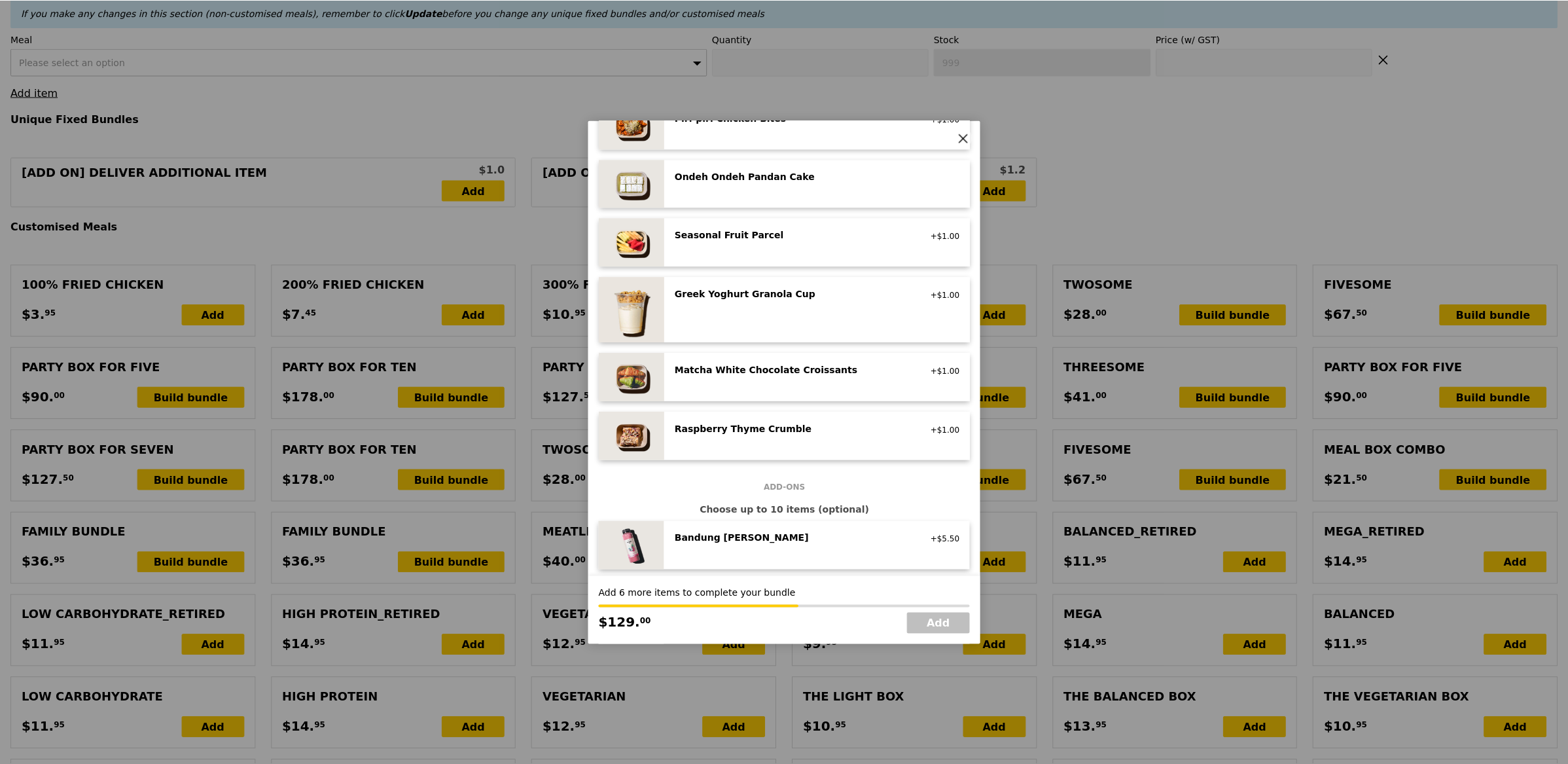
scroll to position [965, 0]
click at [735, 196] on div "Ondeh Ondeh Pandan Cake vegetarian, contains dairy, egg, wheat" at bounding box center [818, 181] width 306 height 48
click at [735, 196] on div "Ondeh Ondeh Pandan Cake vegetarian, contains dairy, egg, wheat Remove" at bounding box center [818, 181] width 306 height 48
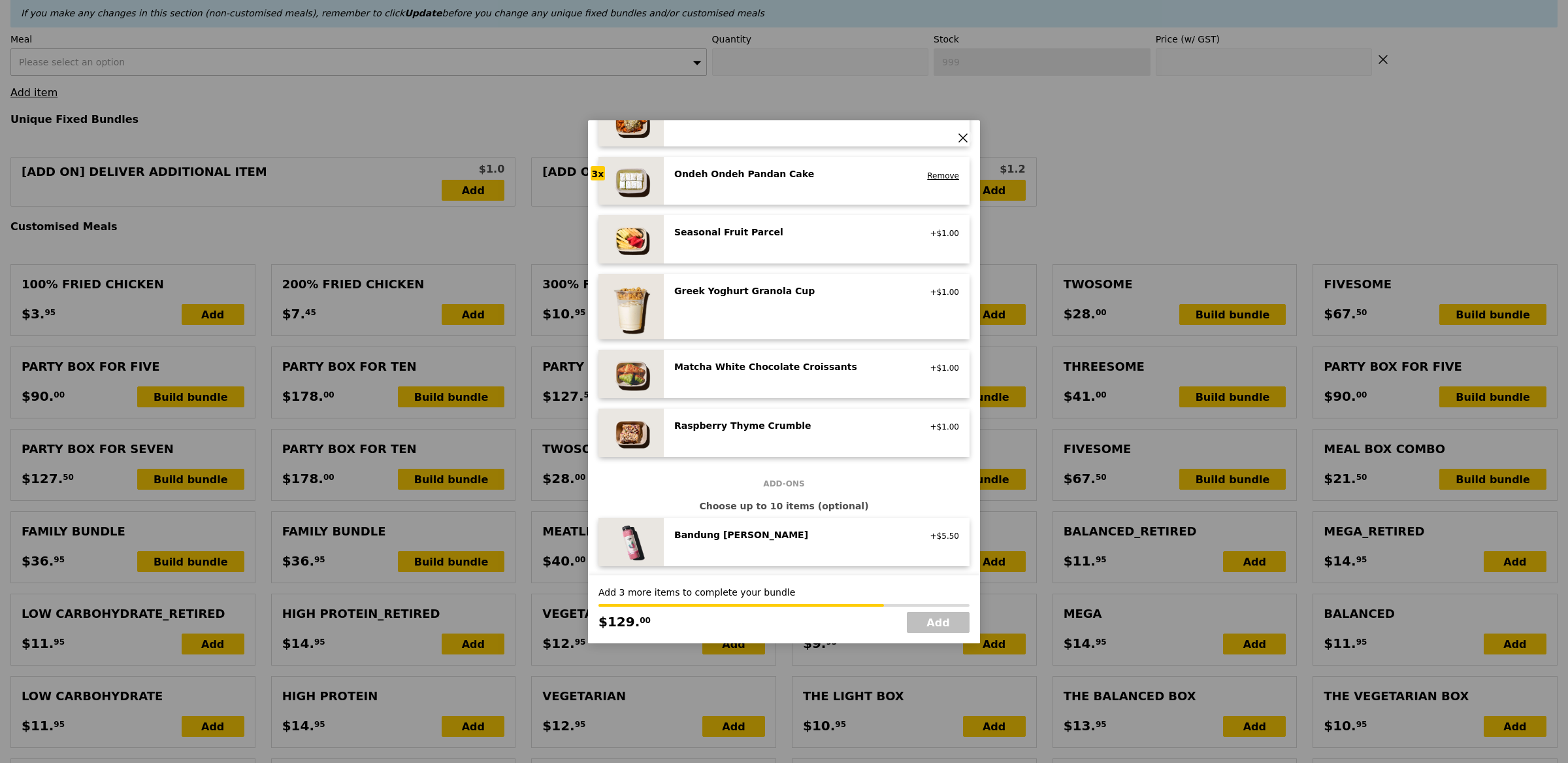
click at [733, 196] on div "Ondeh Ondeh Pandan Cake vegetarian, contains dairy, egg, wheat Remove" at bounding box center [817, 180] width 306 height 48
click at [955, 623] on link "Add" at bounding box center [938, 623] width 63 height 21
type input "Loading..."
type input "388.00"
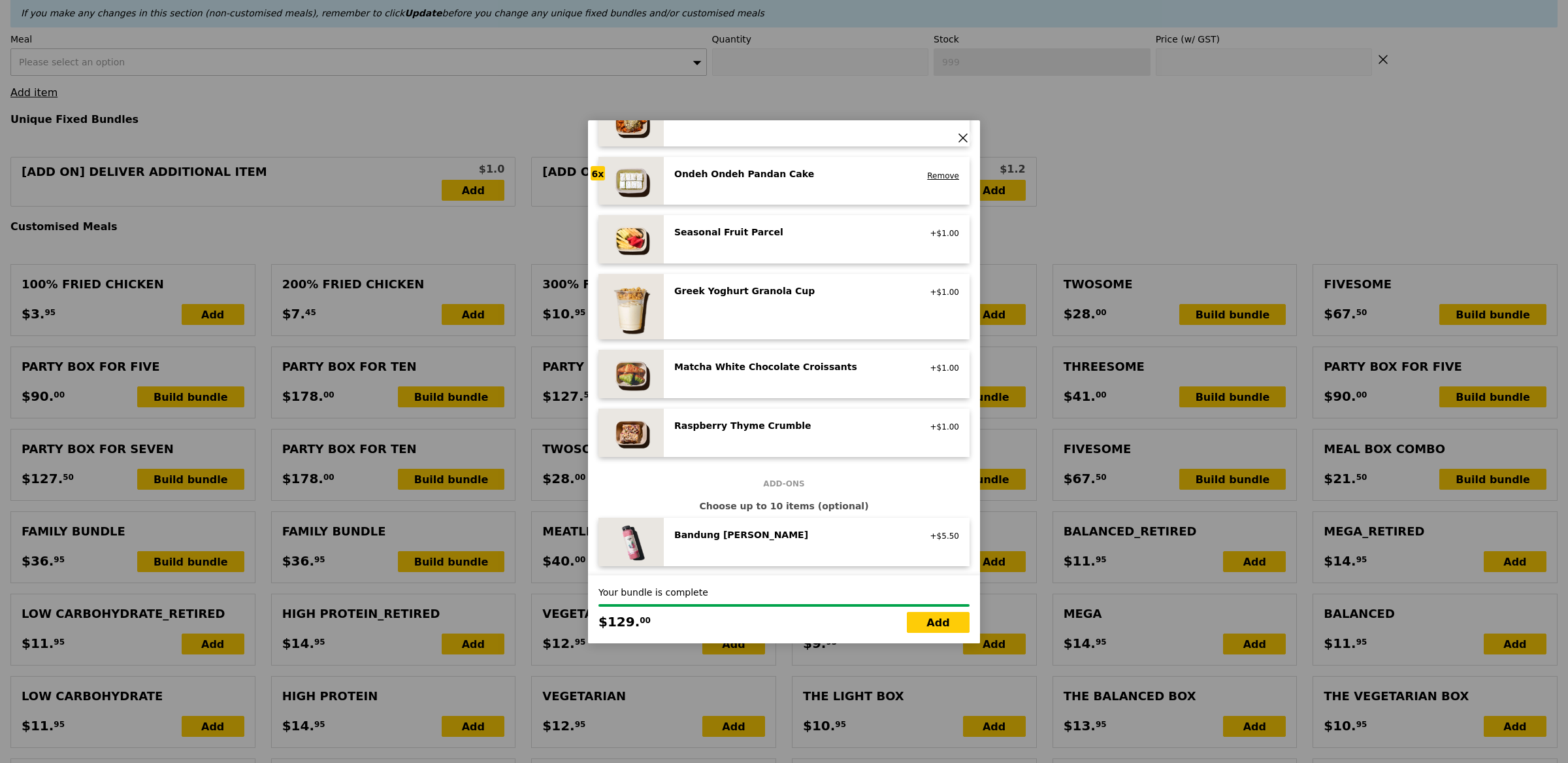
type input "391.95"
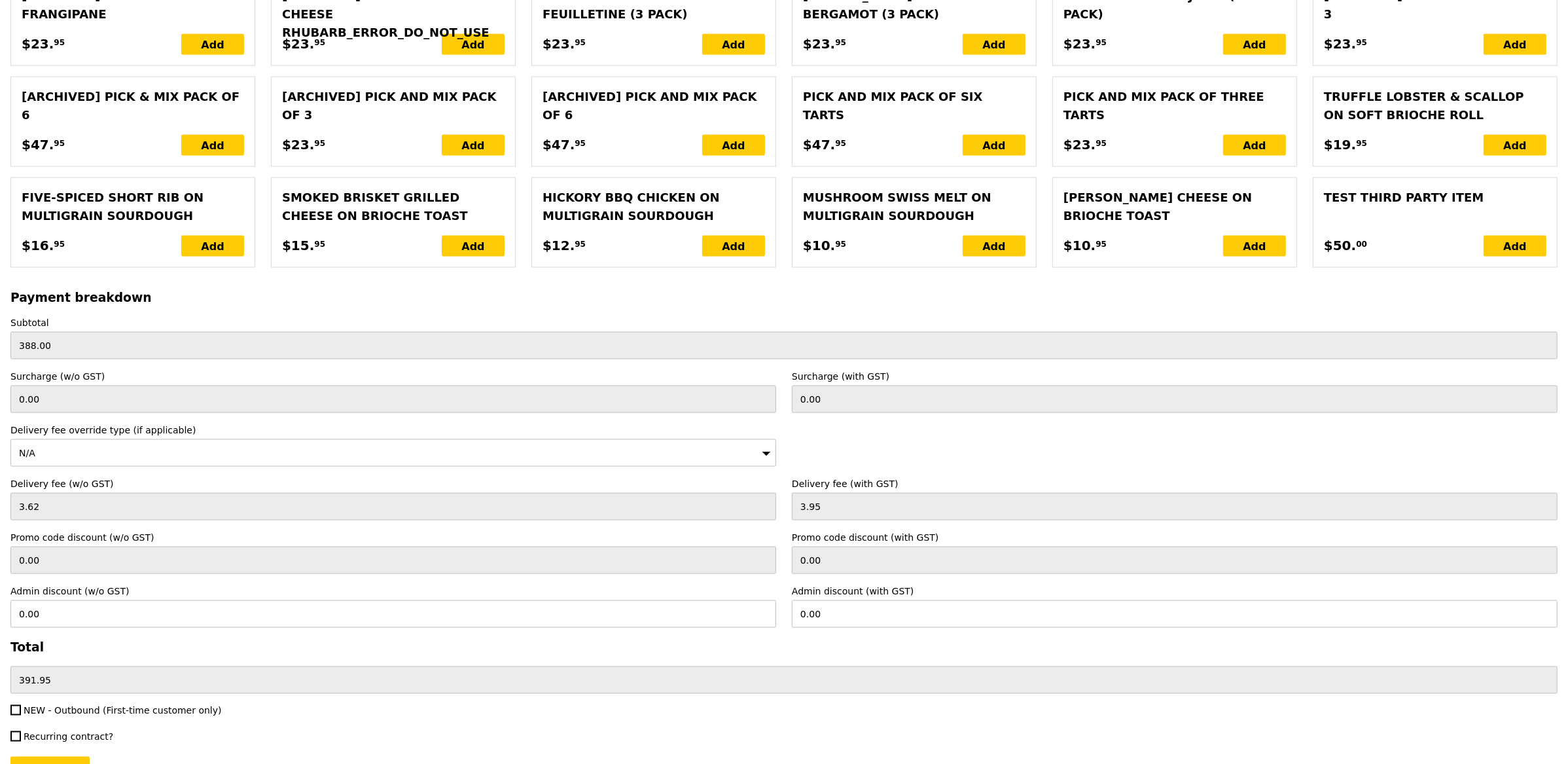
scroll to position [2524, 0]
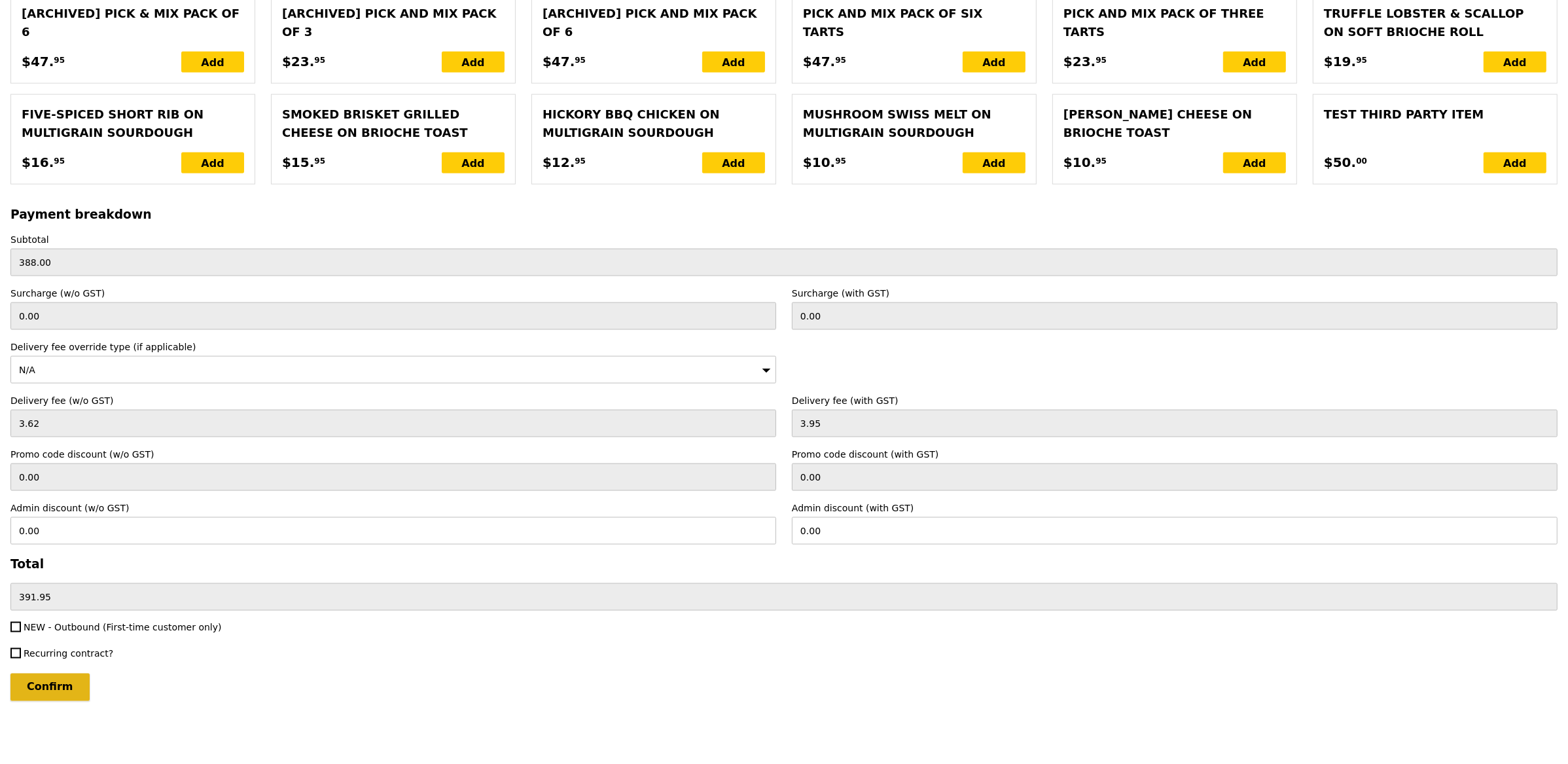
click at [54, 681] on input "Confirm" at bounding box center [50, 687] width 79 height 28
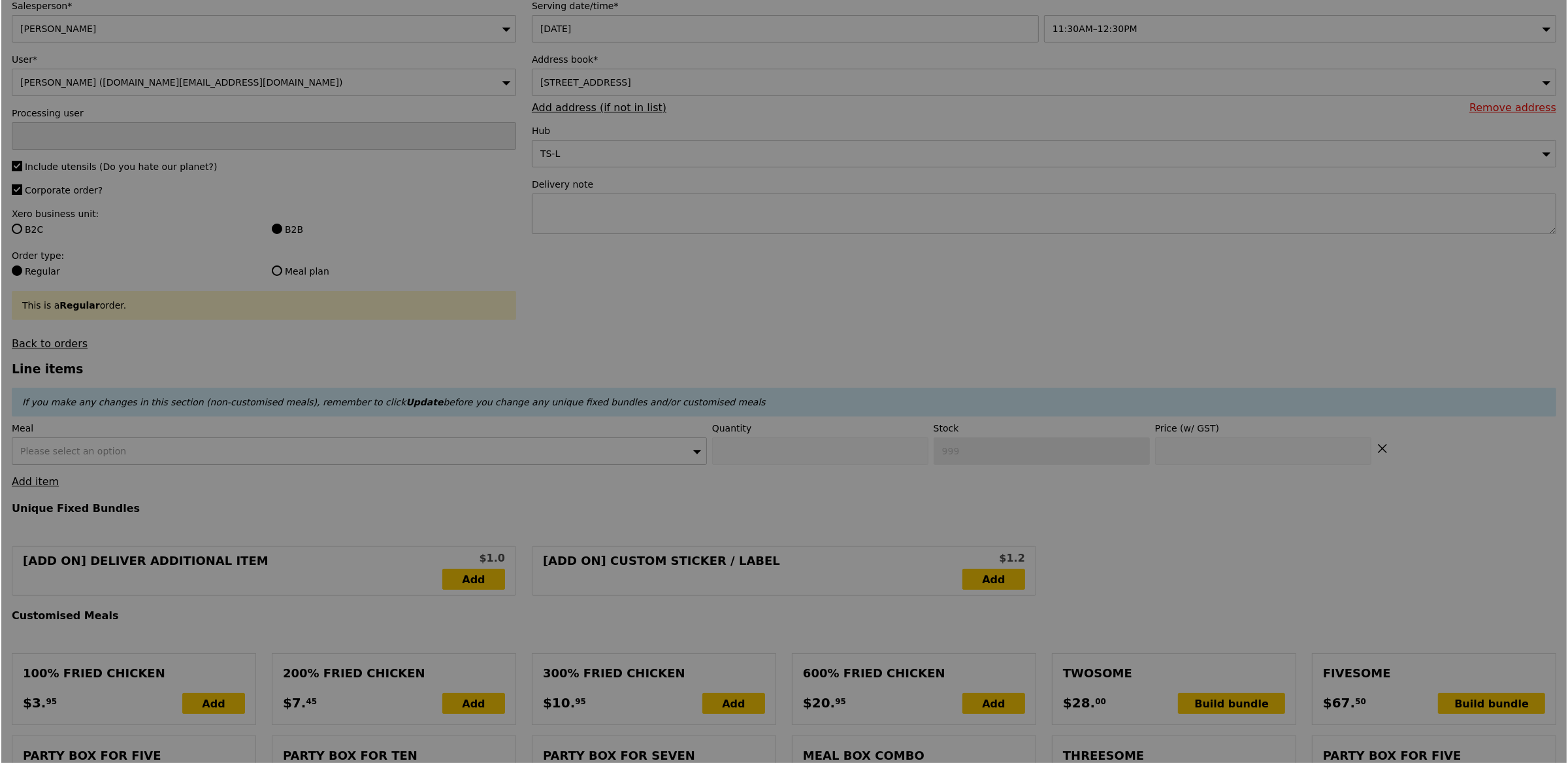
scroll to position [0, 0]
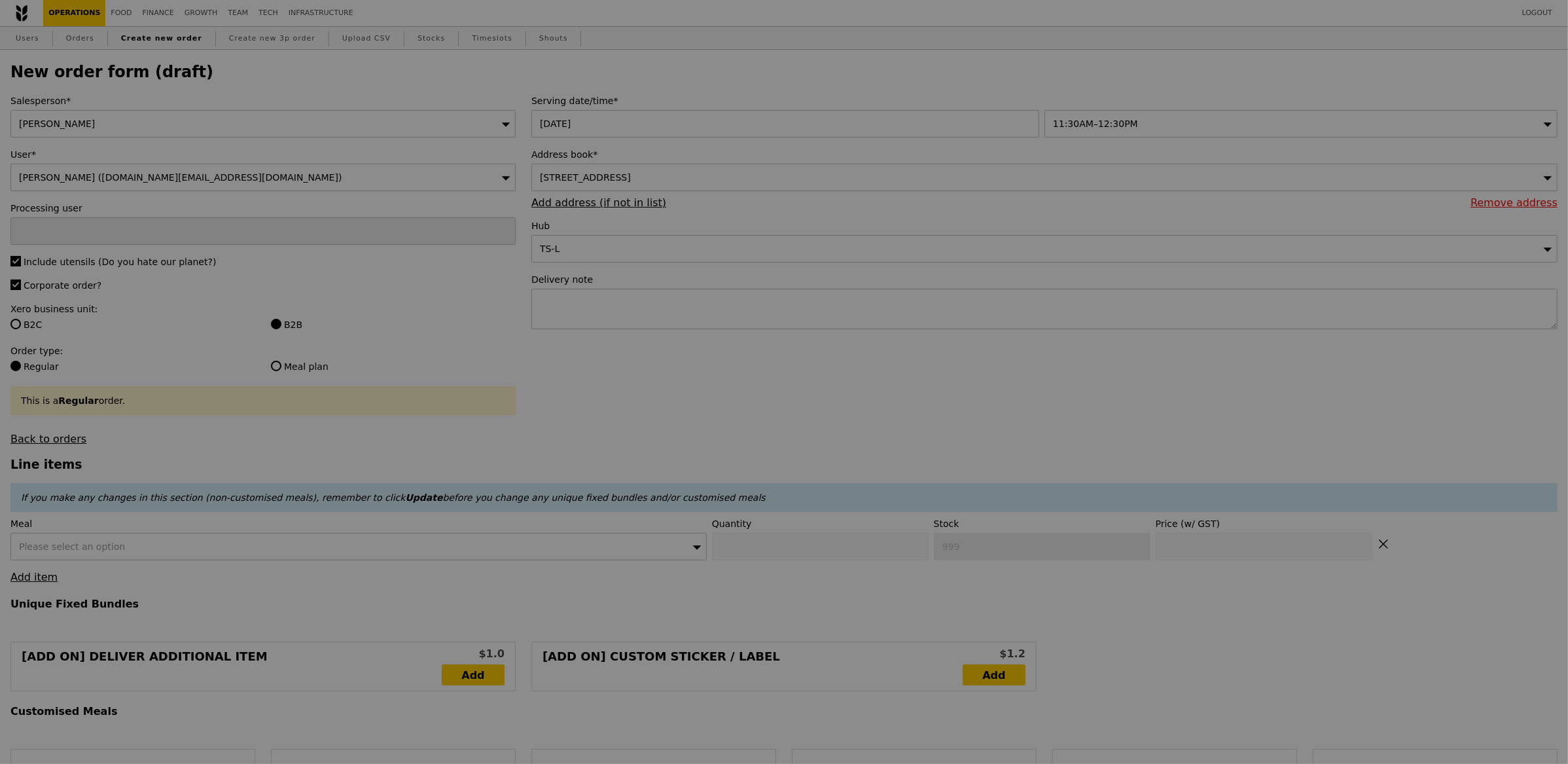
type input "Loading..."
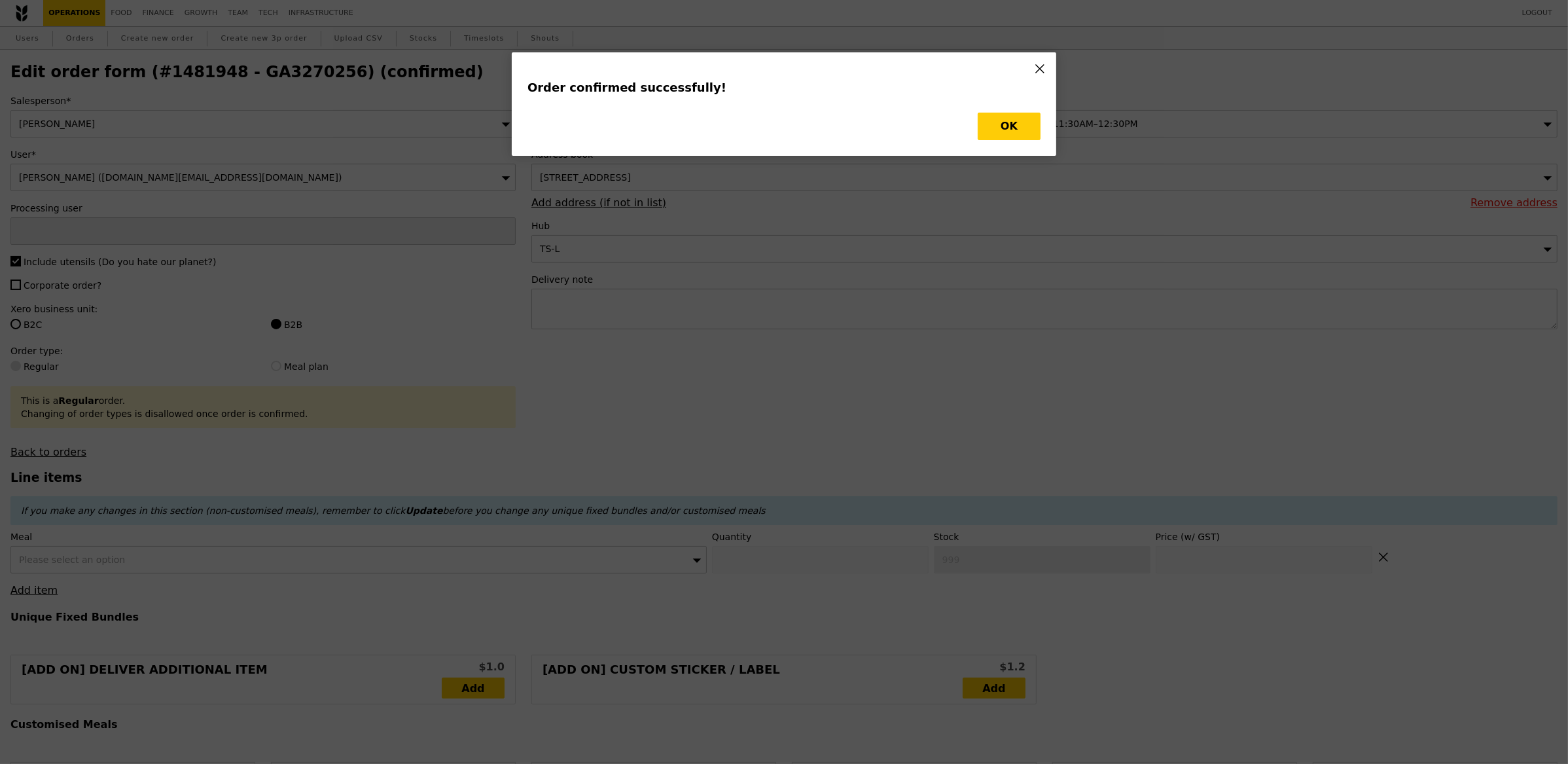
click at [1034, 132] on button "OK" at bounding box center [1009, 127] width 63 height 28
type input "[PERSON_NAME]"
type input "Loading..."
checkbox input "false"
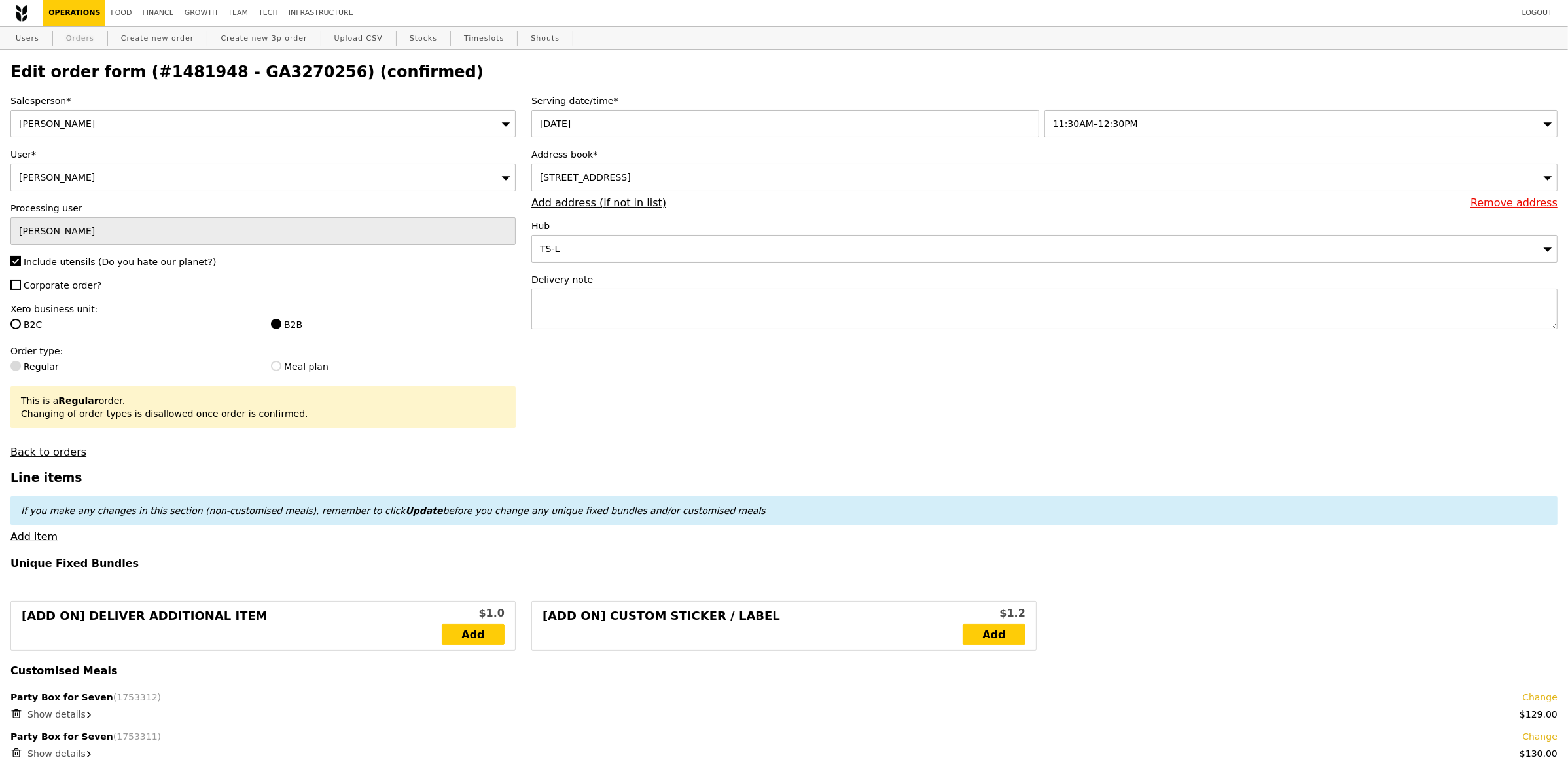
click at [84, 38] on link "Orders" at bounding box center [79, 38] width 38 height 24
select select "100"
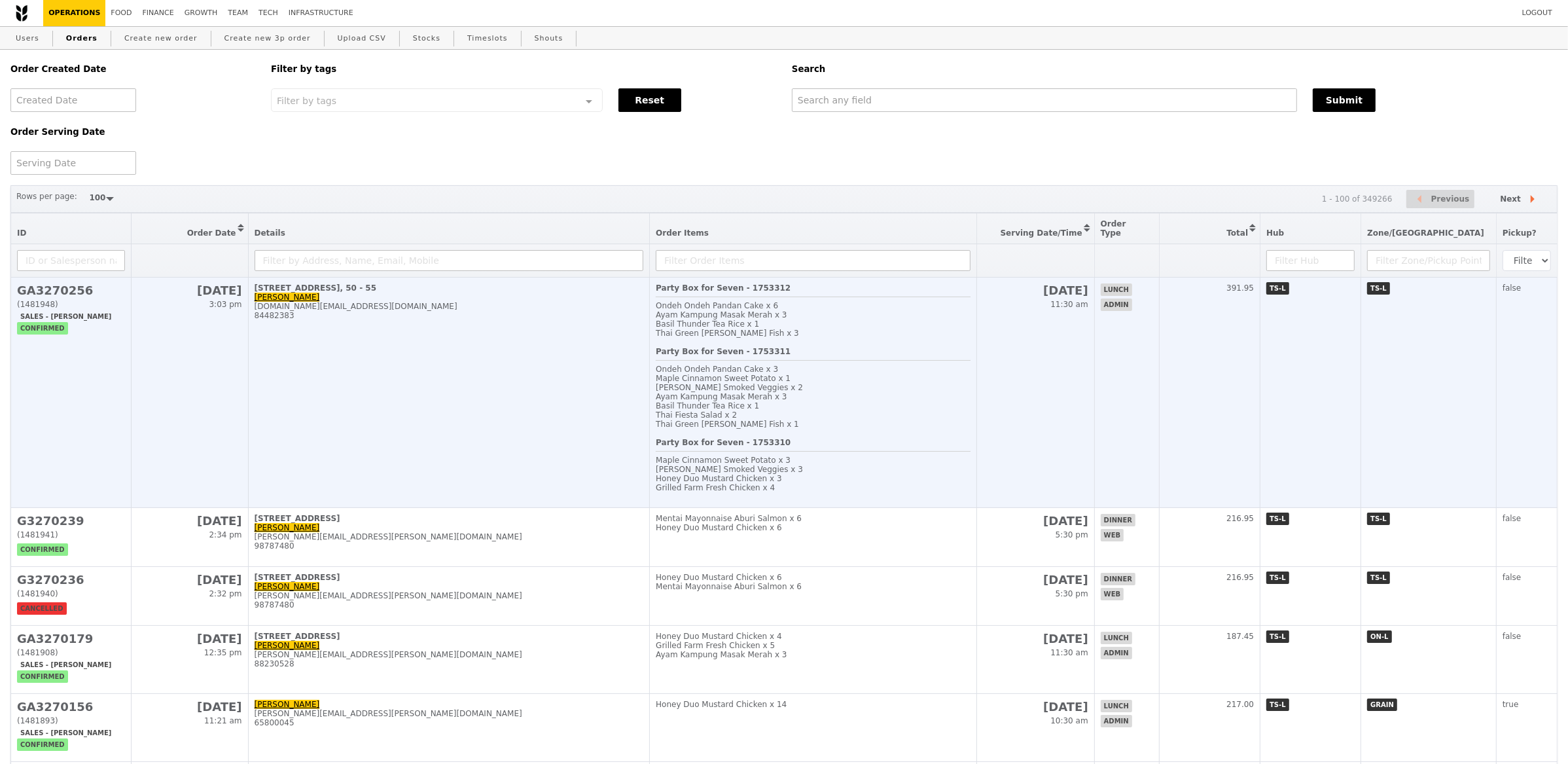
click at [472, 391] on td "[STREET_ADDRESS], 50 - 55 [PERSON_NAME] [DOMAIN_NAME][EMAIL_ADDRESS][DOMAIN_NAM…" at bounding box center [449, 393] width 402 height 230
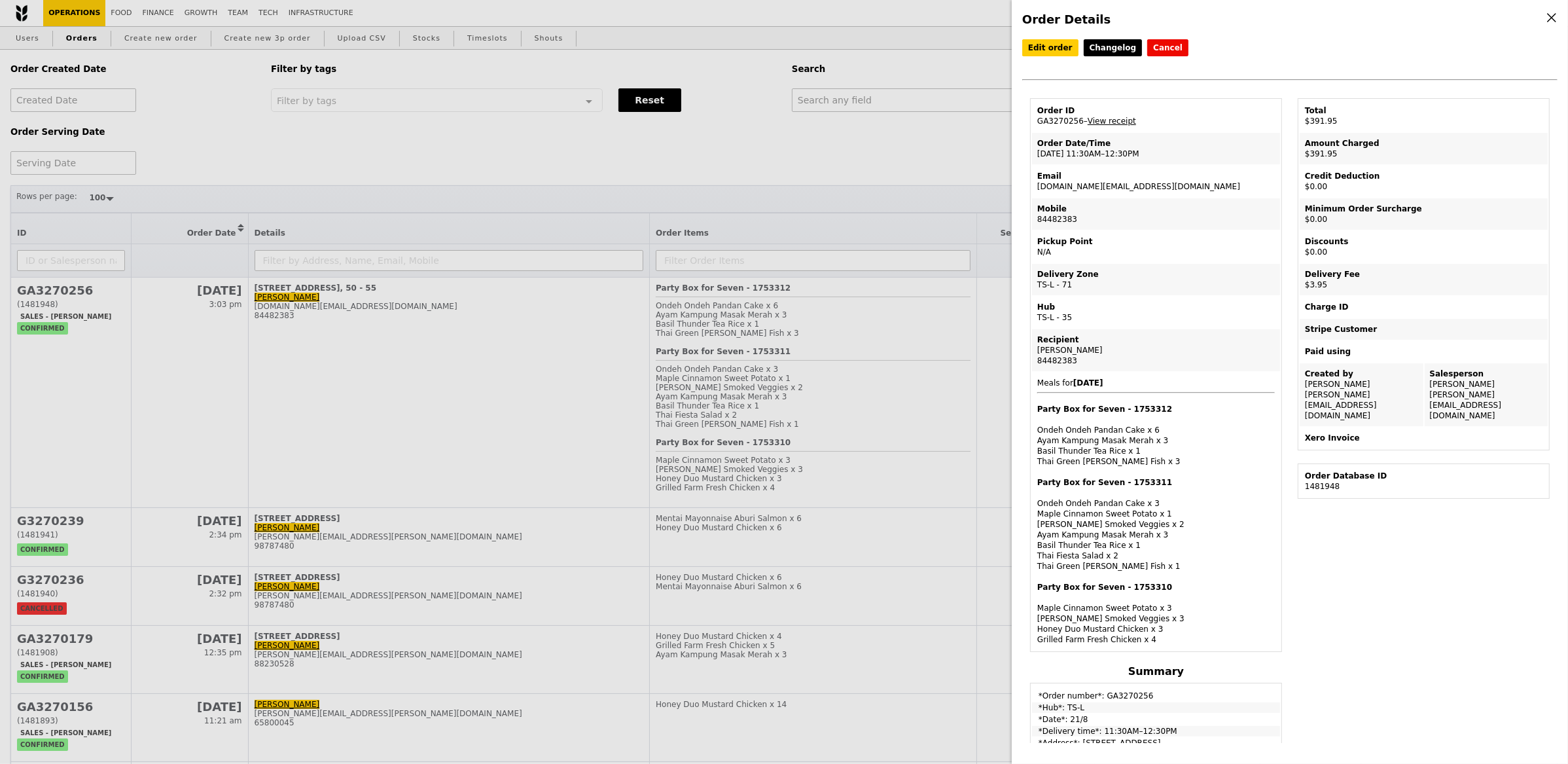
drag, startPoint x: 1083, startPoint y: 120, endPoint x: 1035, endPoint y: 126, distance: 48.4
click at [1035, 126] on td "Order ID GA3270256 – View receipt" at bounding box center [1156, 116] width 248 height 31
copy td "GA3270256"
click at [849, 107] on div "Order Details Edit order Changelog Cancel Order ID GA3270256 – View receipt Ord…" at bounding box center [784, 382] width 1568 height 764
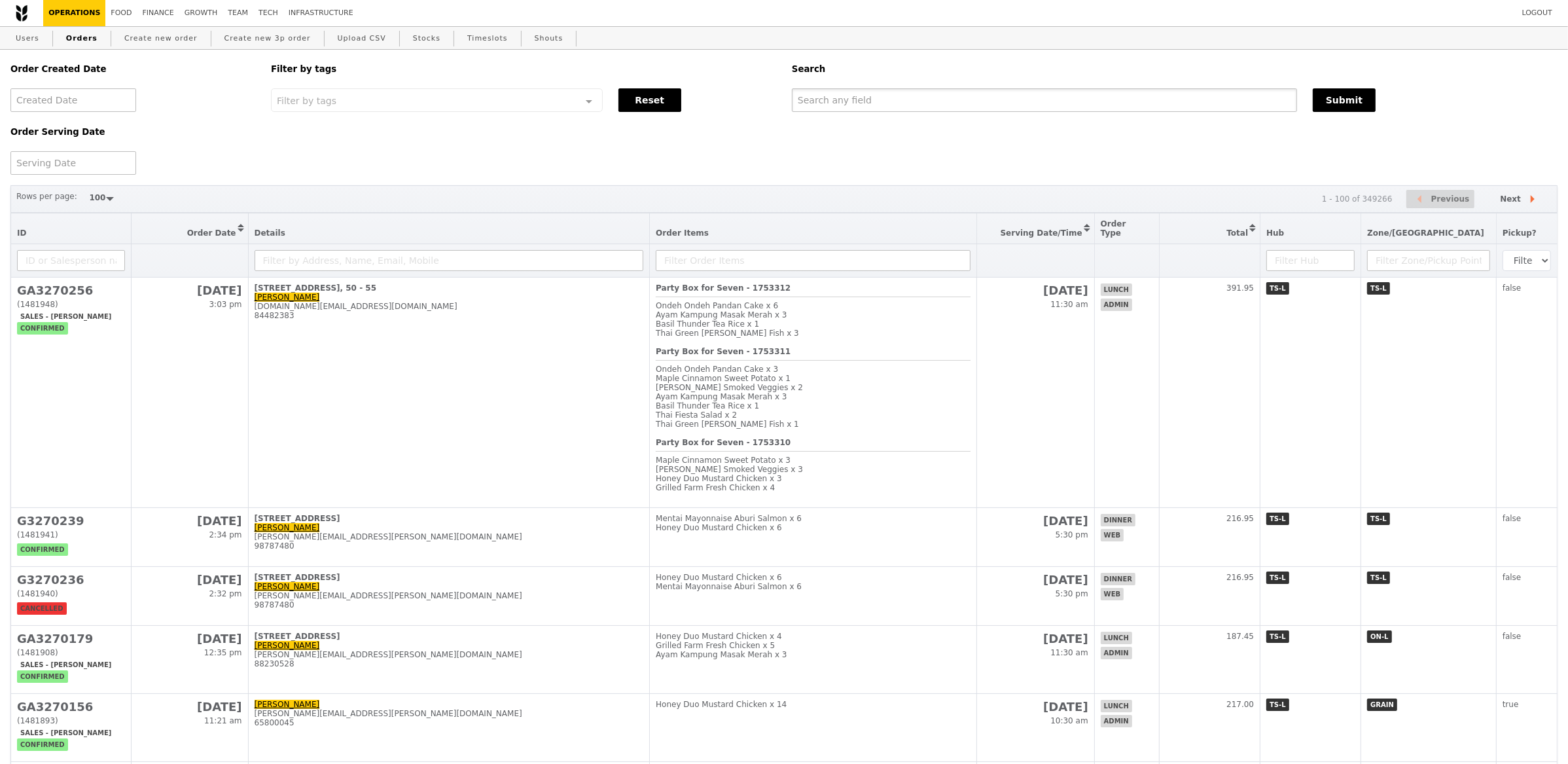
click at [855, 99] on input "text" at bounding box center [1044, 100] width 505 height 24
paste input "GA3270256"
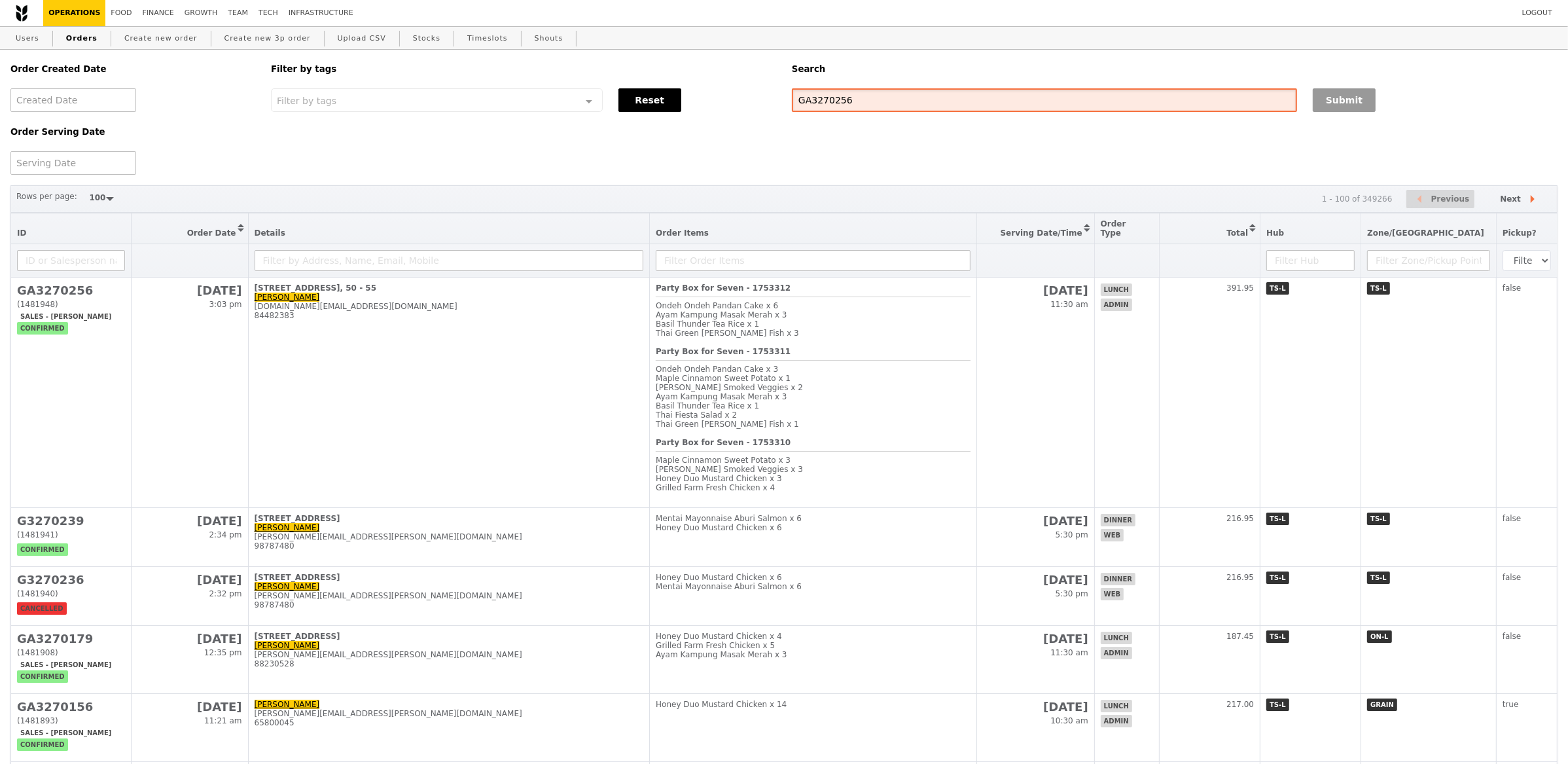
type input "GA3270256"
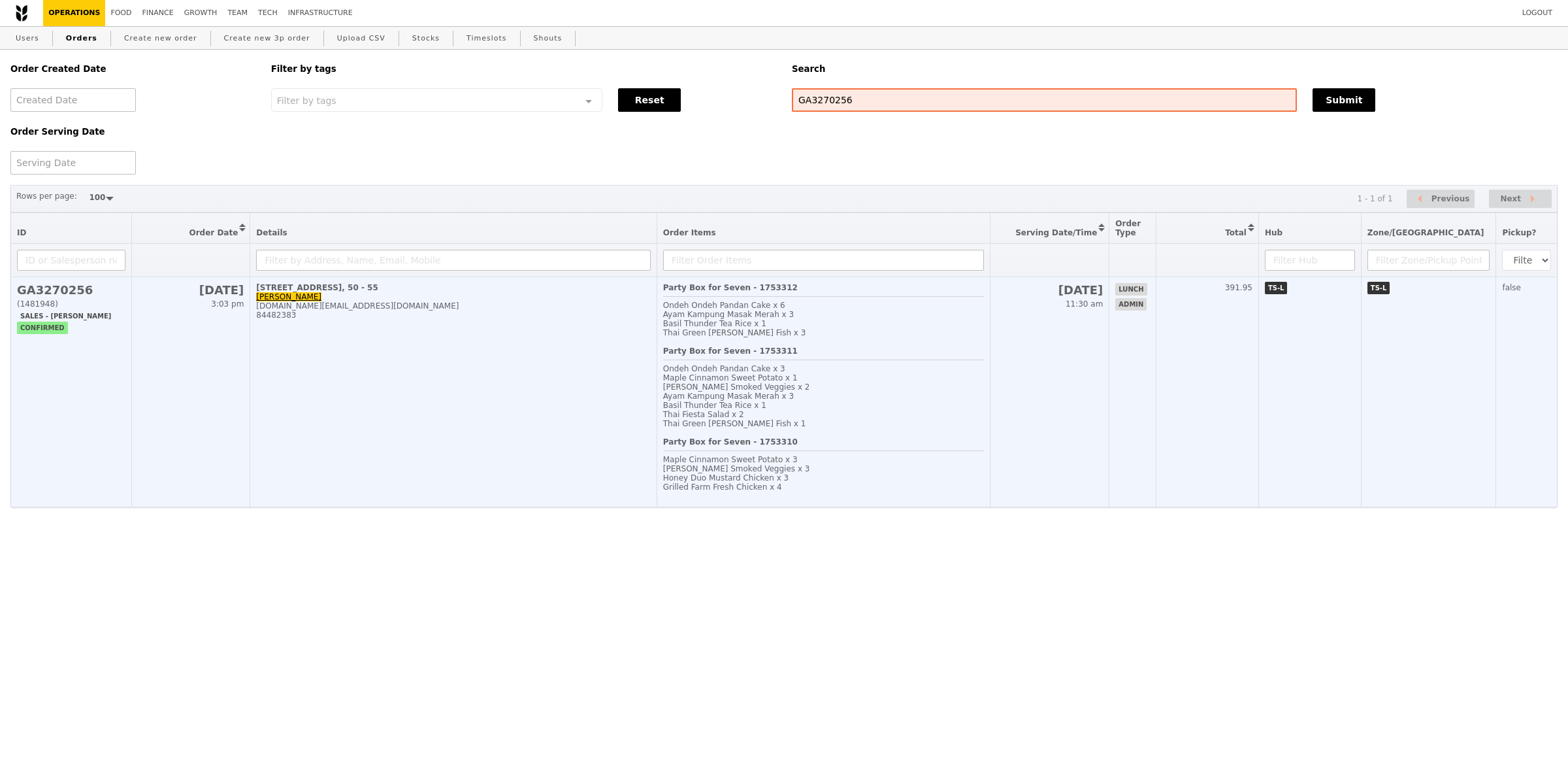
click at [530, 384] on td "[STREET_ADDRESS], 50 - 55 [PERSON_NAME] [DOMAIN_NAME][EMAIL_ADDRESS][DOMAIN_NAM…" at bounding box center [454, 393] width 406 height 230
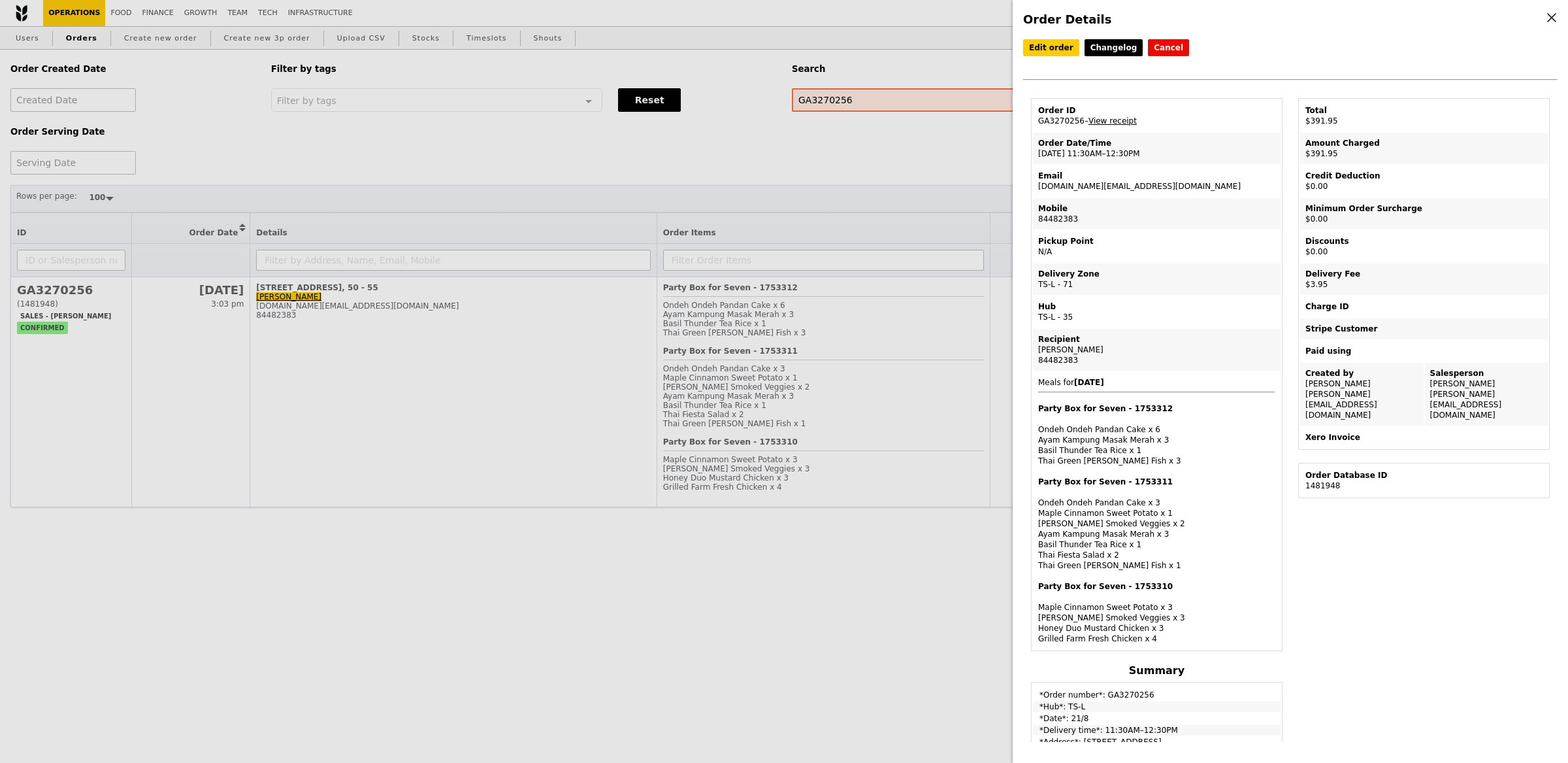
click at [1105, 117] on link "View receipt" at bounding box center [1112, 121] width 48 height 9
click at [744, 335] on div "Order Details Edit order Changelog Cancel Order ID GA3270256 – View receipt Ord…" at bounding box center [784, 381] width 1568 height 763
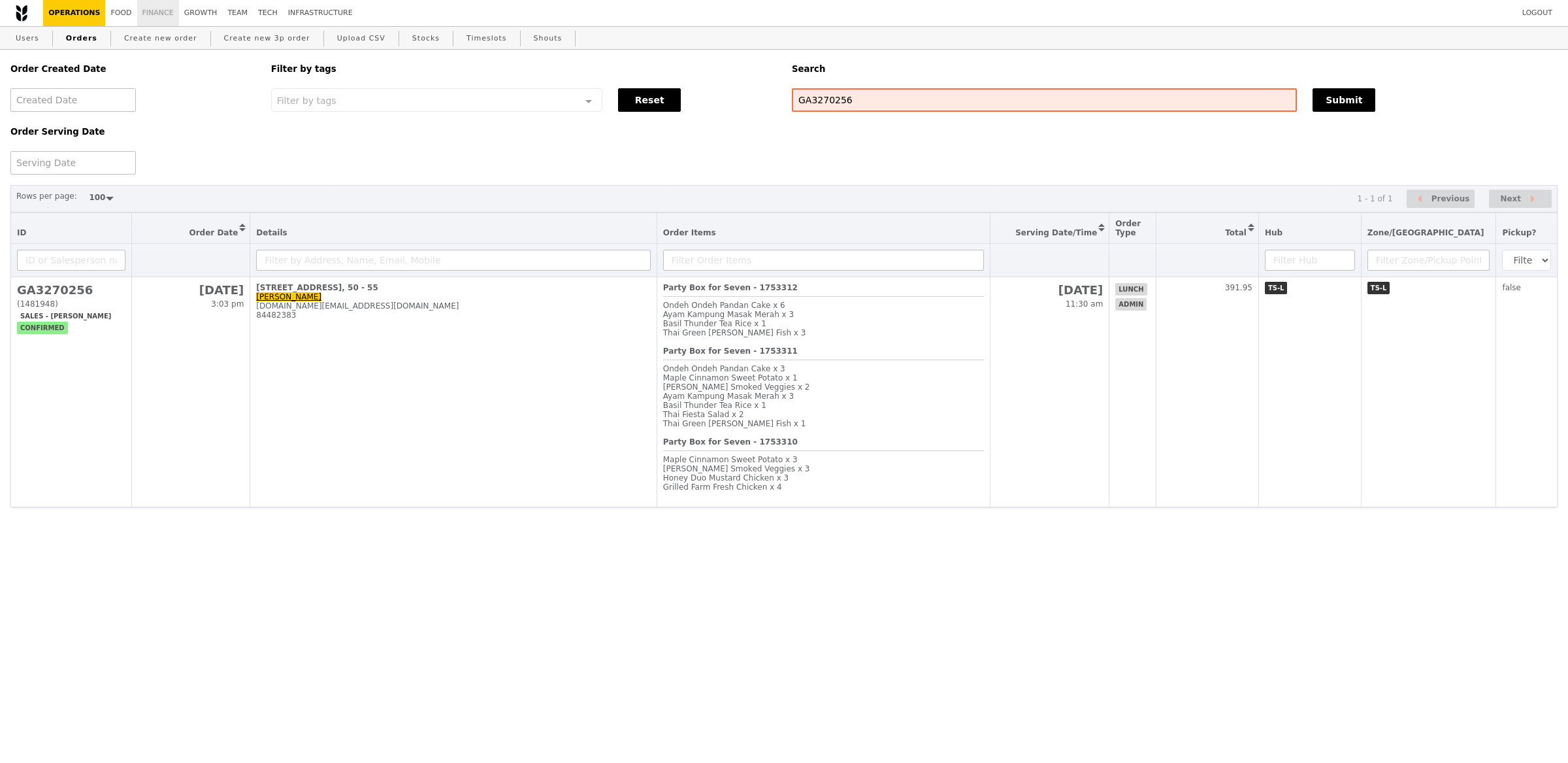
click at [146, 11] on link "Finance" at bounding box center [157, 13] width 42 height 26
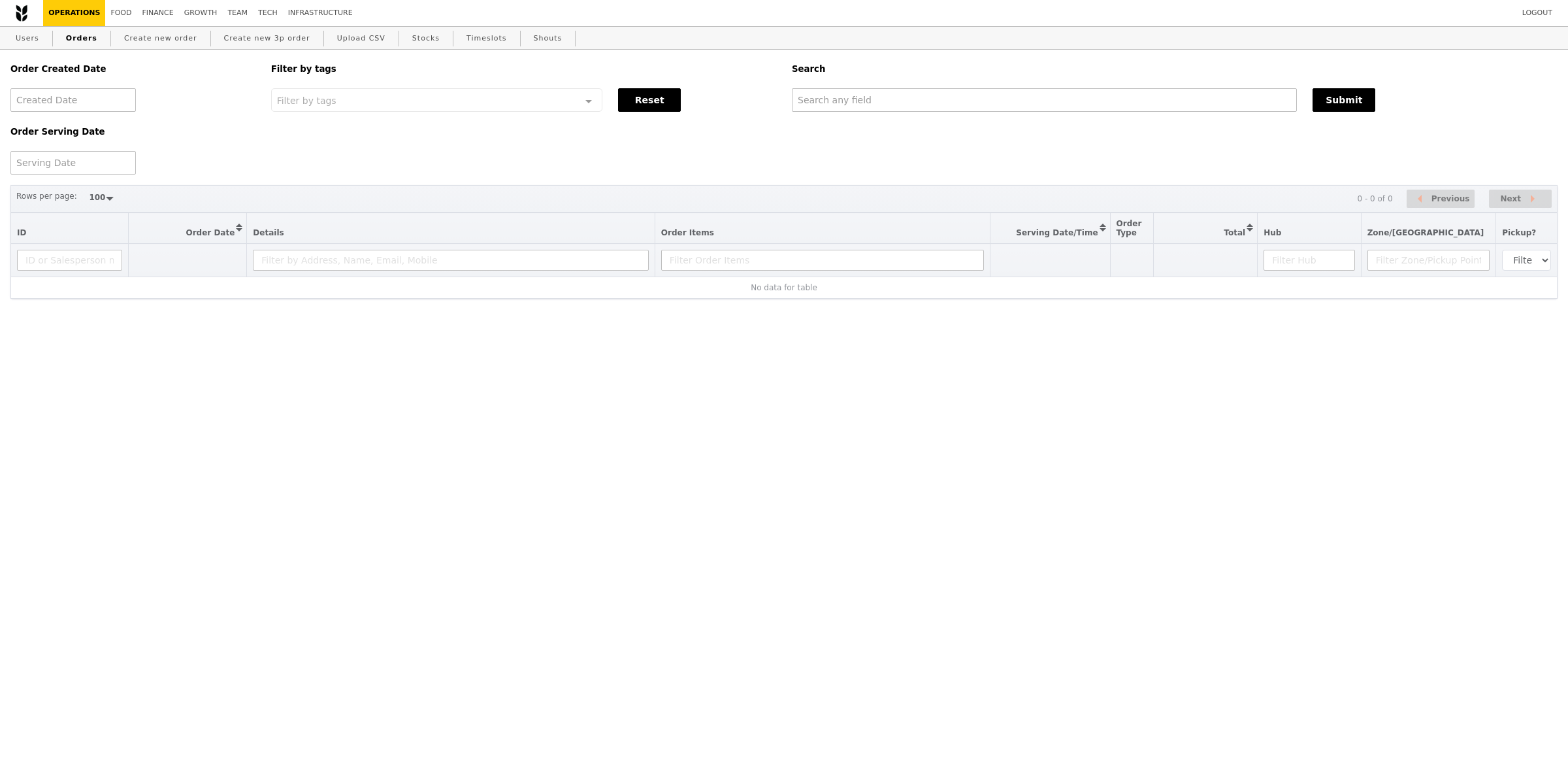
select select "100"
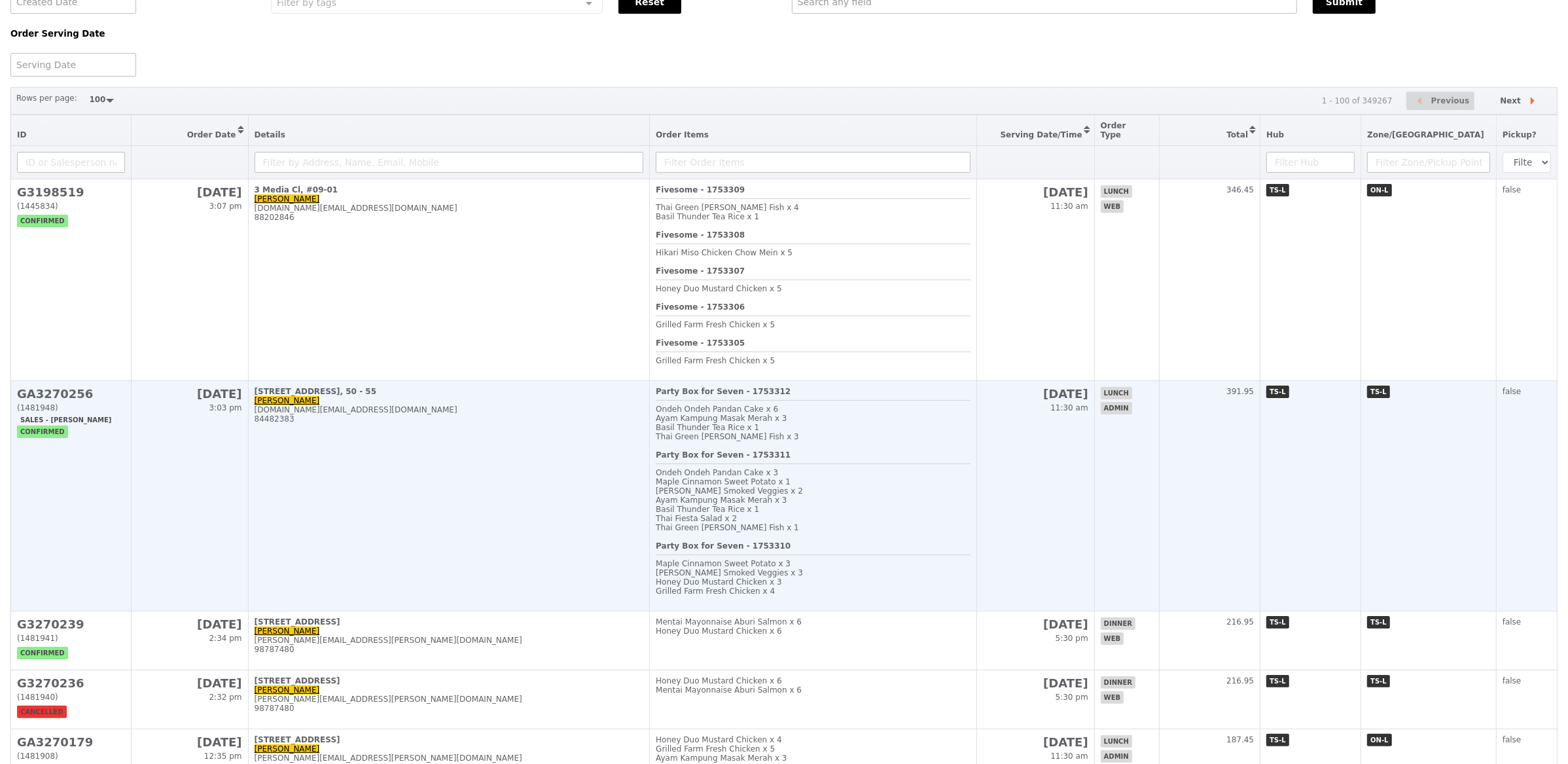
scroll to position [112, 0]
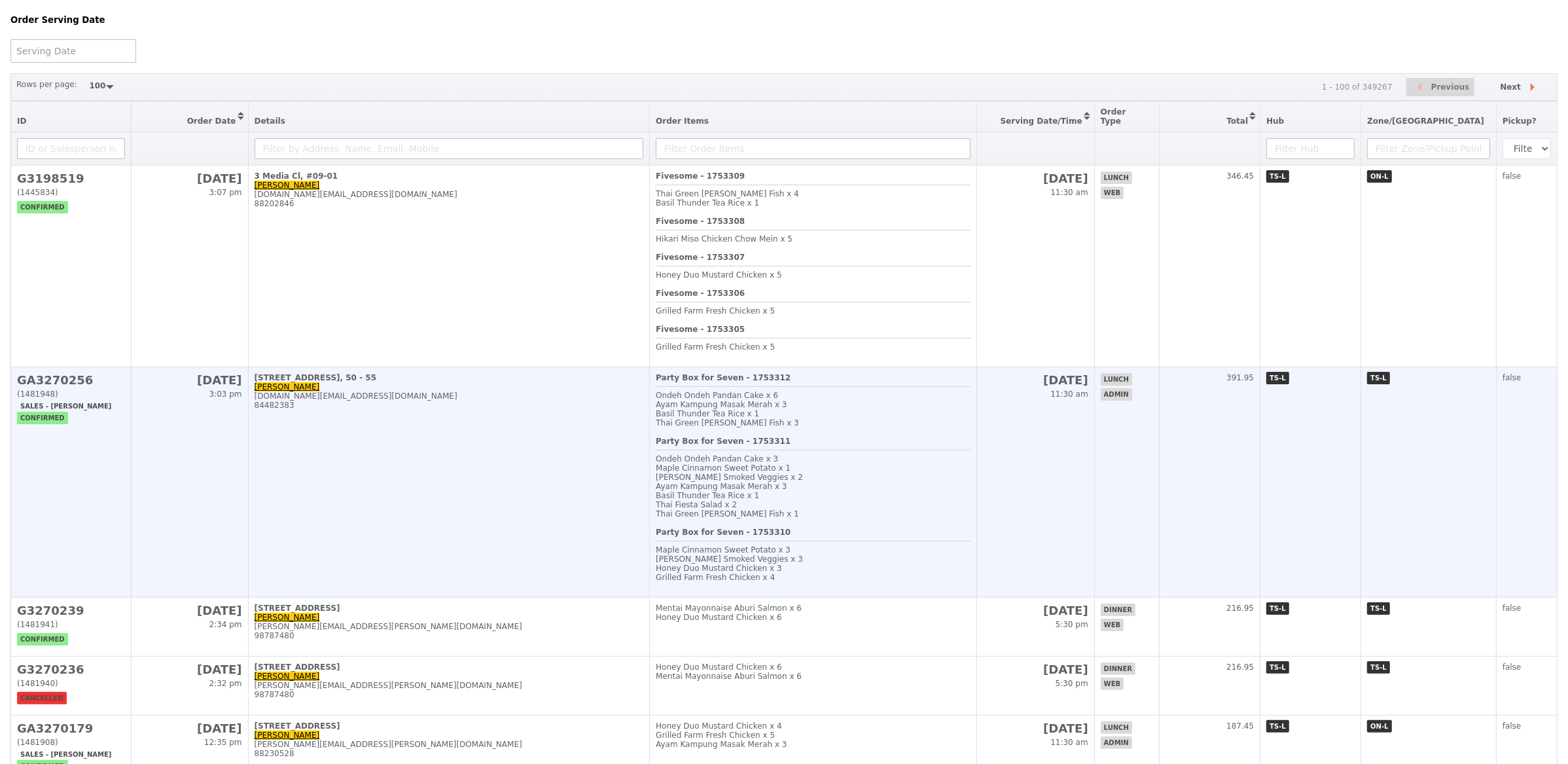
click at [528, 485] on td "[STREET_ADDRESS], 50 - 55 [PERSON_NAME] [DOMAIN_NAME][EMAIL_ADDRESS][DOMAIN_NAM…" at bounding box center [449, 482] width 402 height 230
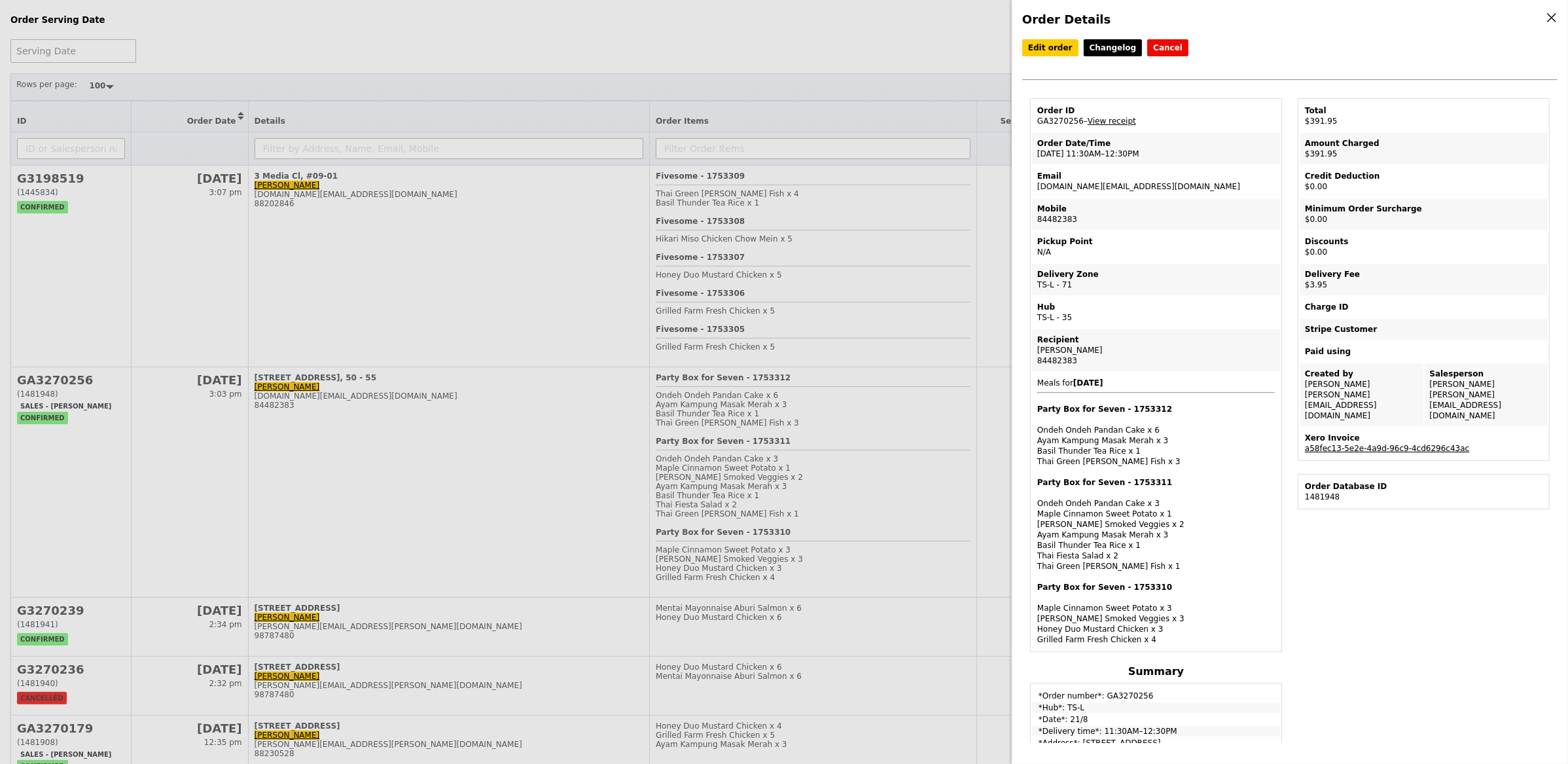
click at [1405, 444] on link "a58fec13-5e2e-4a9d-96c9-4cd6296c43ac" at bounding box center [1387, 448] width 164 height 9
